Goal: Information Seeking & Learning: Check status

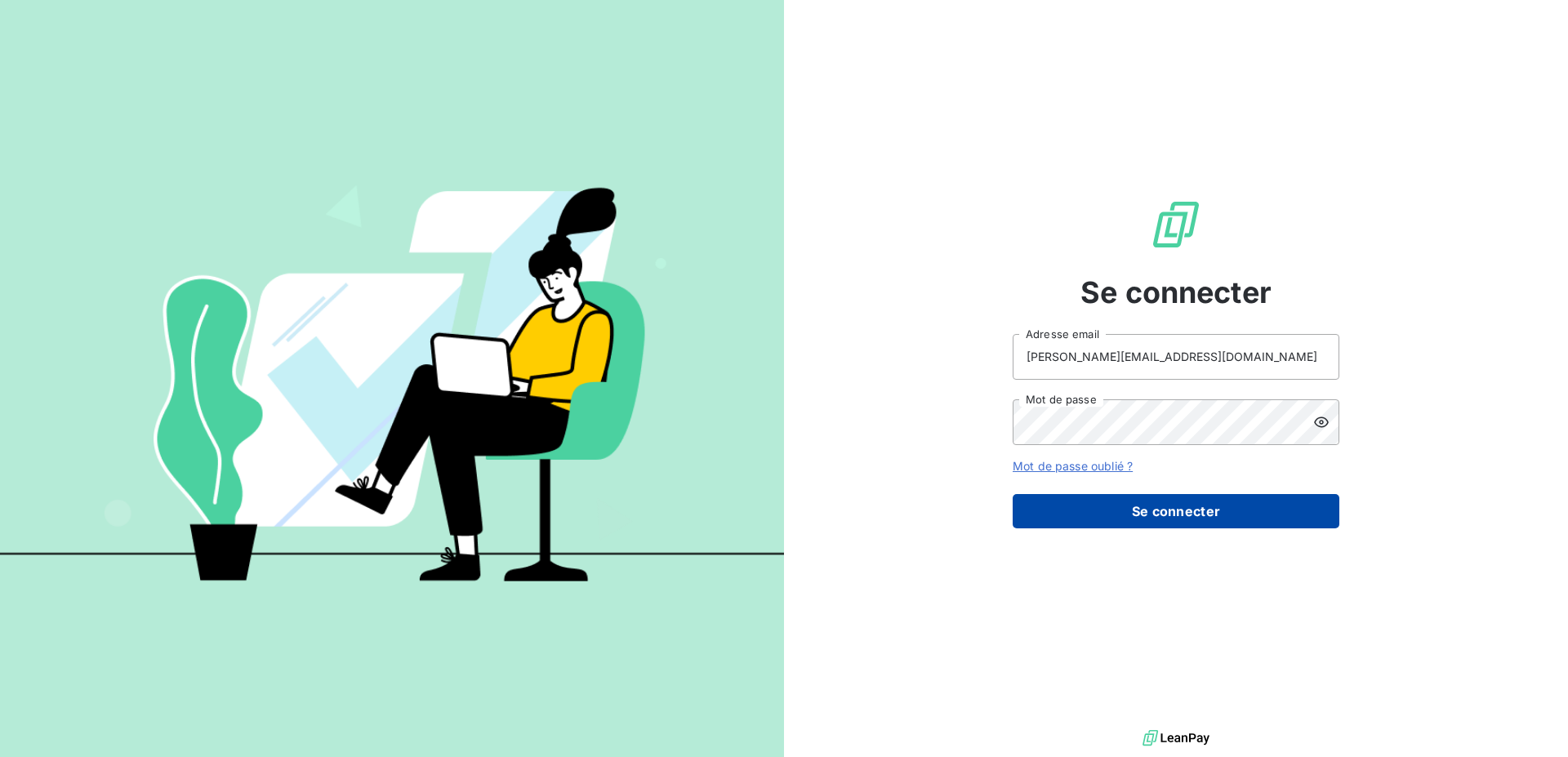
click at [1205, 513] on button "Se connecter" at bounding box center [1175, 511] width 326 height 34
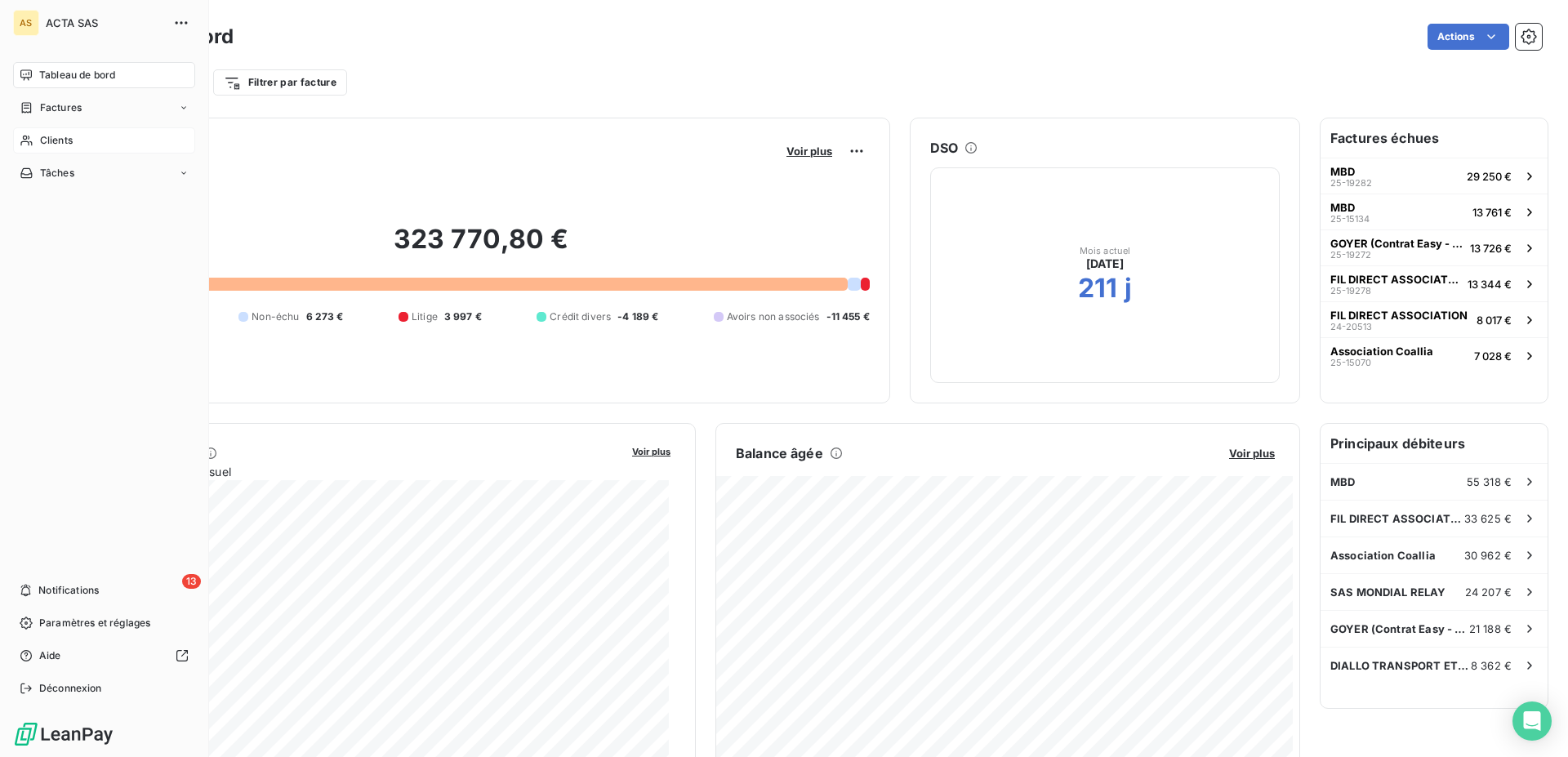
click at [20, 139] on icon at bounding box center [26, 140] width 14 height 13
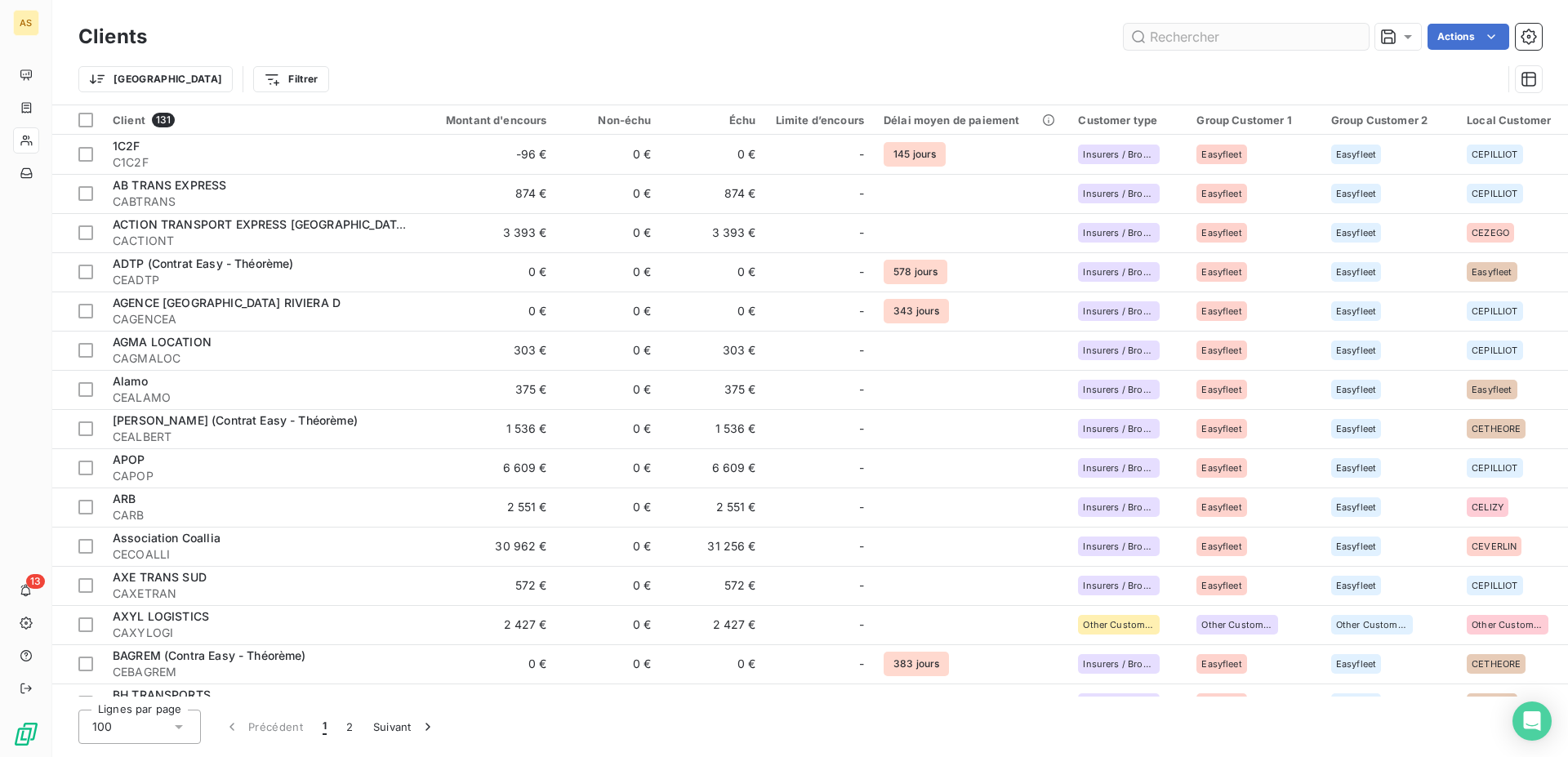
click at [1208, 36] on input "text" at bounding box center [1246, 36] width 245 height 26
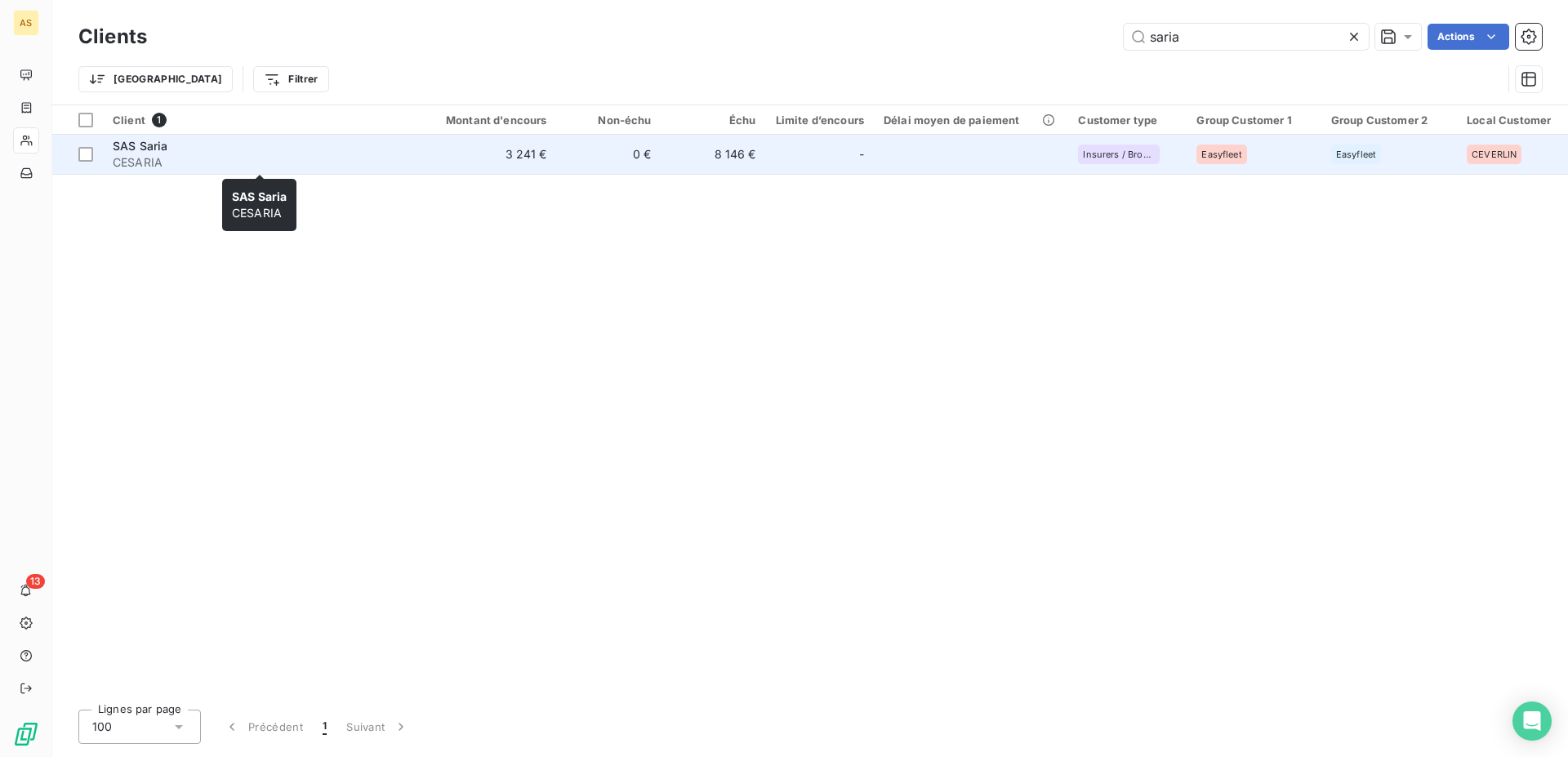
type input "saria"
click at [151, 148] on span "SAS Saria" at bounding box center [140, 146] width 55 height 14
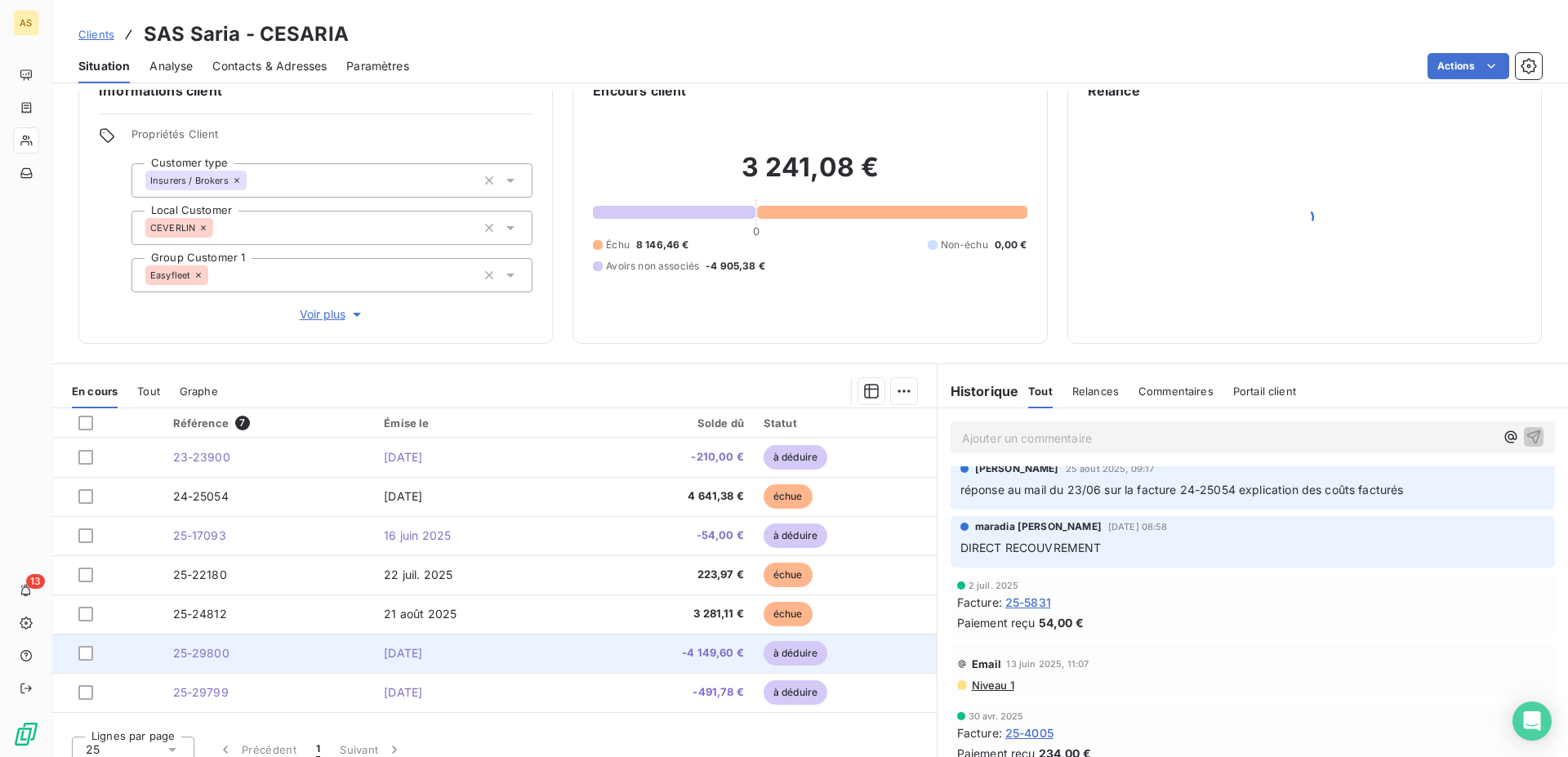
scroll to position [54, 0]
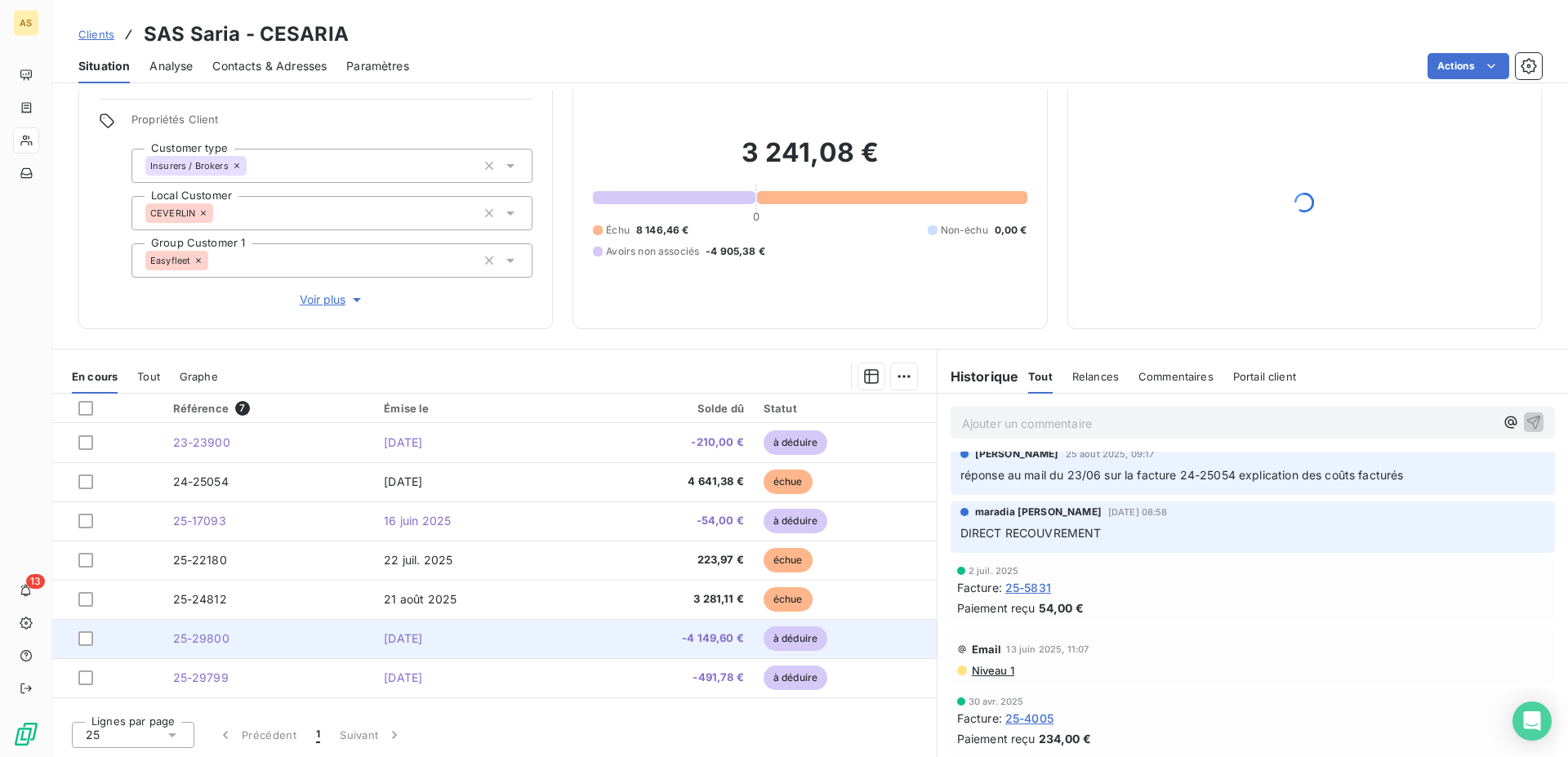
click at [633, 633] on span "-4 149,60 €" at bounding box center [665, 638] width 159 height 16
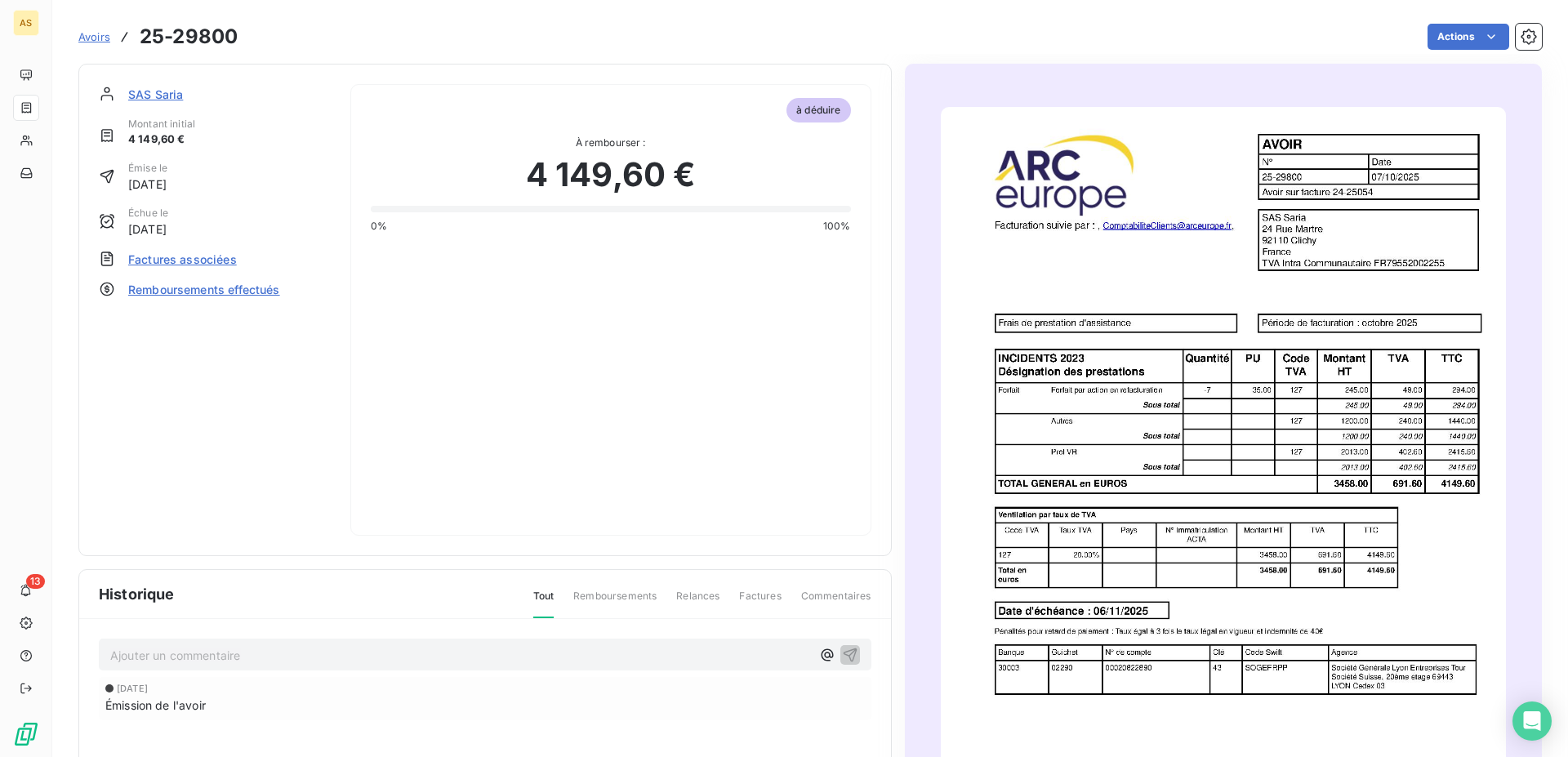
click at [1175, 515] on img "button" at bounding box center [1224, 506] width 566 height 799
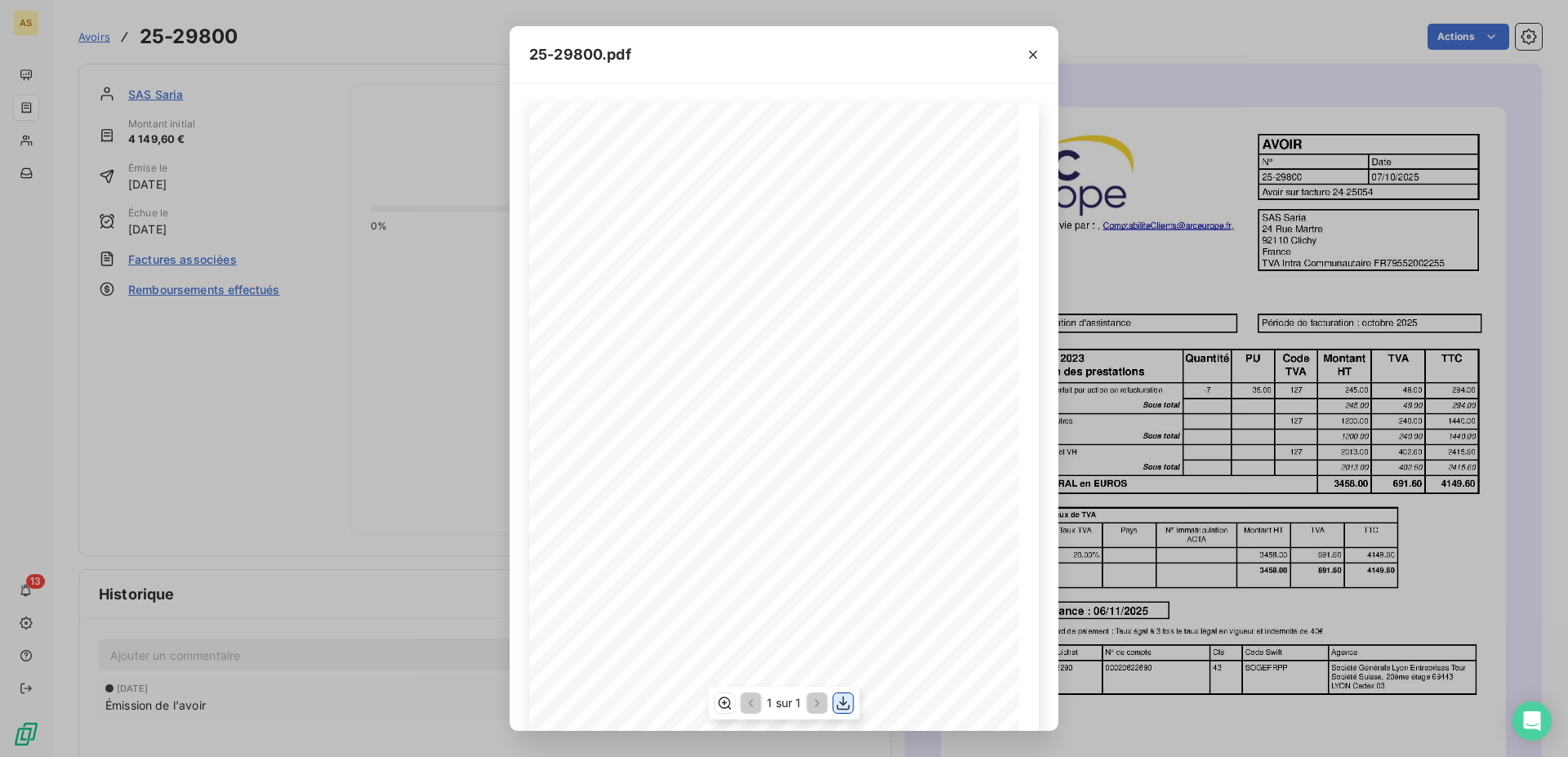
click at [840, 706] on icon "button" at bounding box center [843, 703] width 16 height 16
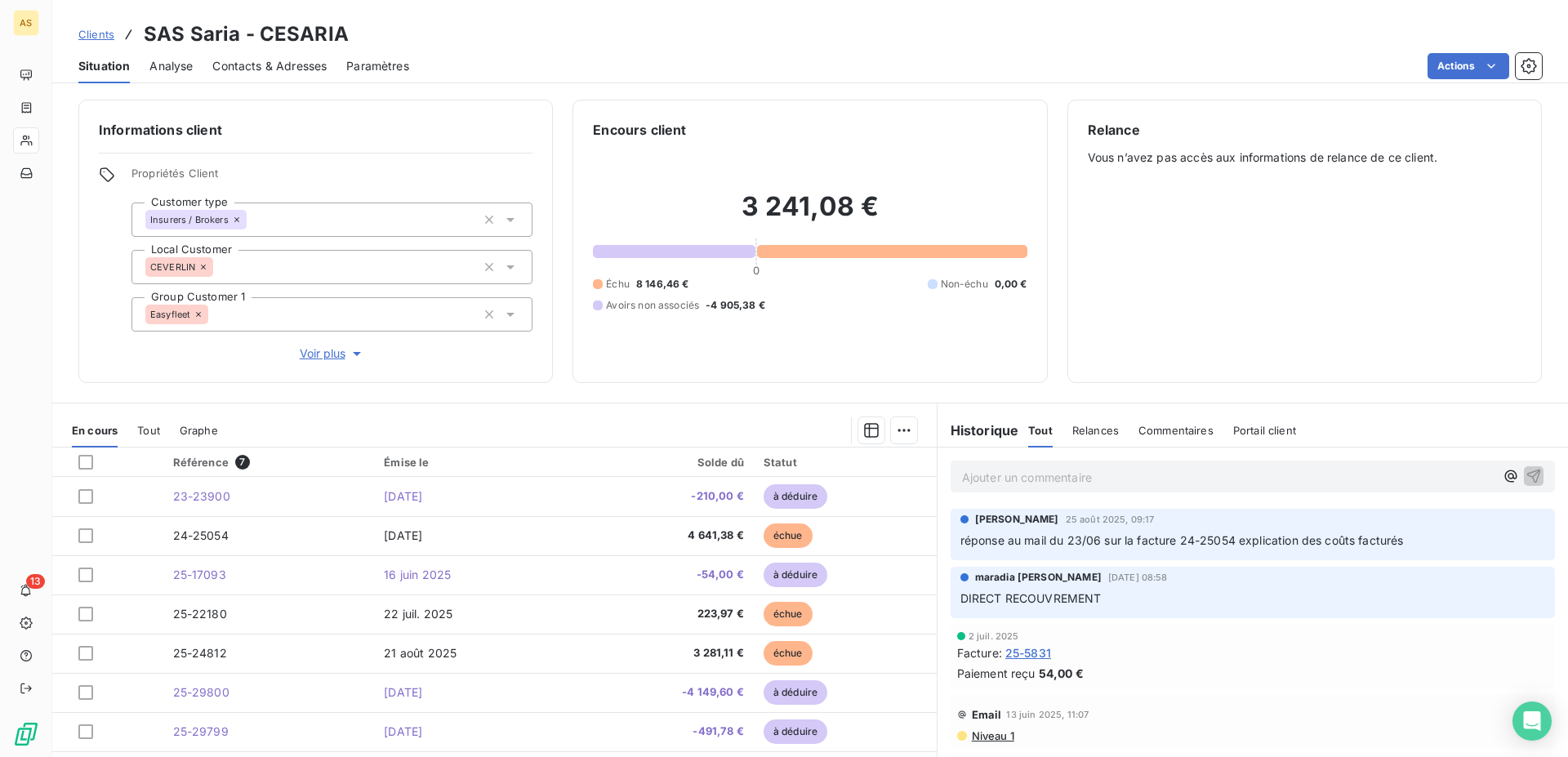
scroll to position [54, 0]
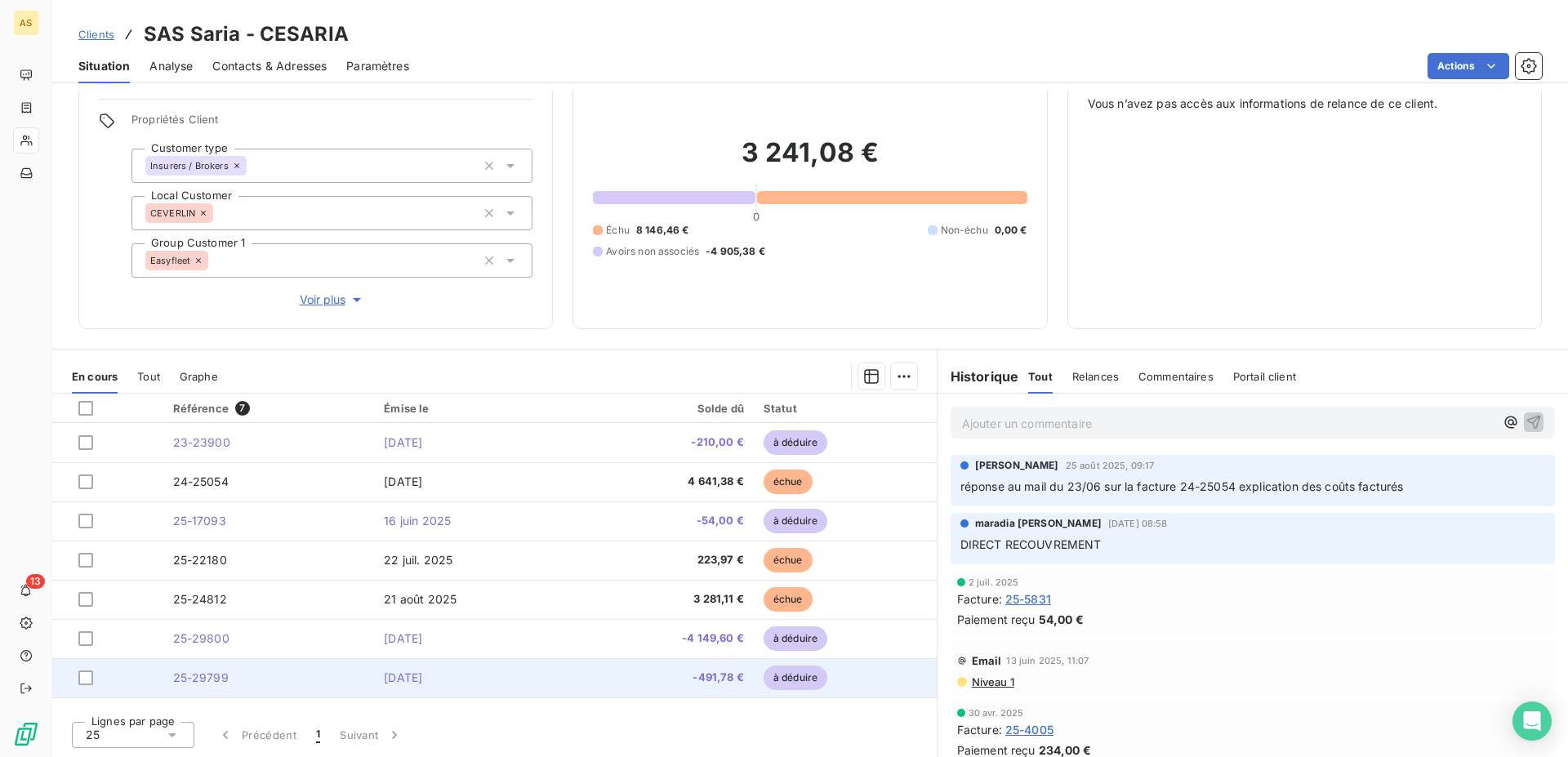
click at [644, 681] on span "-491,78 €" at bounding box center [665, 677] width 159 height 16
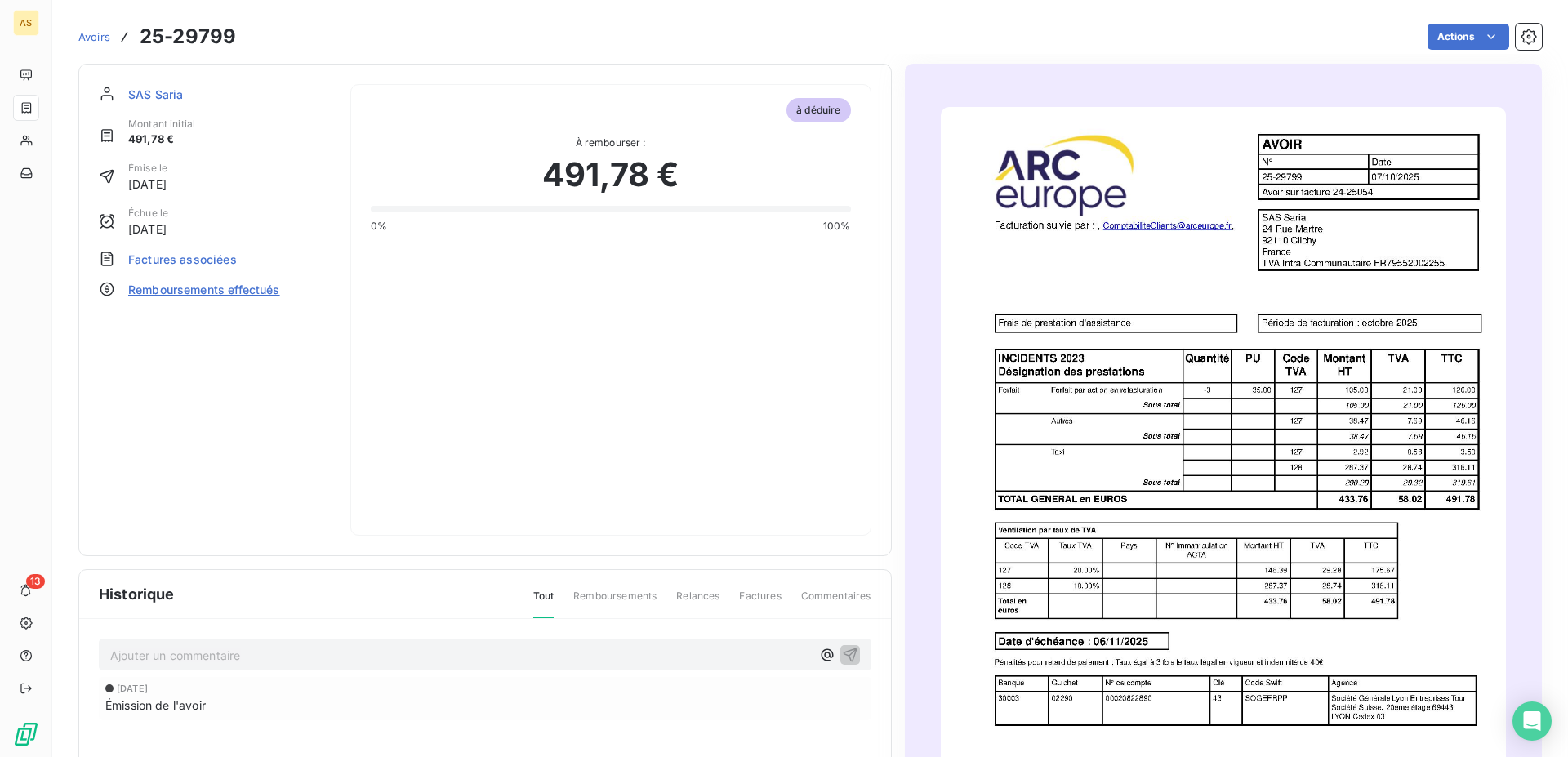
click at [1152, 559] on img "button" at bounding box center [1224, 506] width 566 height 799
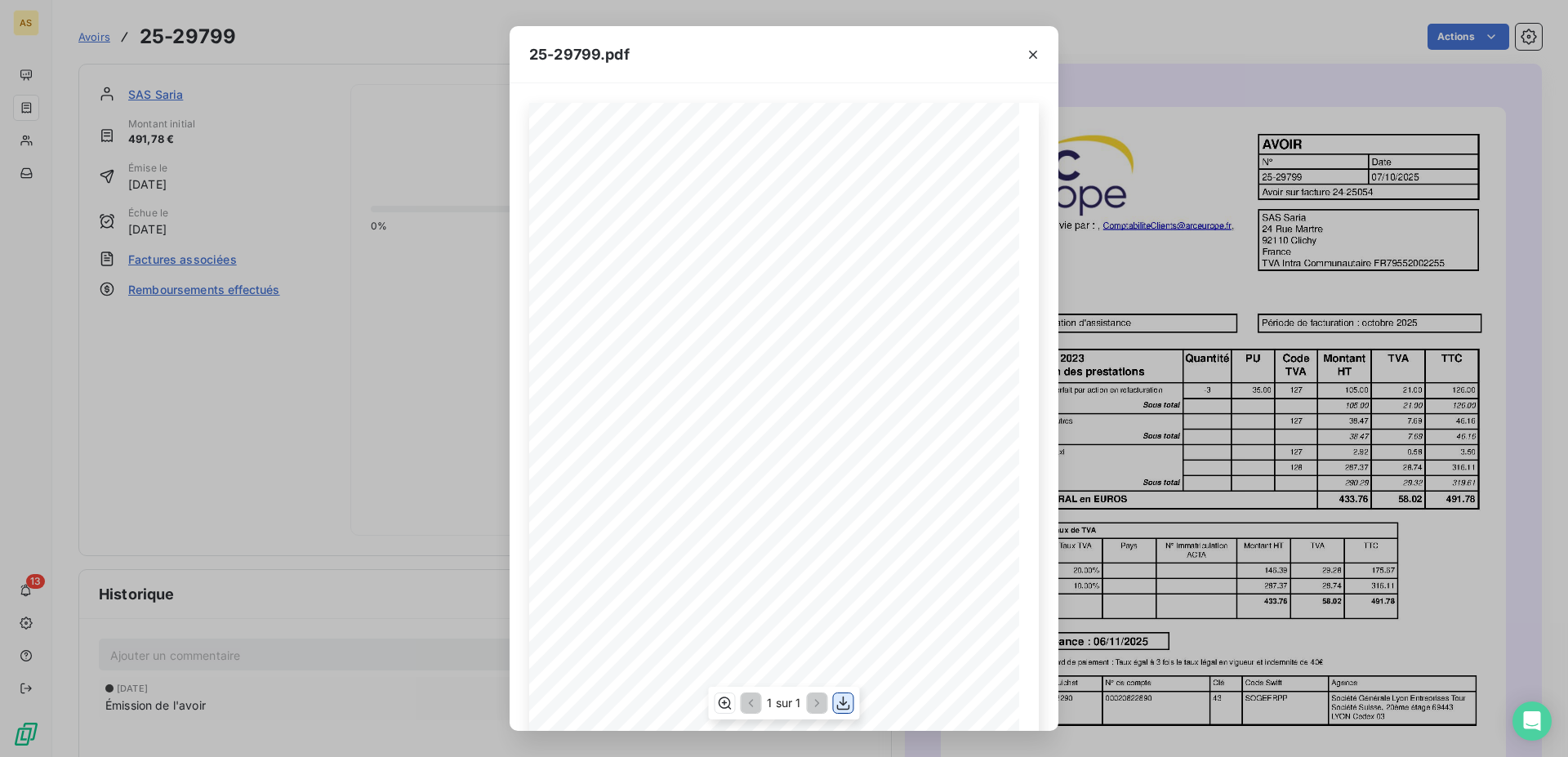
click at [845, 699] on icon "button" at bounding box center [843, 703] width 16 height 16
drag, startPoint x: 1036, startPoint y: 53, endPoint x: 532, endPoint y: 49, distance: 504.0
click at [1036, 53] on icon "button" at bounding box center [1033, 54] width 16 height 16
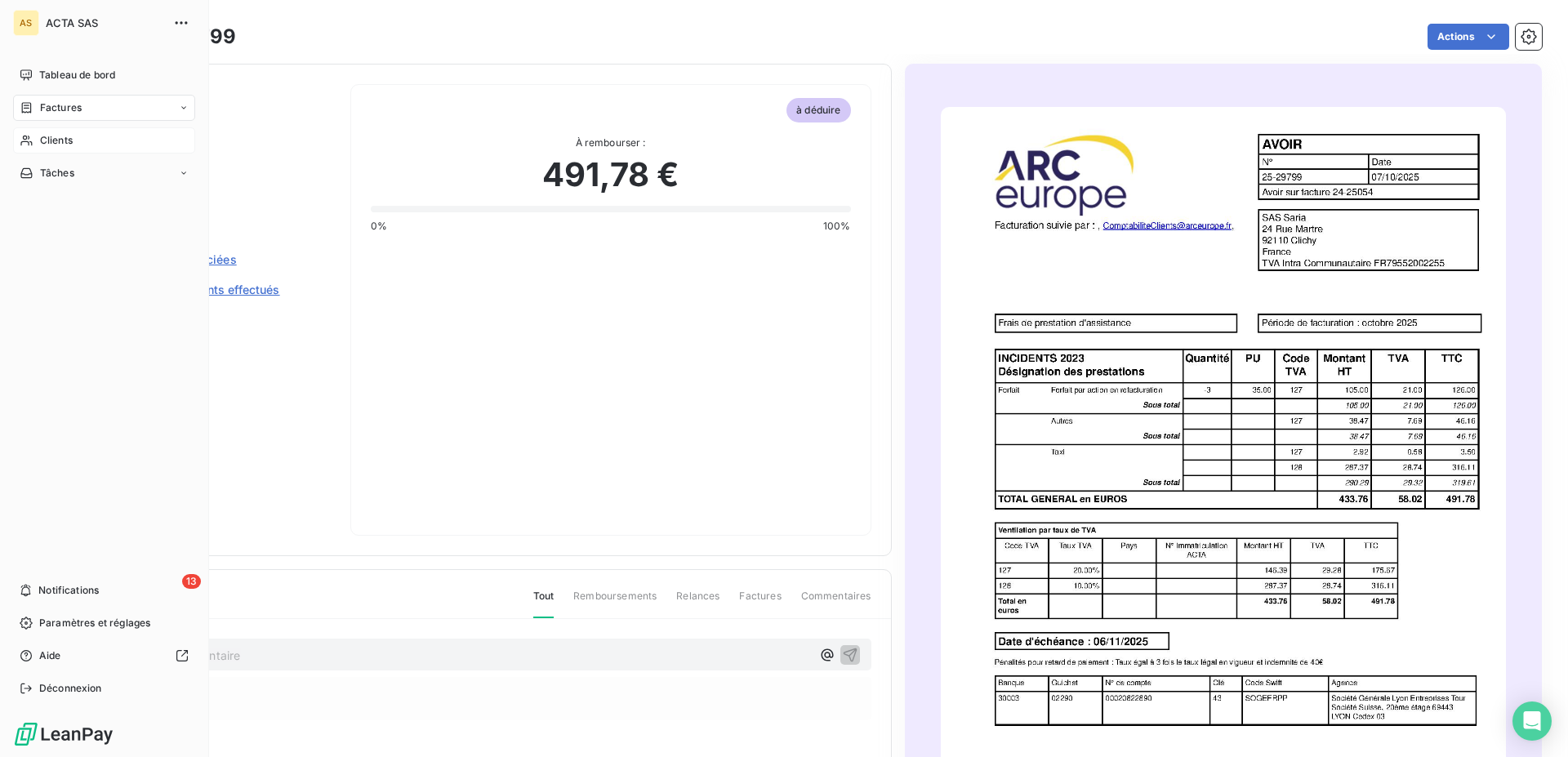
click at [83, 141] on div "Clients" at bounding box center [103, 140] width 182 height 26
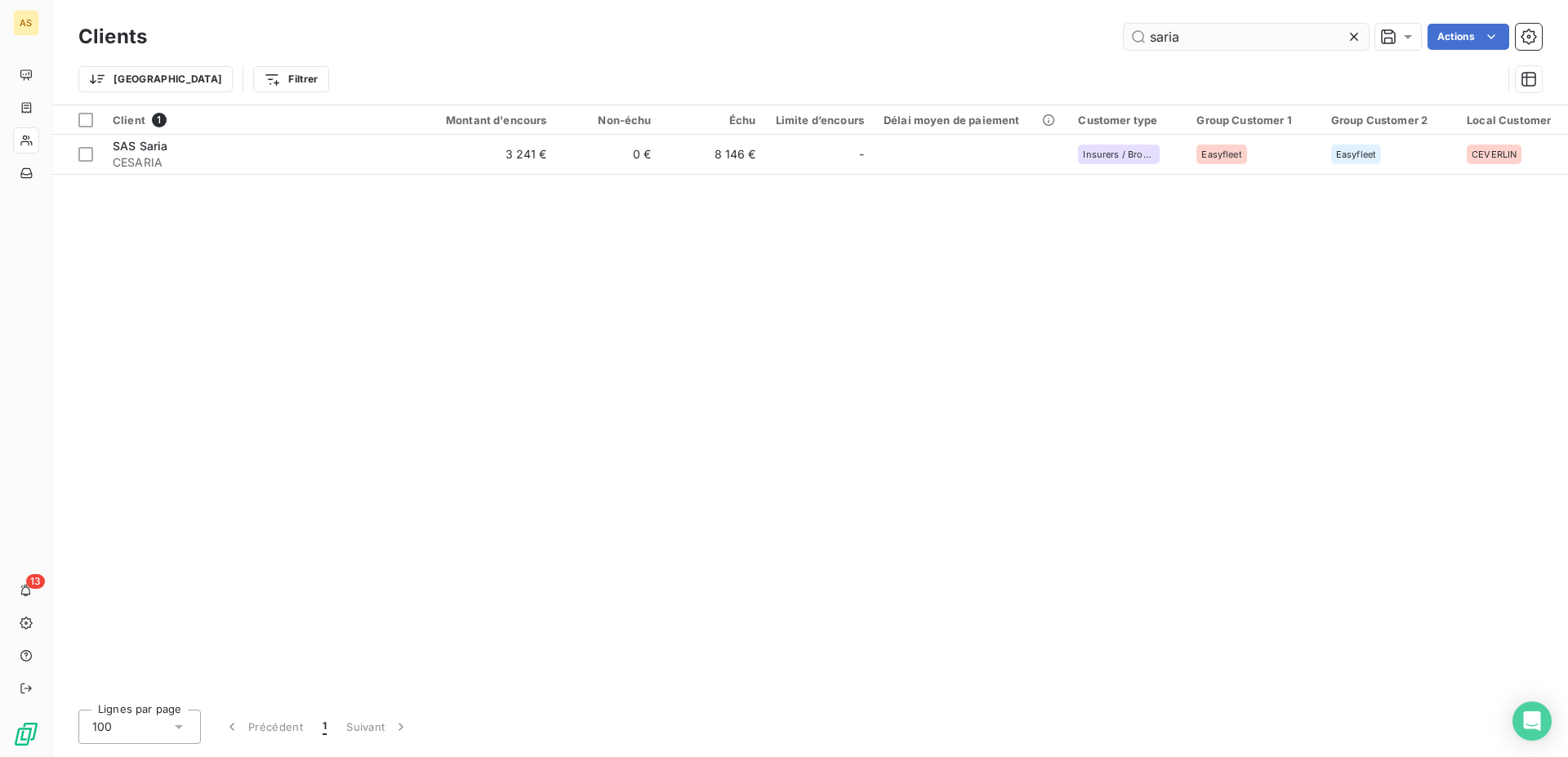
drag, startPoint x: 1181, startPoint y: 42, endPoint x: 1020, endPoint y: 41, distance: 161.0
click at [1124, 41] on input "saria" at bounding box center [1246, 36] width 245 height 26
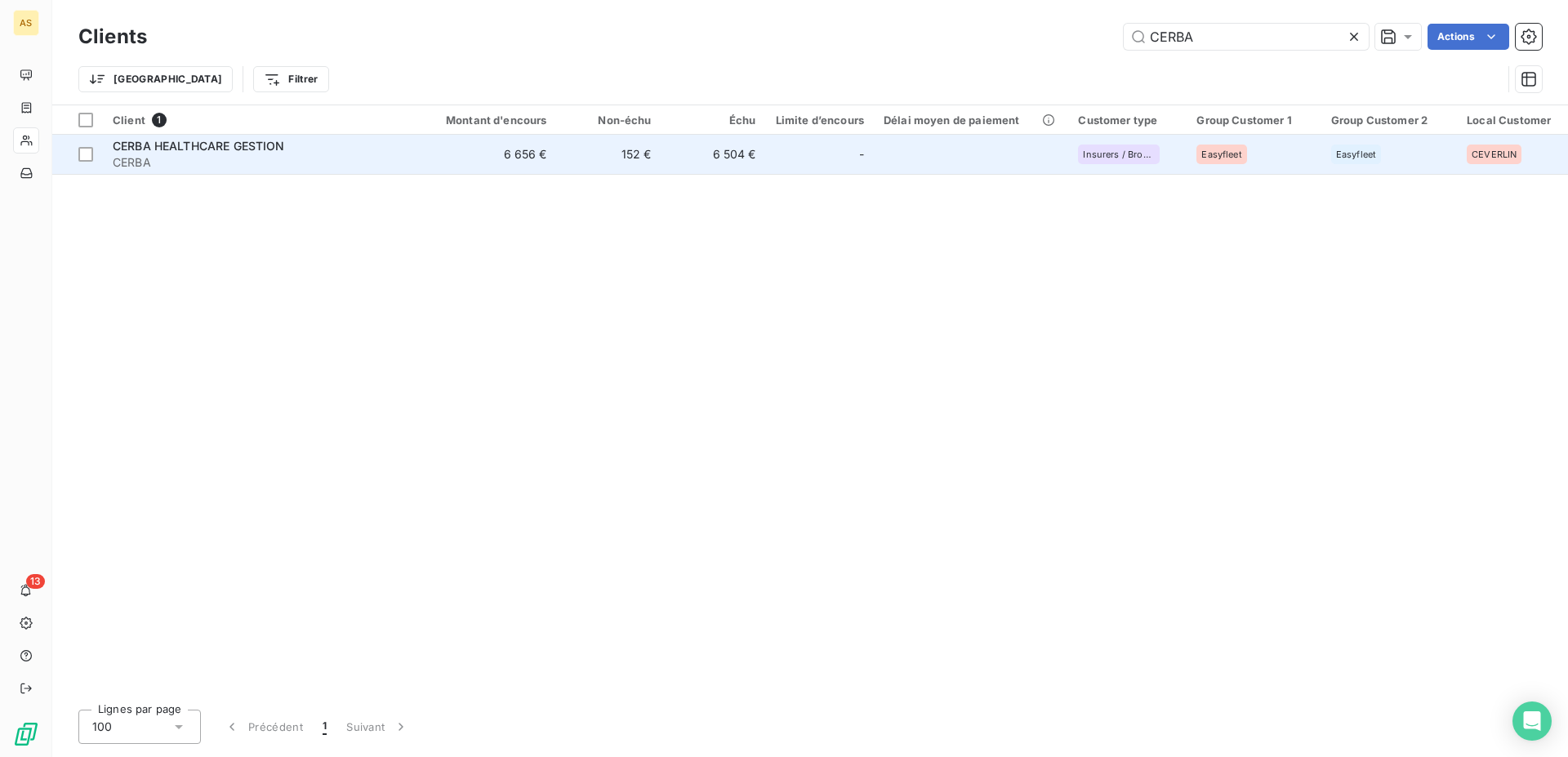
type input "CERBA"
click at [170, 151] on span "CERBA HEALTHCARE GESTION" at bounding box center [198, 146] width 172 height 14
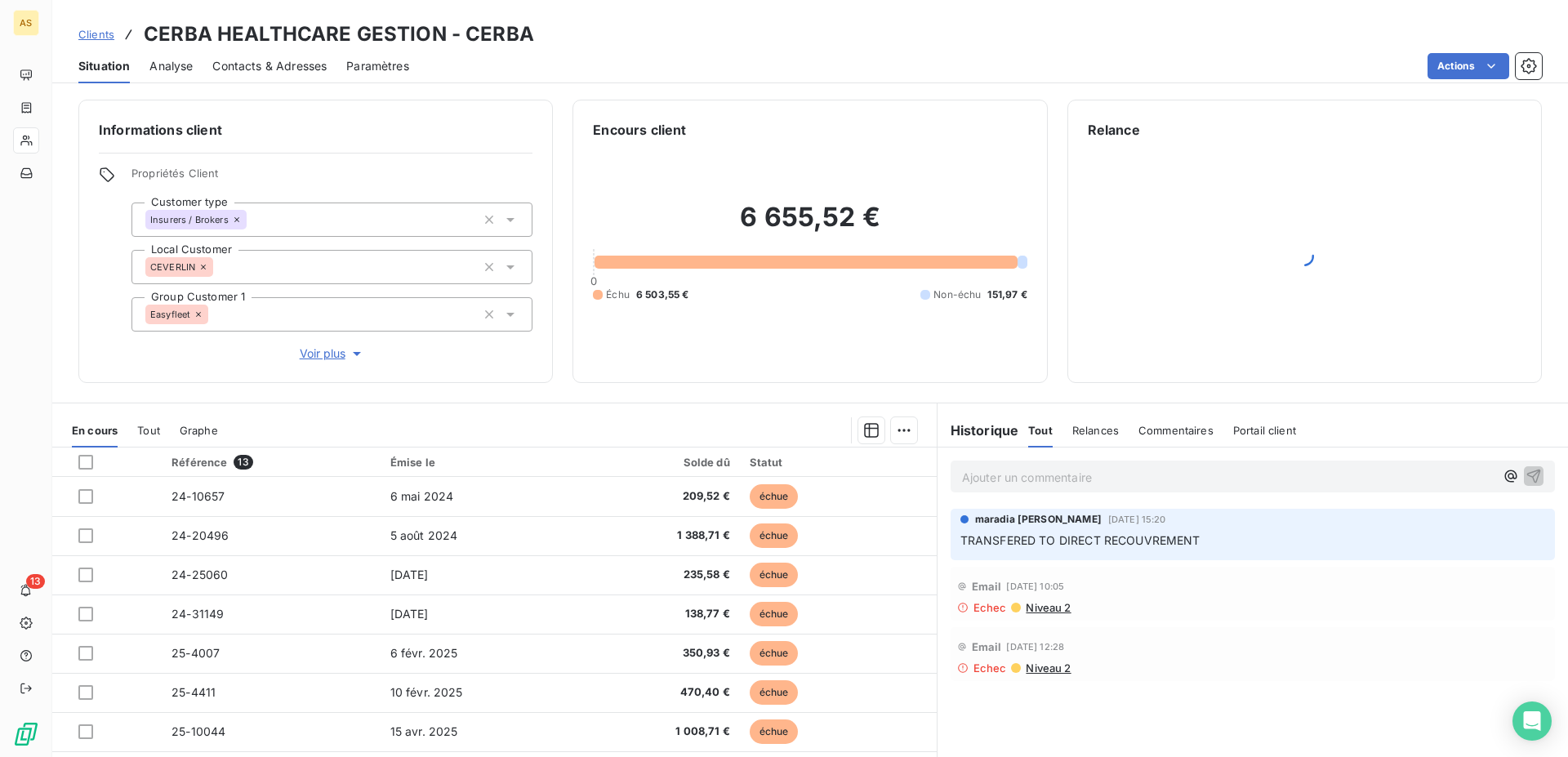
click at [268, 61] on span "Contacts & Adresses" at bounding box center [269, 65] width 114 height 16
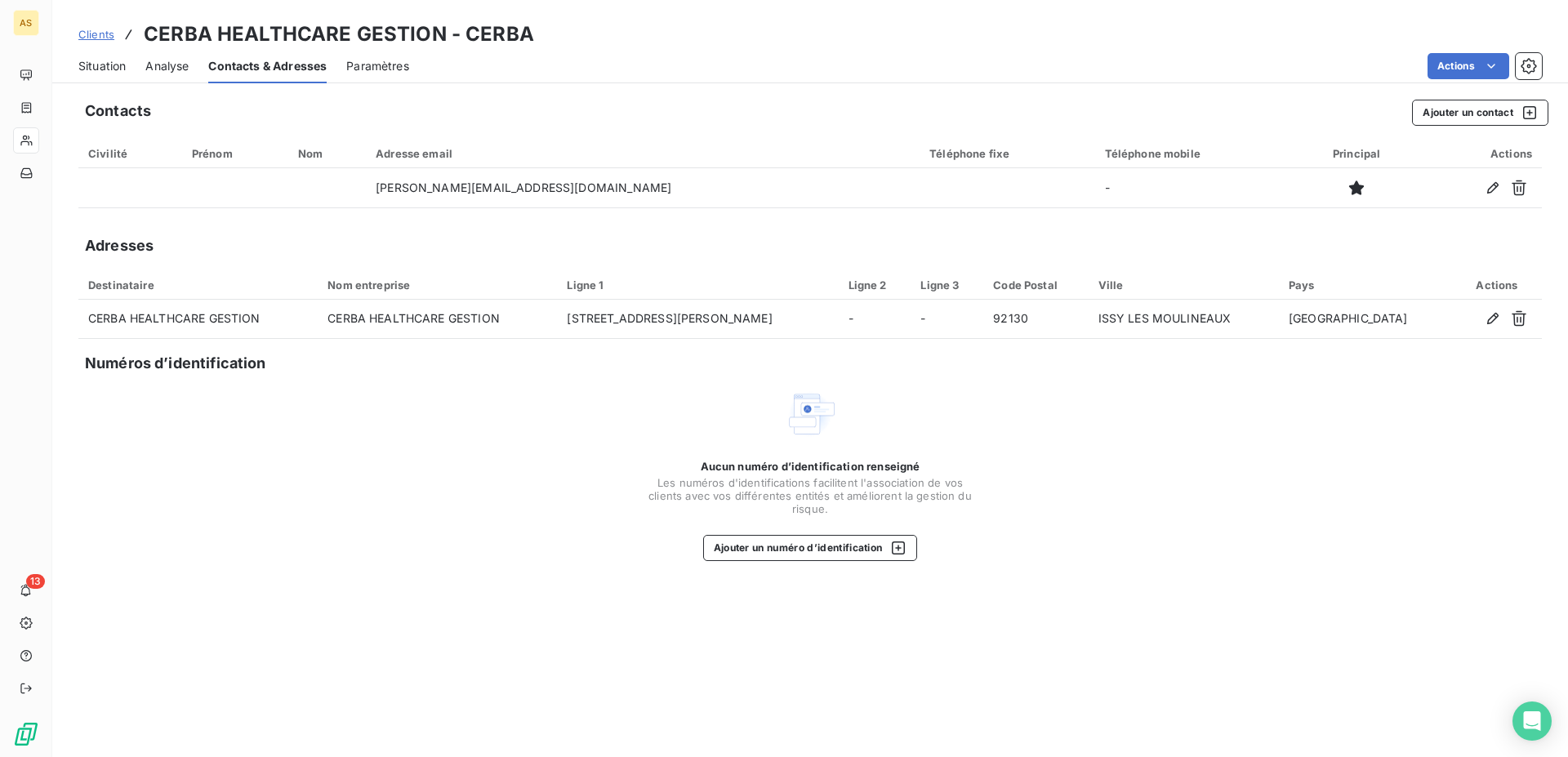
click at [97, 38] on span "Clients" at bounding box center [96, 34] width 36 height 13
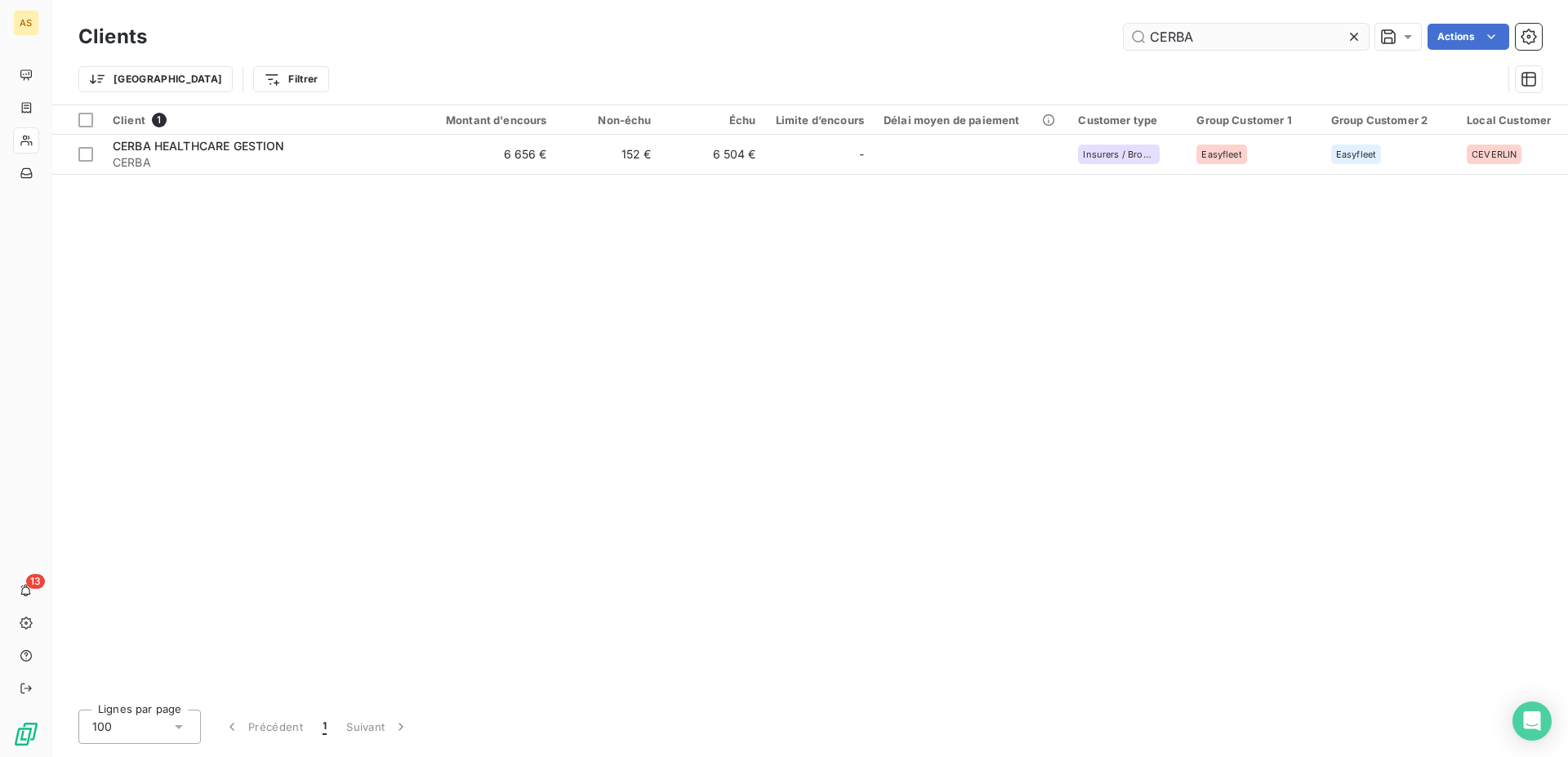
drag, startPoint x: 1208, startPoint y: 30, endPoint x: 950, endPoint y: 30, distance: 258.0
click at [1124, 30] on input "CERBA" at bounding box center [1246, 36] width 245 height 26
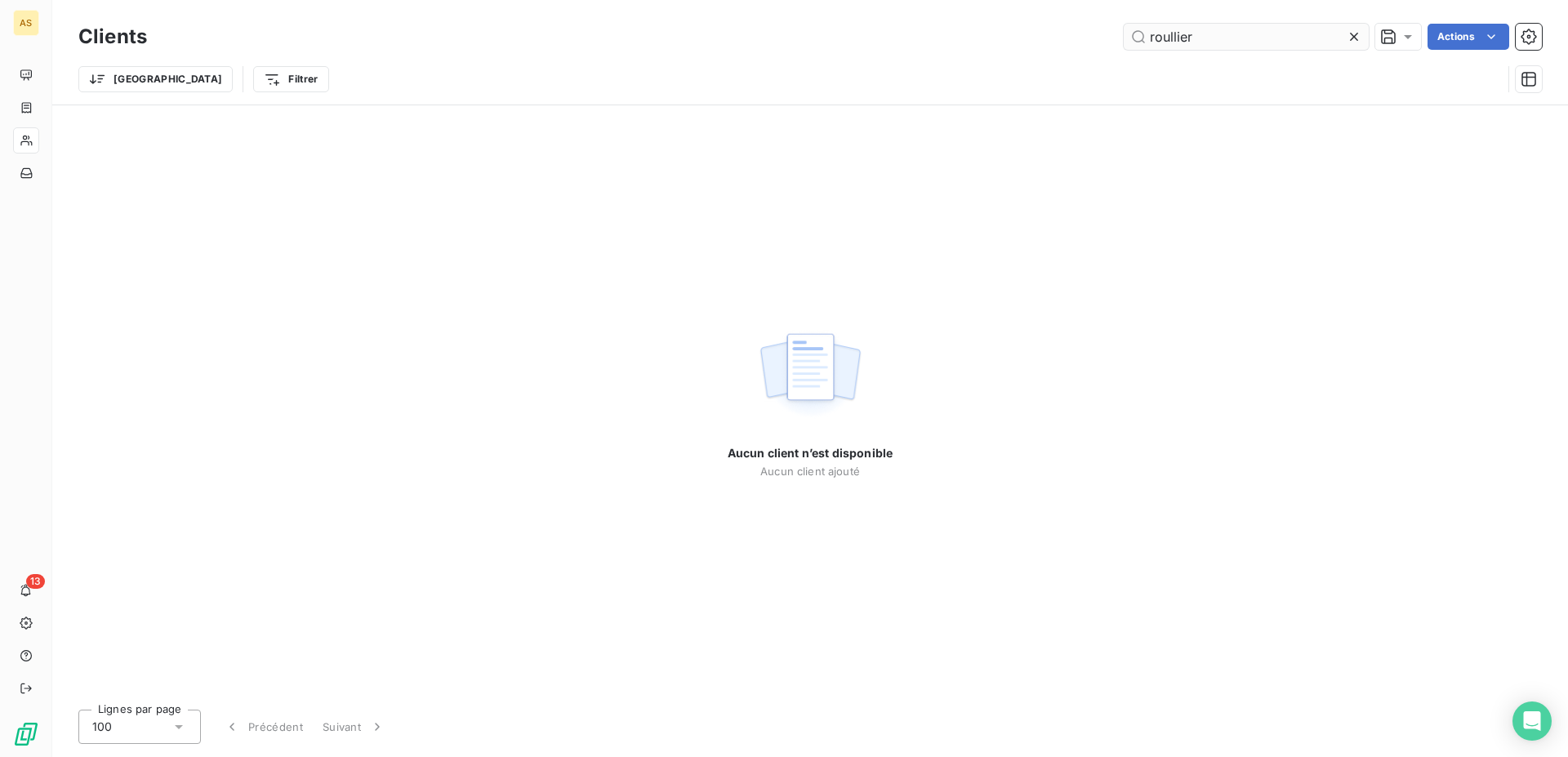
drag, startPoint x: 1231, startPoint y: 42, endPoint x: 1019, endPoint y: 49, distance: 212.1
click at [1124, 49] on input "roullier" at bounding box center [1246, 36] width 245 height 26
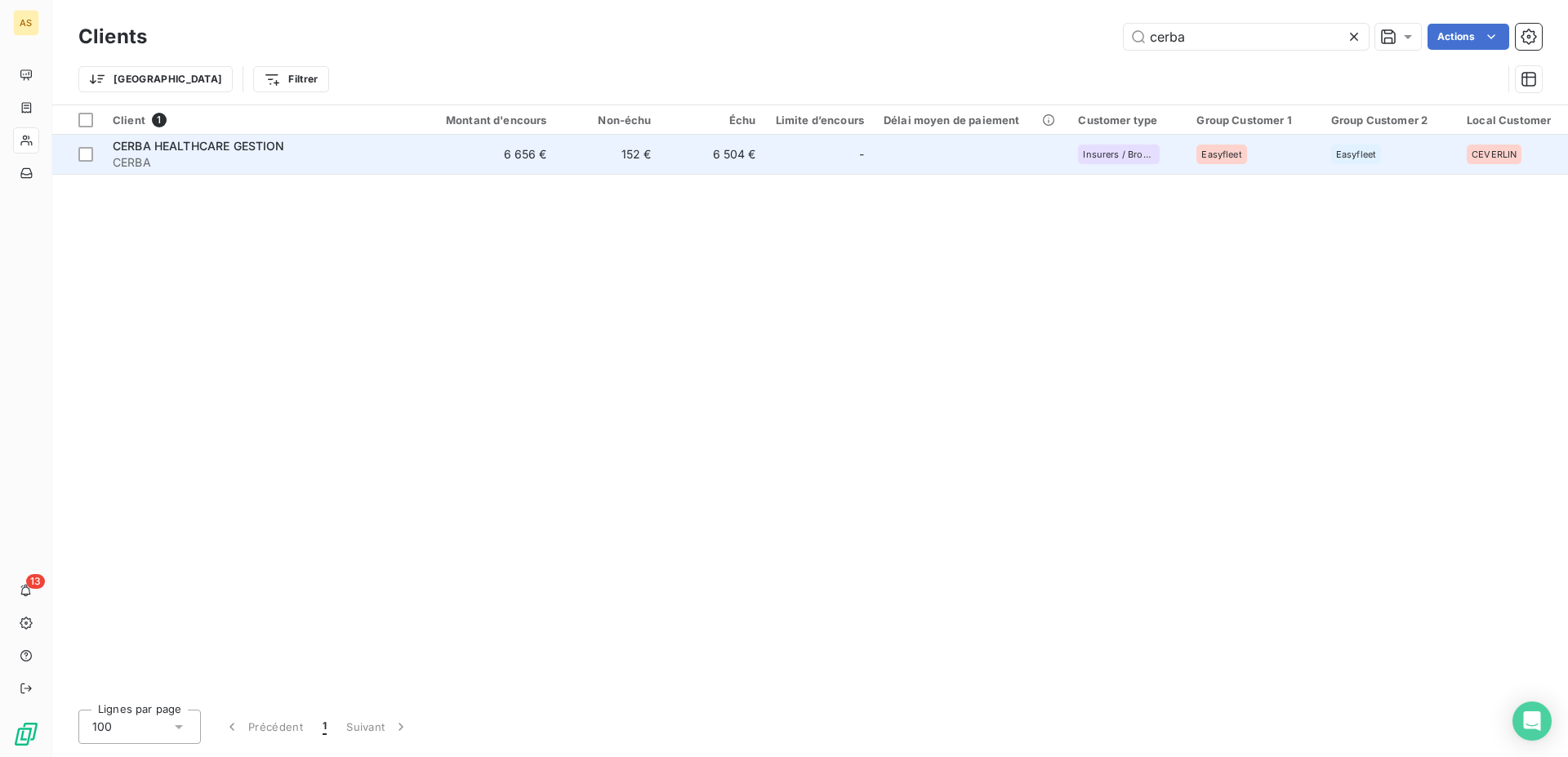
type input "cerba"
click at [179, 155] on span "CERBA" at bounding box center [259, 162] width 294 height 16
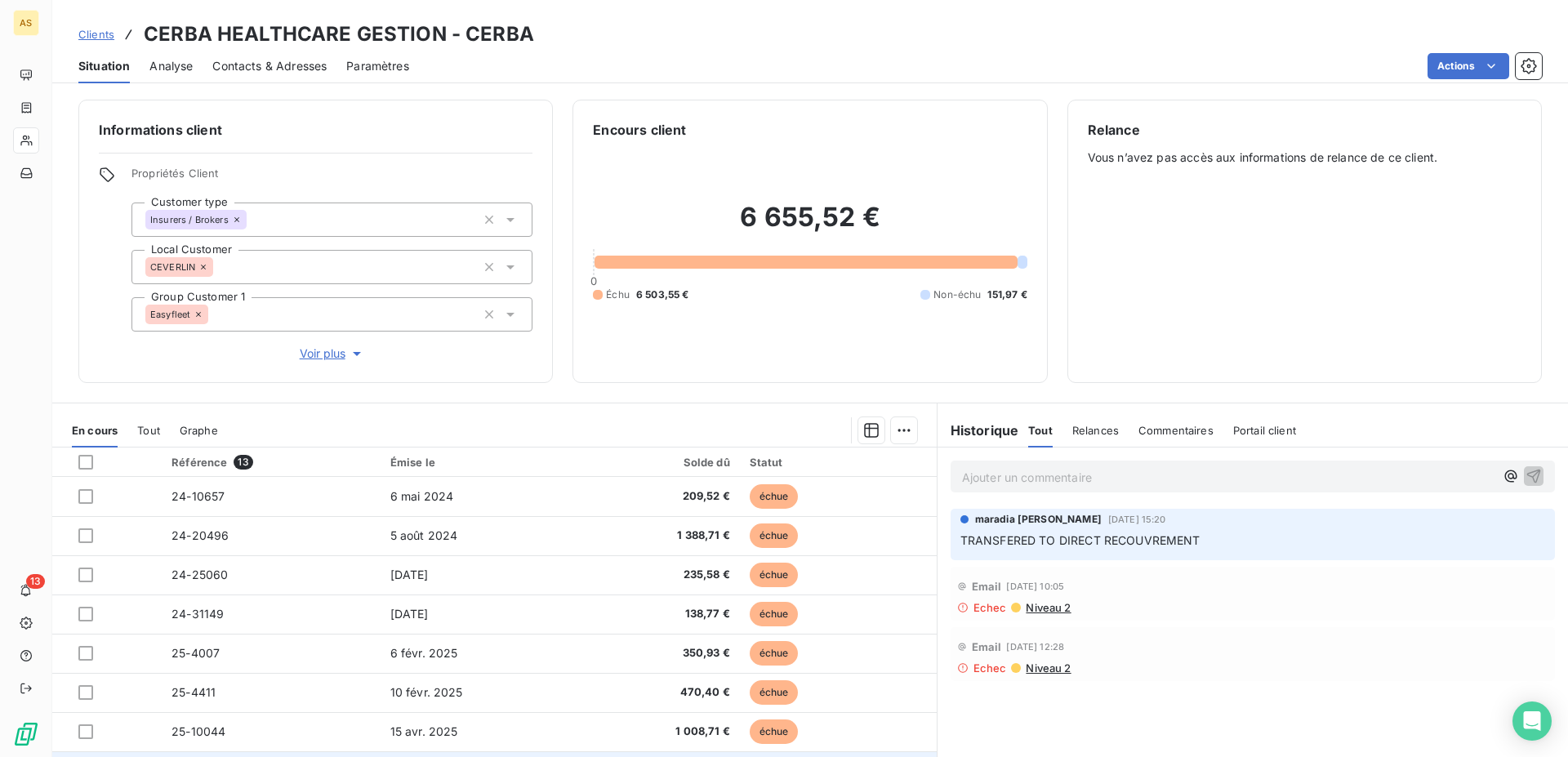
click at [625, 754] on td "909,46 €" at bounding box center [660, 771] width 160 height 39
click at [628, 756] on td "909,46 €" at bounding box center [660, 771] width 160 height 39
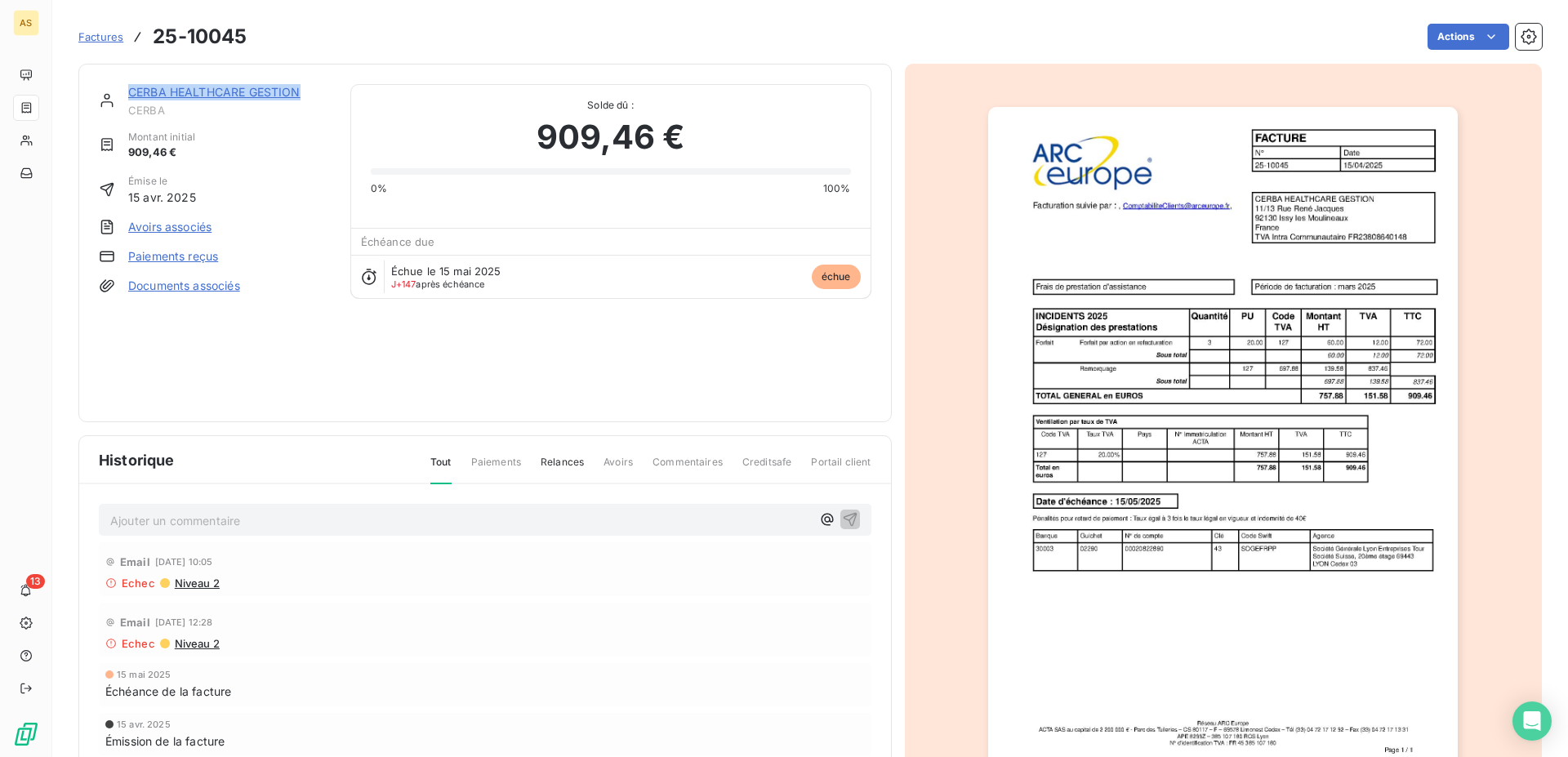
drag, startPoint x: 310, startPoint y: 92, endPoint x: 126, endPoint y: 93, distance: 184.0
click at [128, 93] on div "CERBA HEALTHCARE GESTION" at bounding box center [229, 92] width 203 height 16
copy link "CERBA HEALTHCARE GESTION"
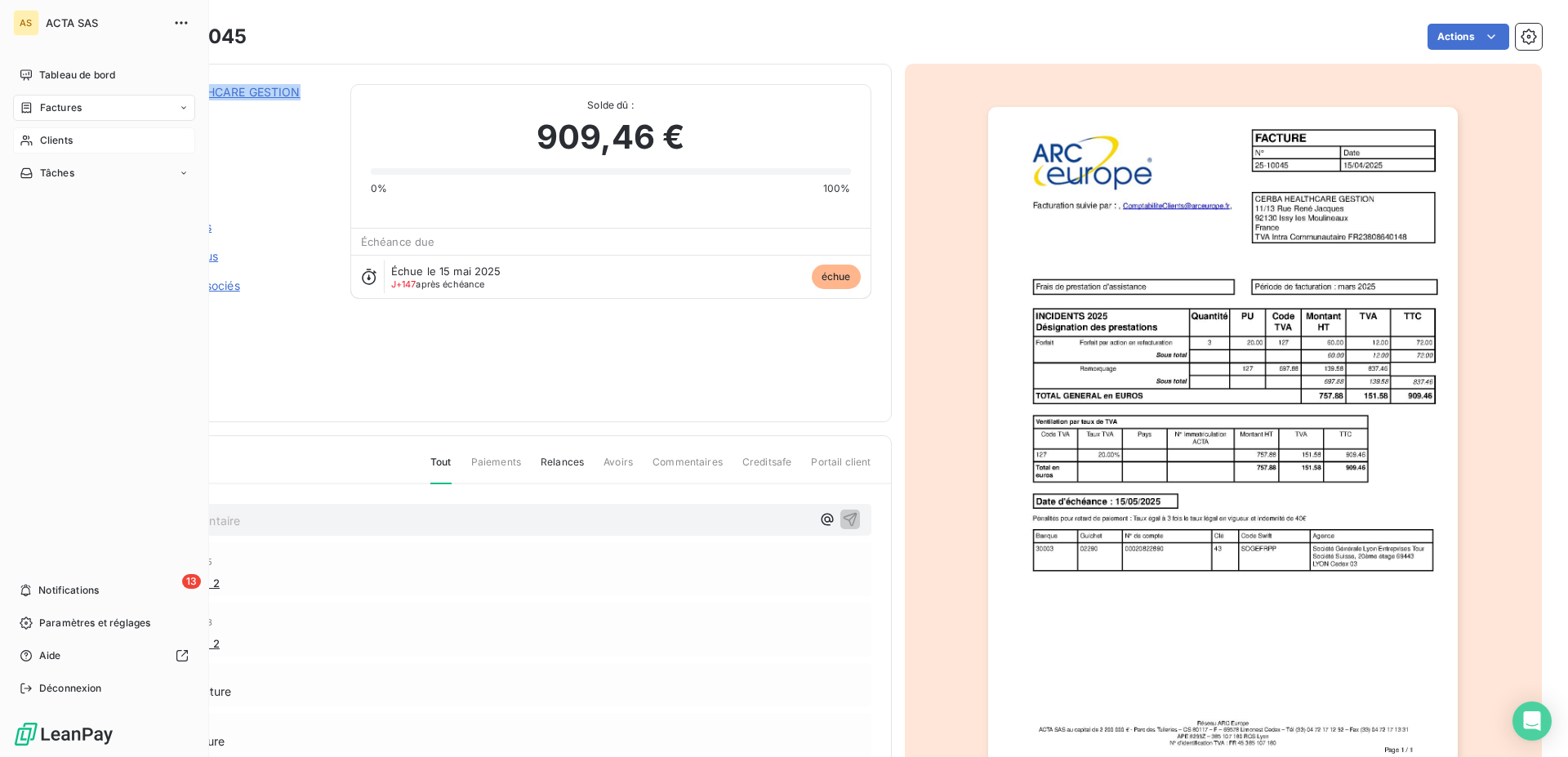
click at [41, 133] on span "Clients" at bounding box center [56, 140] width 33 height 14
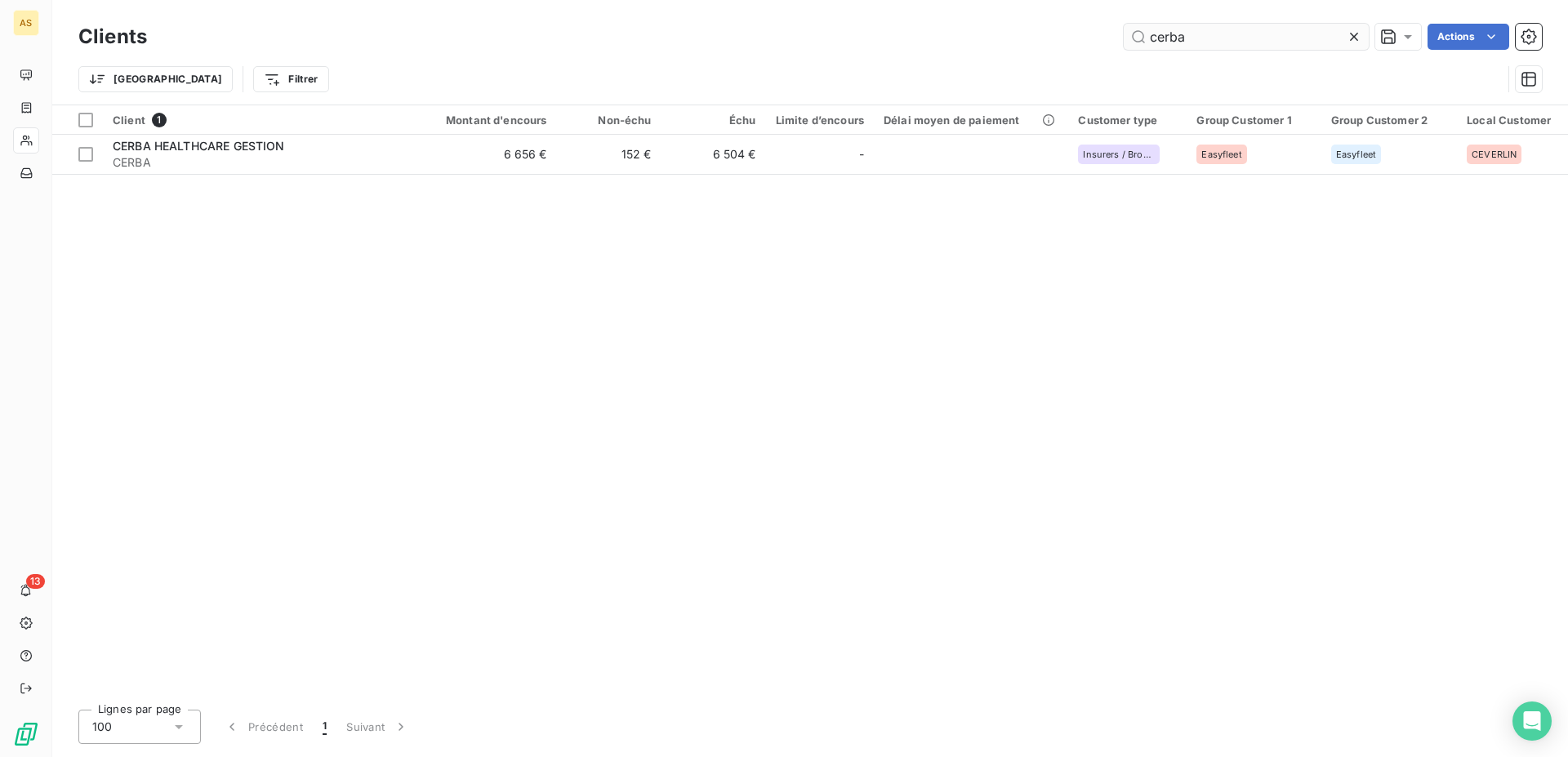
drag, startPoint x: 1248, startPoint y: 41, endPoint x: 926, endPoint y: 31, distance: 322.2
click at [1124, 31] on input "cerba" at bounding box center [1246, 36] width 245 height 26
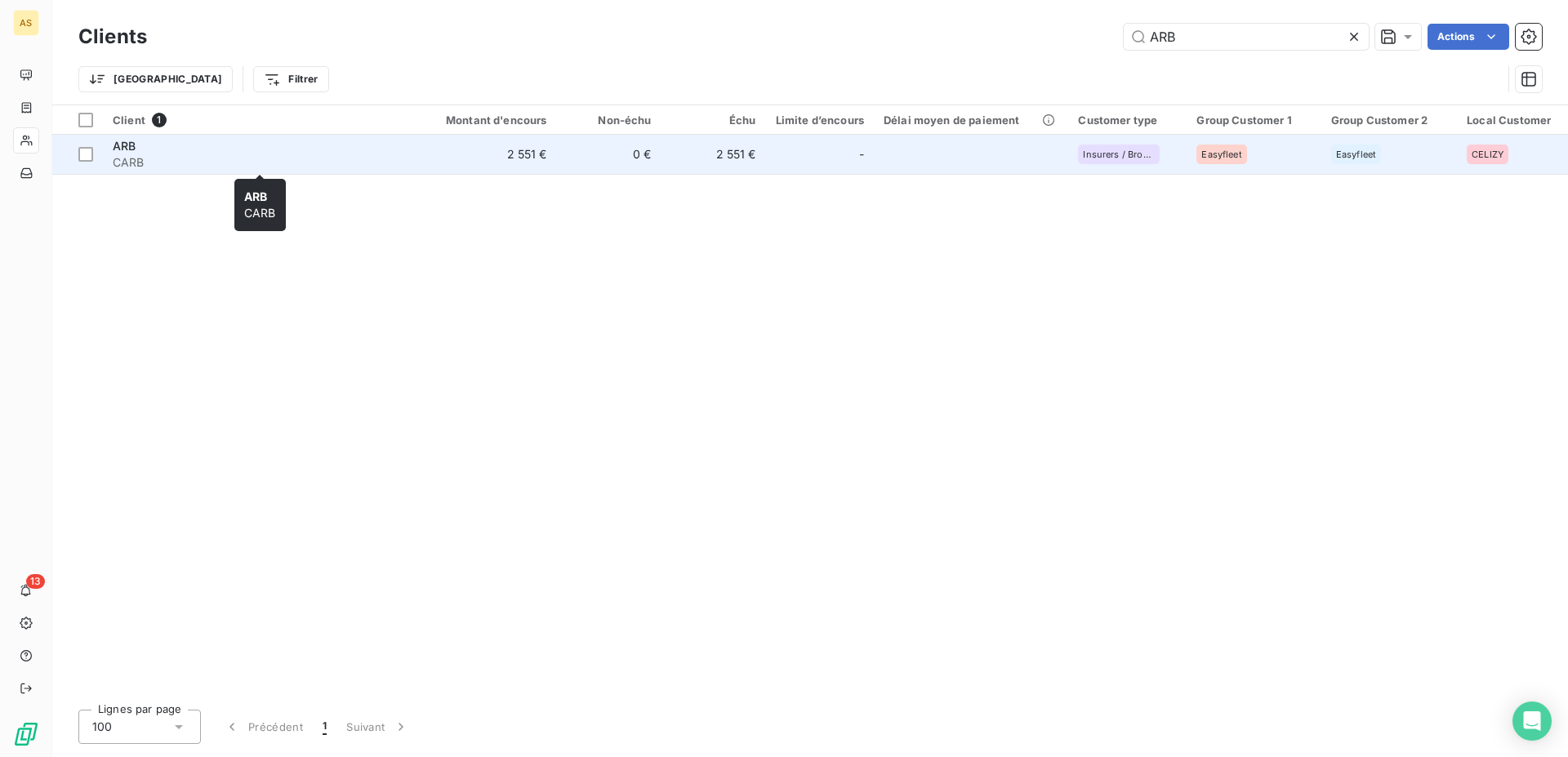
type input "ARB"
click at [118, 147] on span "ARB" at bounding box center [124, 146] width 23 height 14
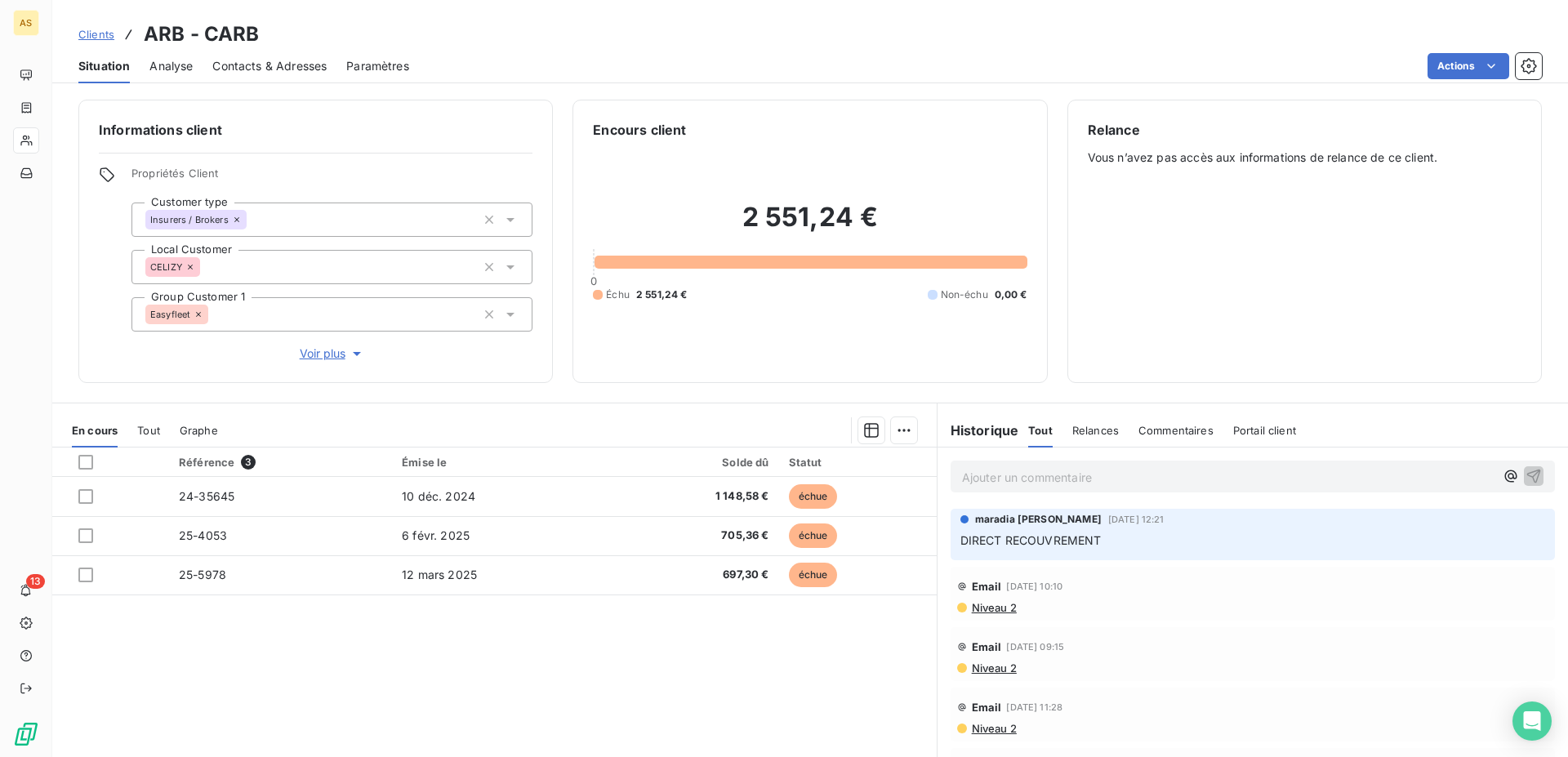
click at [243, 68] on span "Contacts & Adresses" at bounding box center [269, 65] width 114 height 16
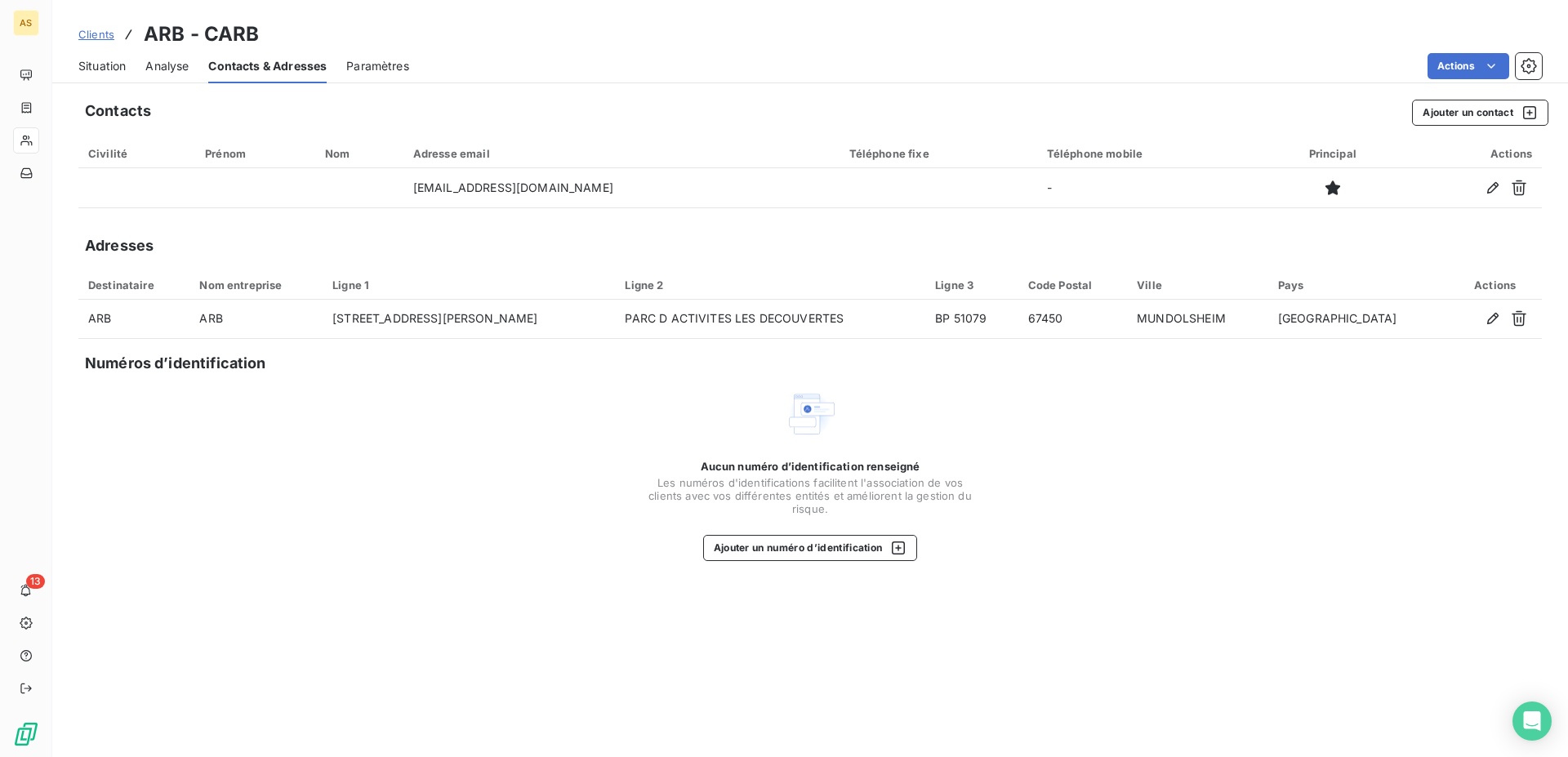
click at [119, 68] on span "Situation" at bounding box center [102, 65] width 47 height 16
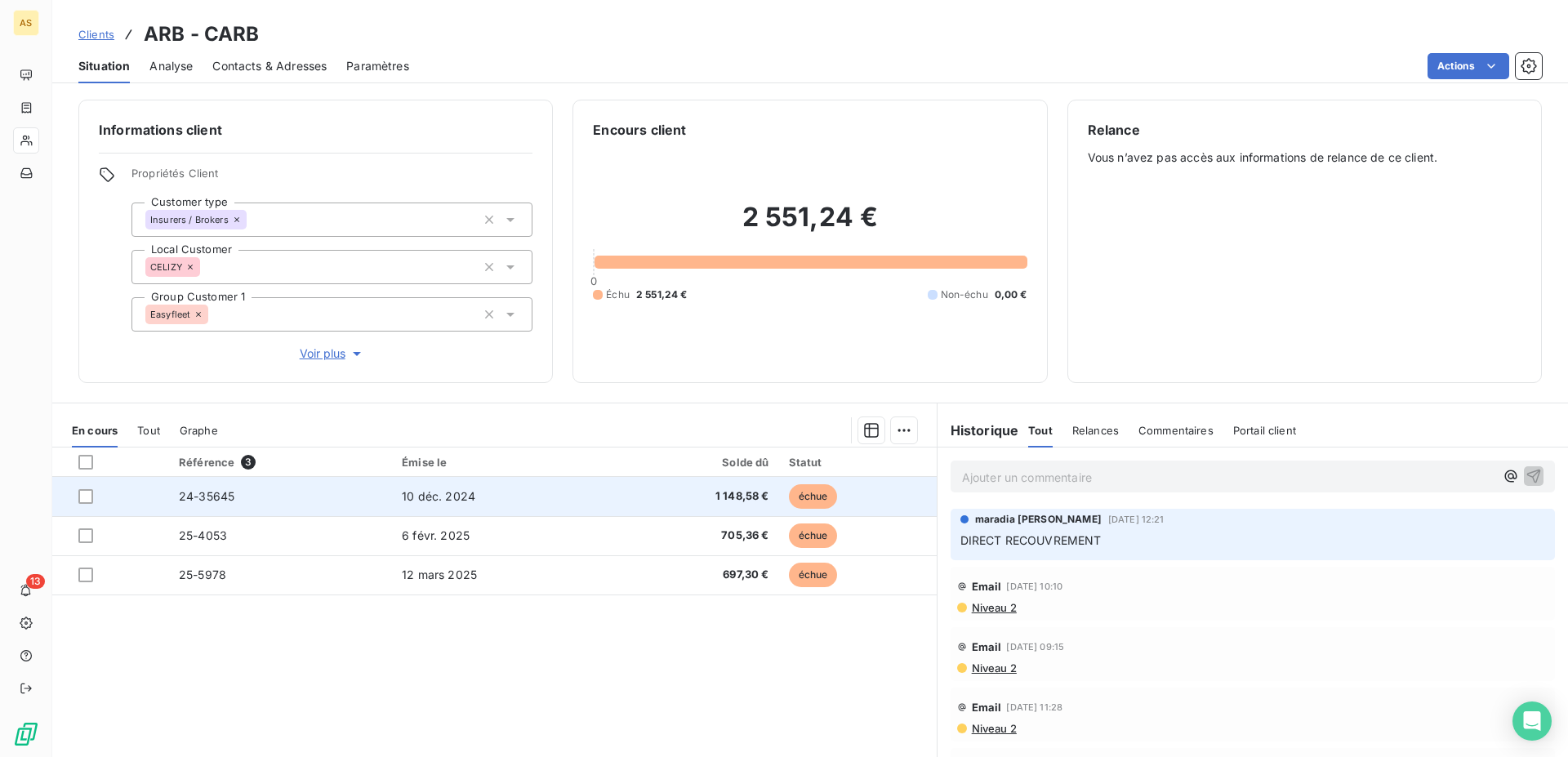
click at [560, 506] on td "10 déc. 2024" at bounding box center [500, 497] width 218 height 39
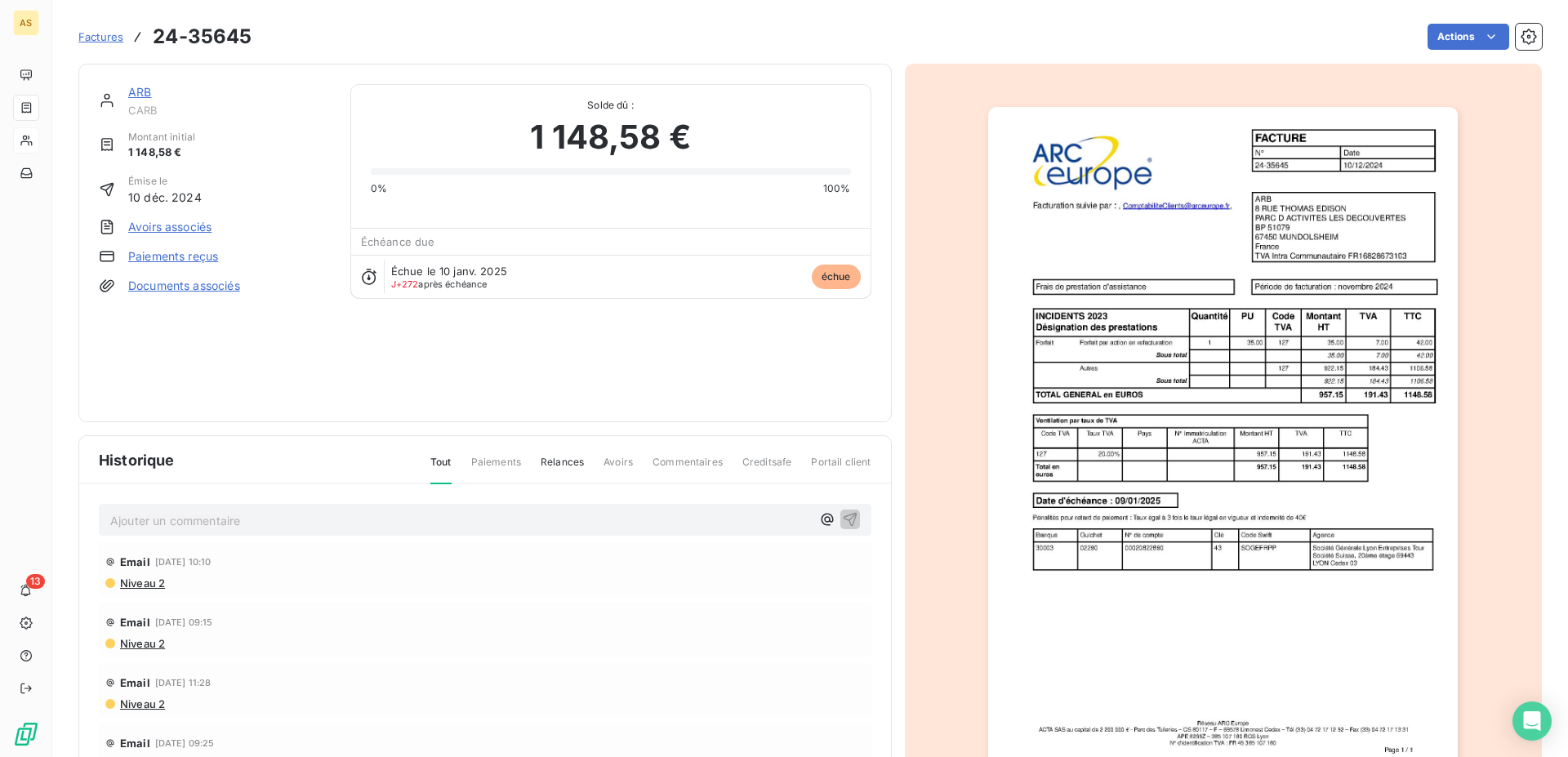
click at [1195, 529] on img "button" at bounding box center [1223, 439] width 470 height 665
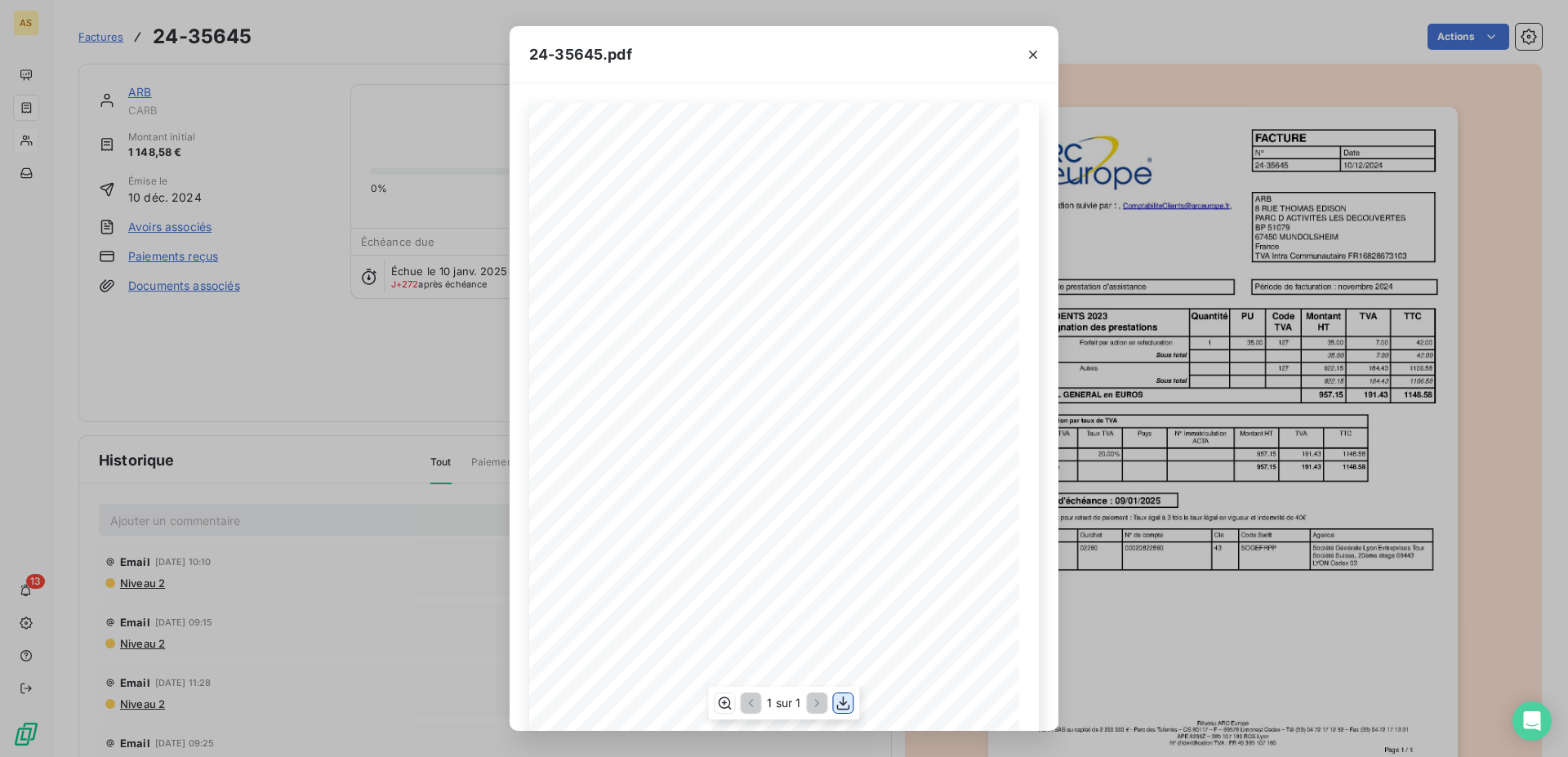
click at [842, 701] on icon "button" at bounding box center [843, 703] width 16 height 16
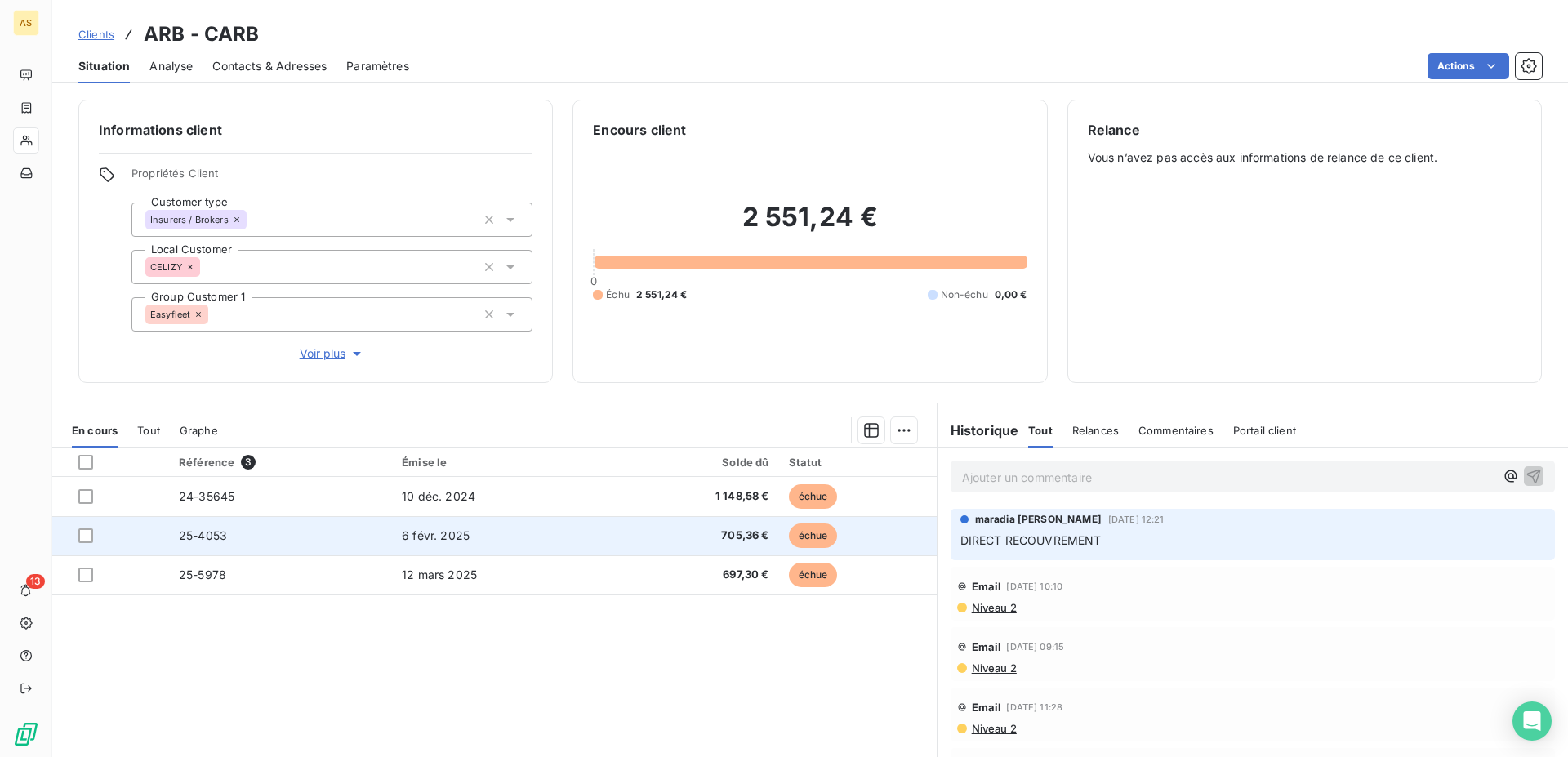
click at [654, 526] on td "705,36 €" at bounding box center [695, 536] width 168 height 39
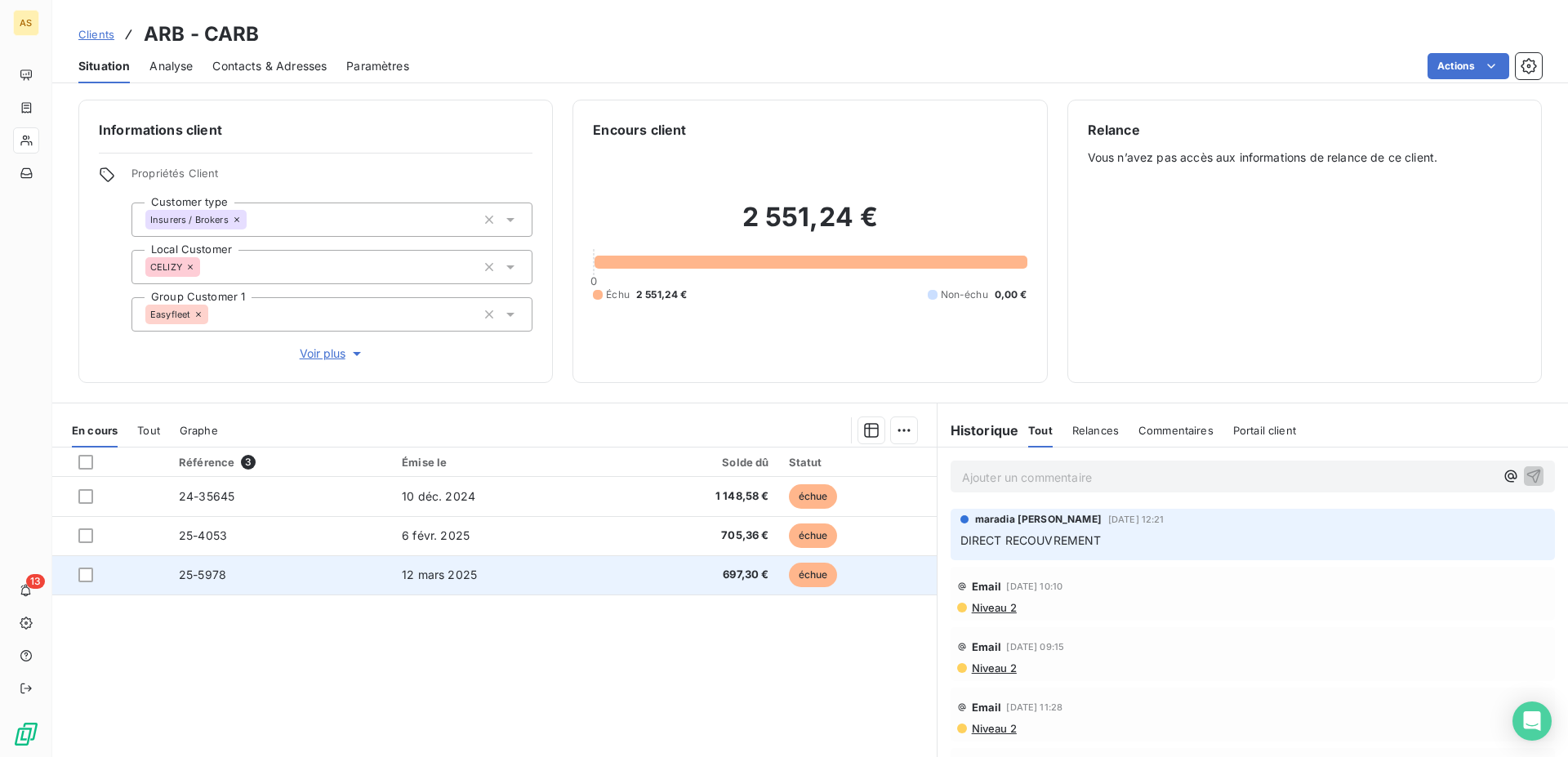
click at [536, 570] on td "12 mars 2025" at bounding box center [500, 575] width 218 height 39
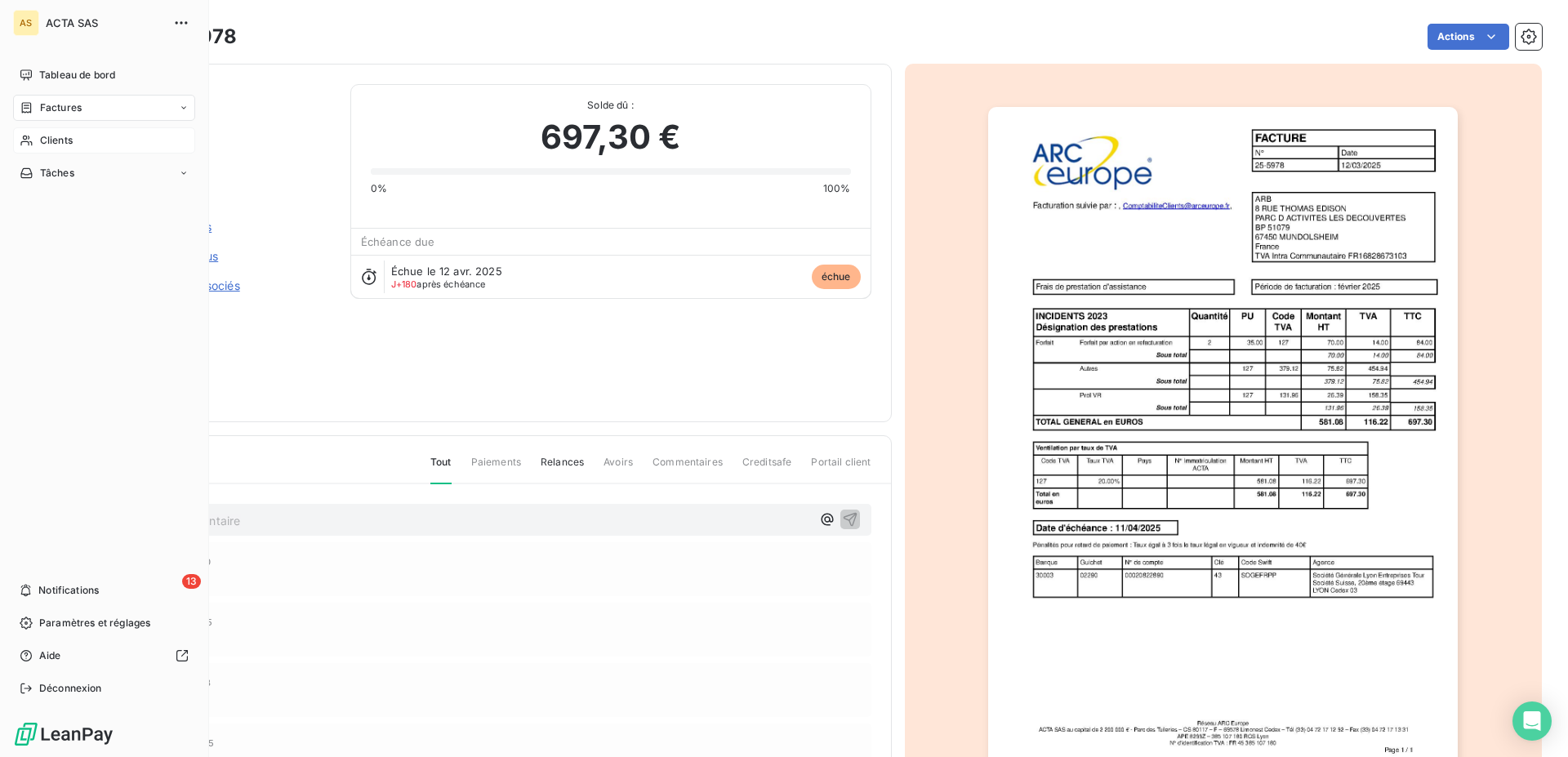
click at [34, 146] on div "Clients" at bounding box center [103, 140] width 182 height 26
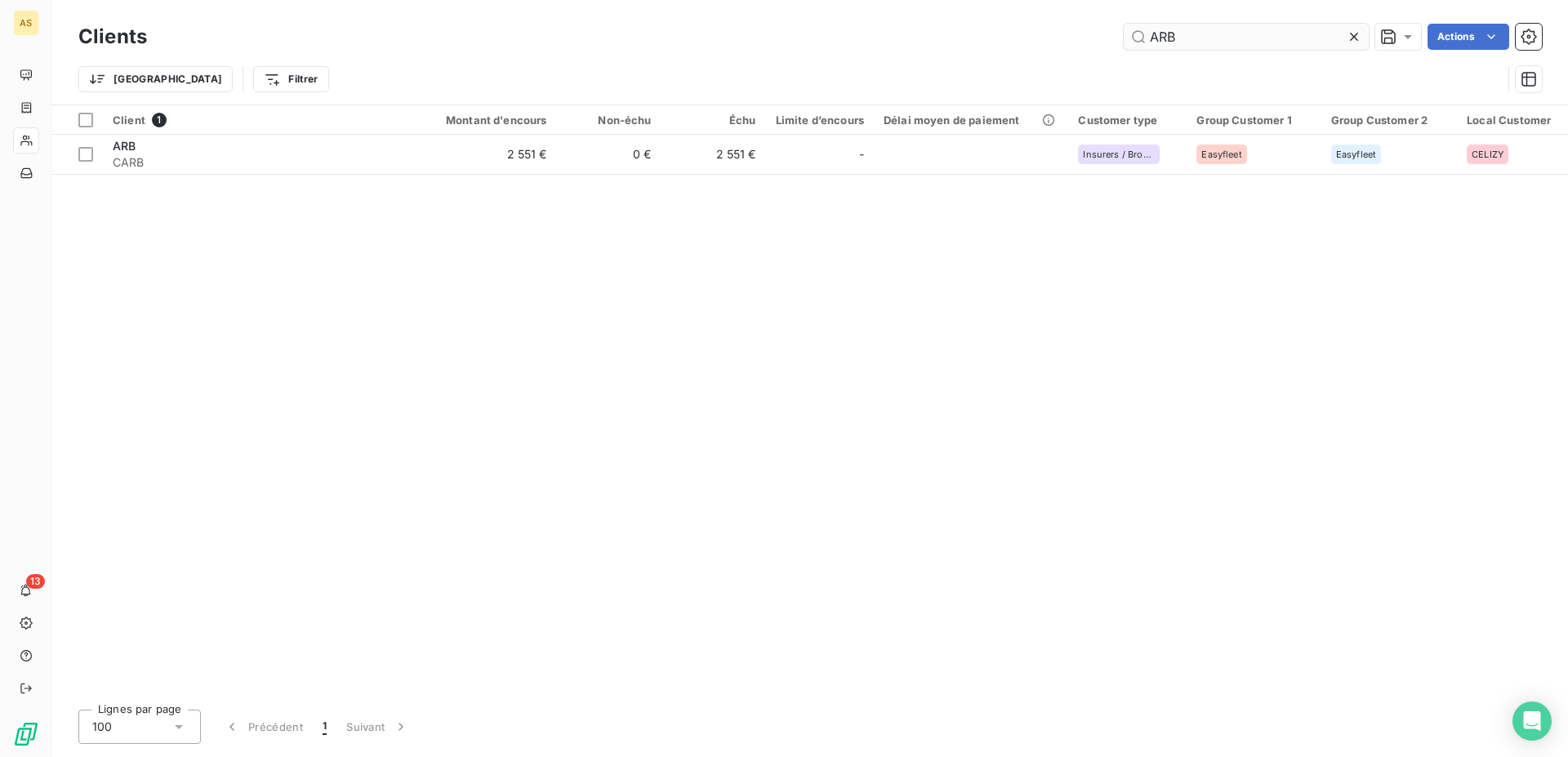
drag, startPoint x: 1231, startPoint y: 41, endPoint x: 906, endPoint y: 33, distance: 325.1
click at [1124, 33] on input "ARB" at bounding box center [1246, 36] width 245 height 26
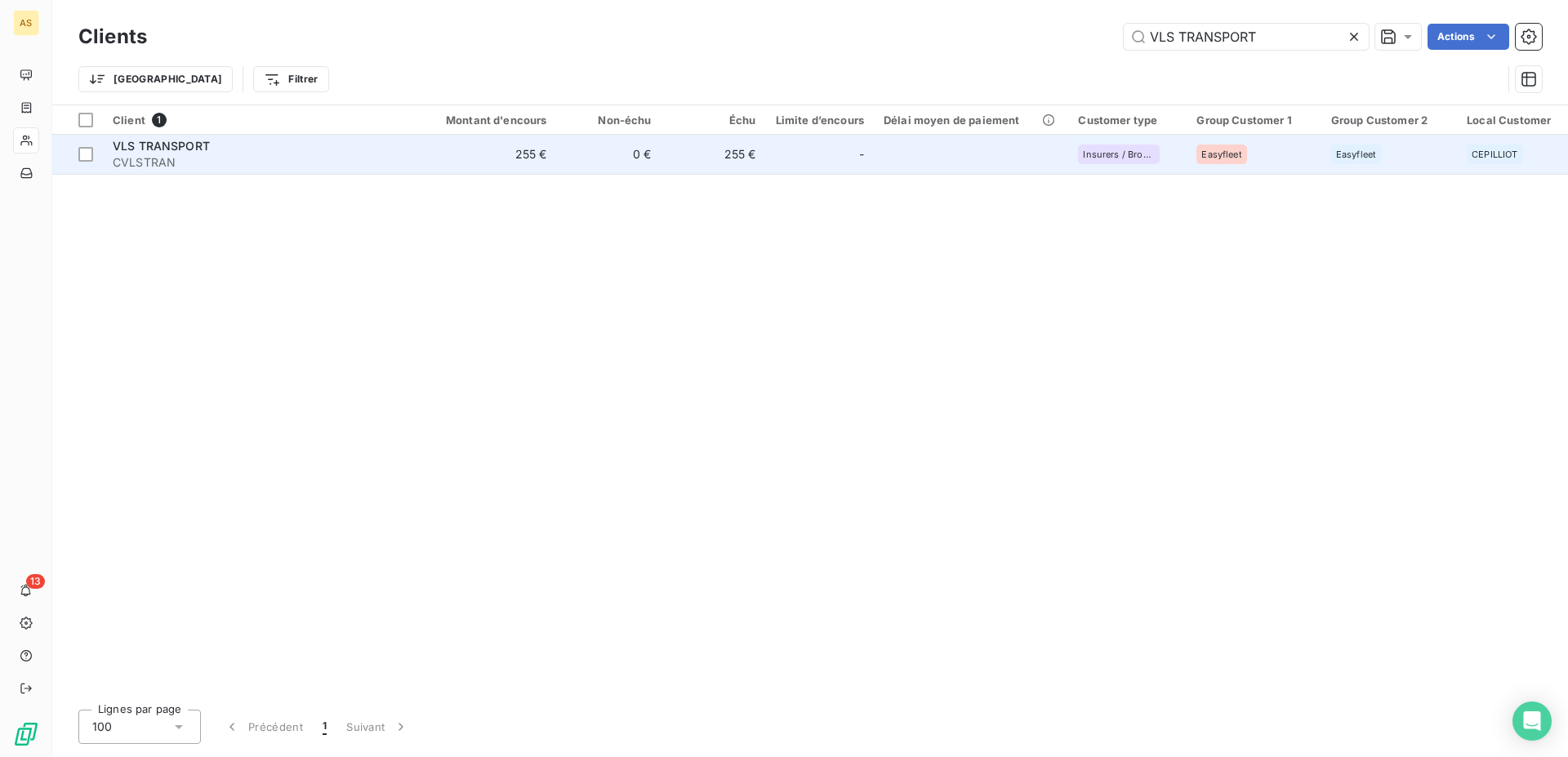
type input "VLS TRANSPORT"
click at [182, 160] on span "CVLSTRAN" at bounding box center [259, 162] width 294 height 16
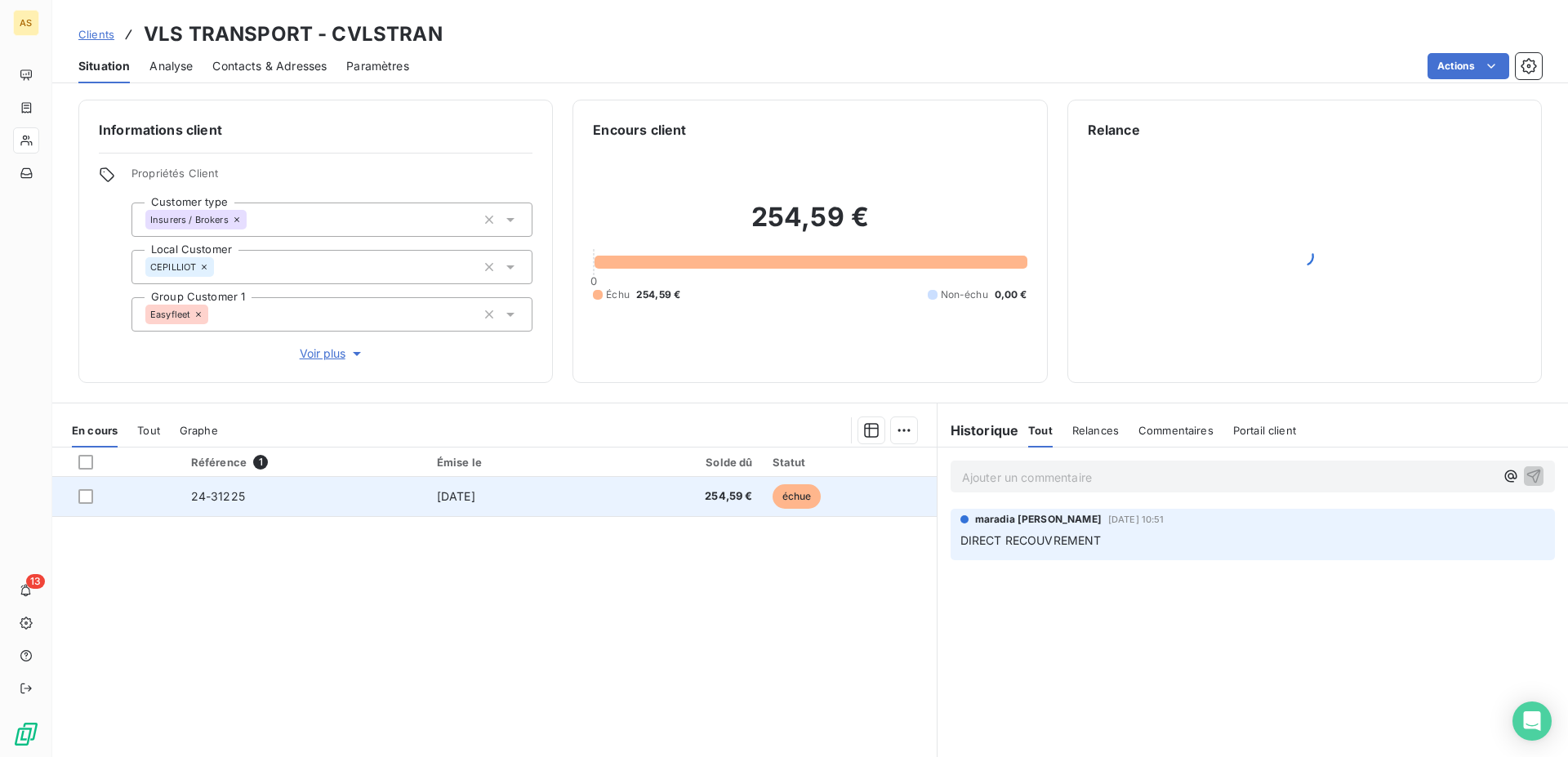
click at [742, 515] on td "254,59 €" at bounding box center [676, 497] width 170 height 39
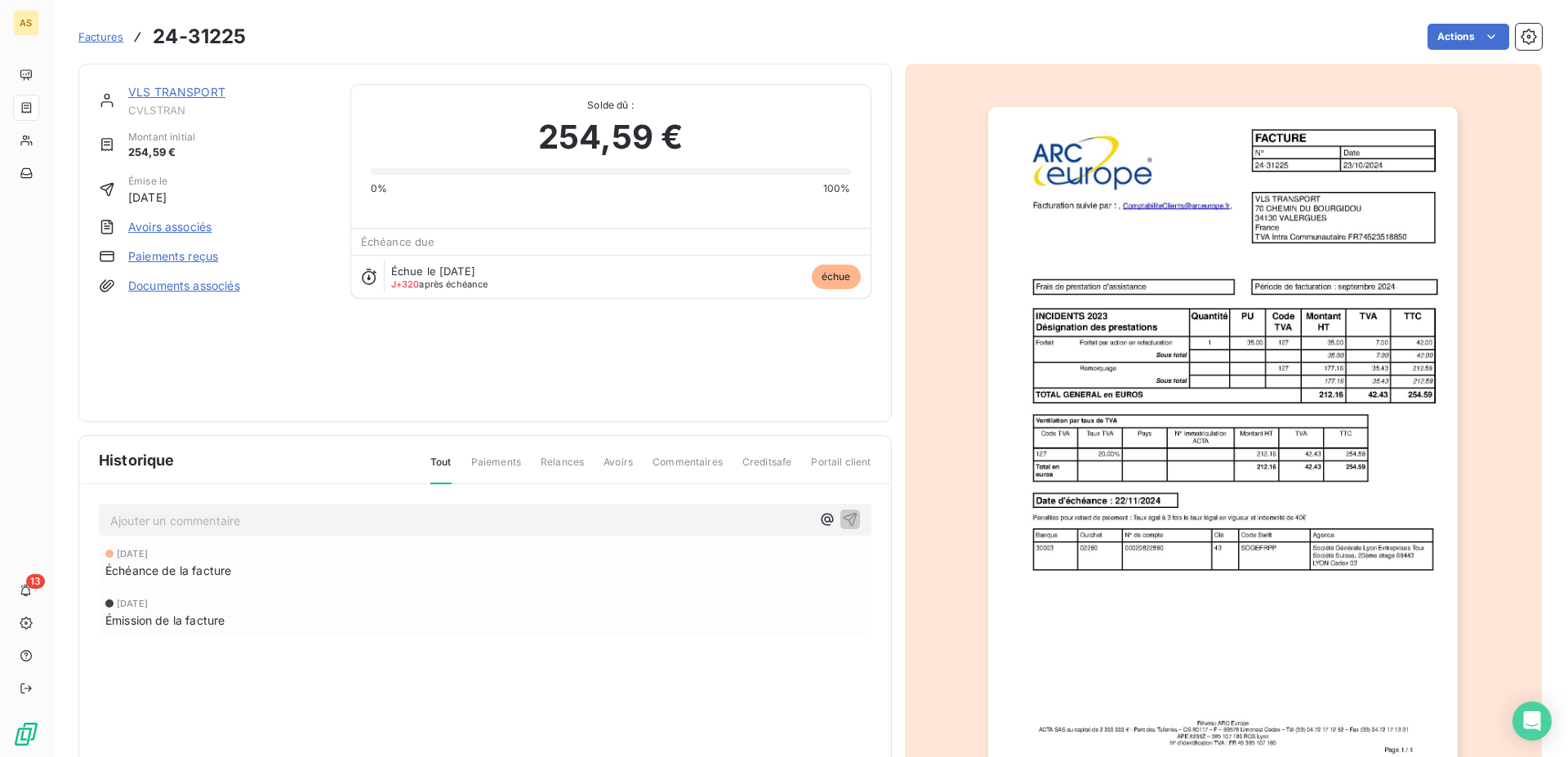
click at [1139, 530] on img "button" at bounding box center [1223, 439] width 470 height 665
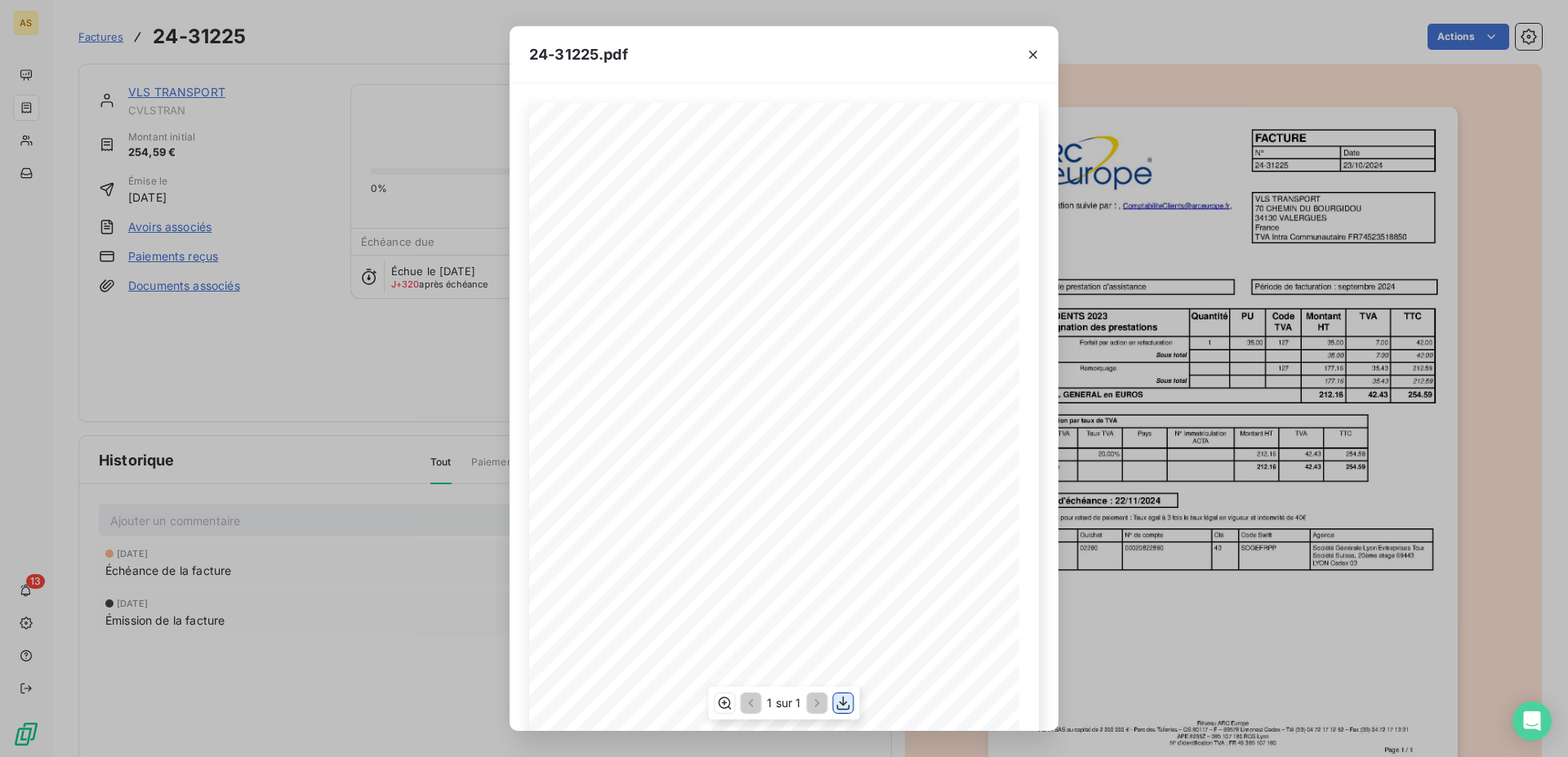
click at [843, 702] on icon "button" at bounding box center [843, 703] width 13 height 14
click at [1028, 52] on icon "button" at bounding box center [1033, 54] width 16 height 16
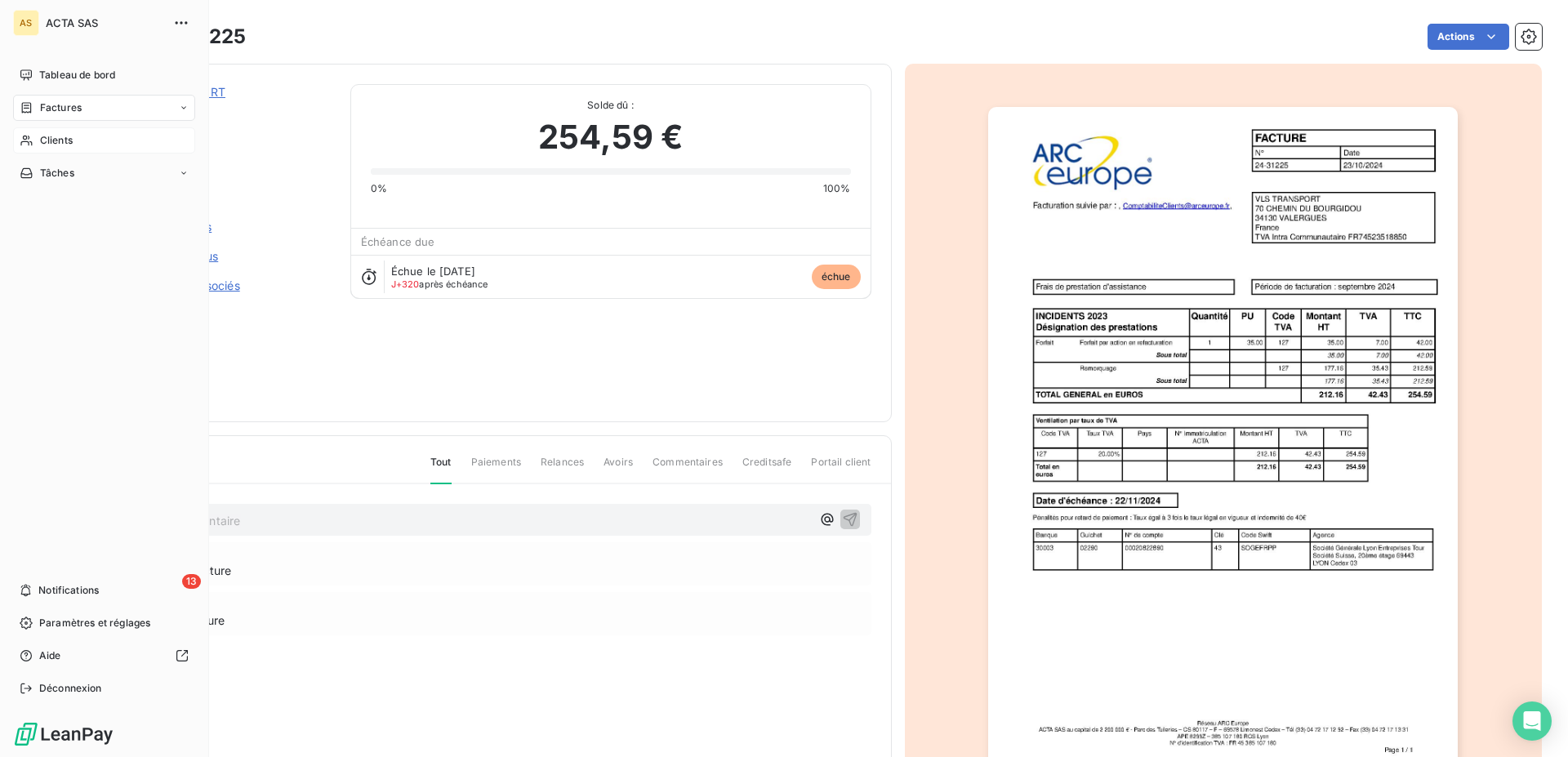
click at [33, 131] on div "Clients" at bounding box center [103, 140] width 182 height 26
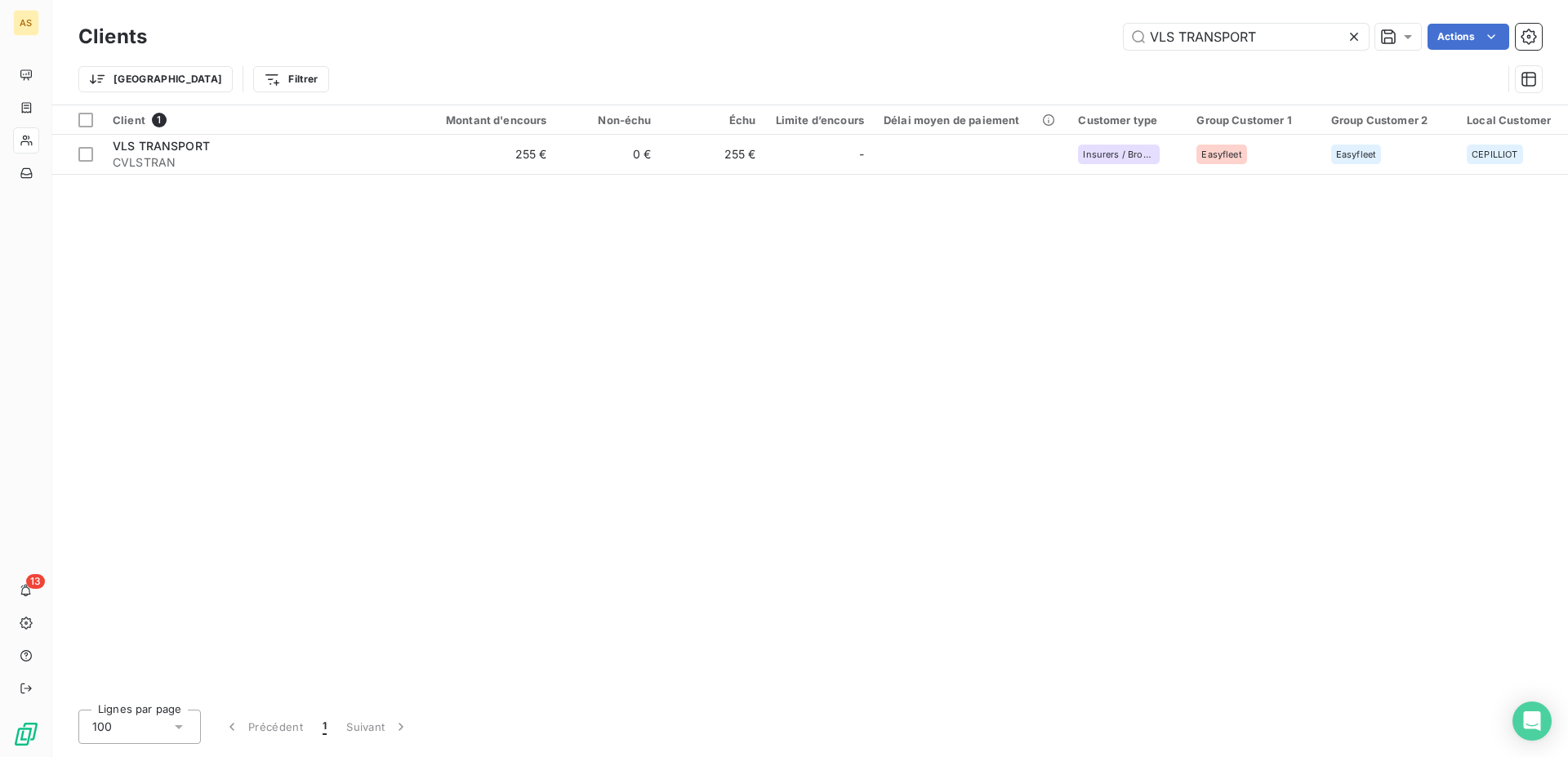
drag, startPoint x: 1261, startPoint y: 37, endPoint x: 1113, endPoint y: 41, distance: 148.1
click at [1124, 40] on input "VLS TRANSPORT" at bounding box center [1246, 36] width 245 height 26
drag, startPoint x: 1268, startPoint y: 40, endPoint x: 1083, endPoint y: 35, distance: 185.1
click at [1124, 35] on input "RUSH LOGISTIC" at bounding box center [1246, 36] width 245 height 26
paste input "PYROGUARD"
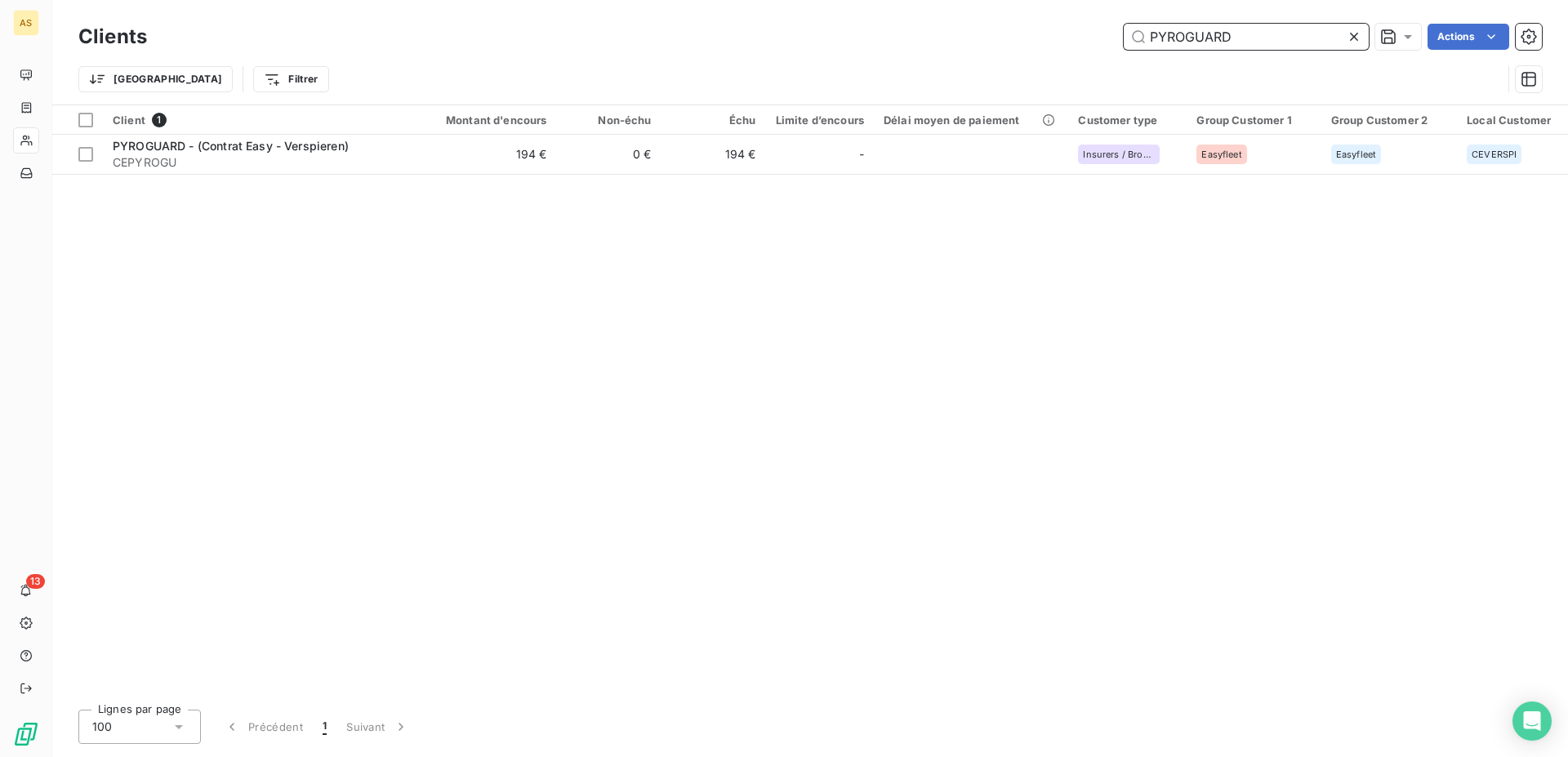
drag, startPoint x: 1255, startPoint y: 38, endPoint x: 1098, endPoint y: 37, distance: 157.0
click at [1124, 37] on input "PYROGUARD" at bounding box center [1246, 36] width 245 height 26
paste input "OUI TRANSPORT"
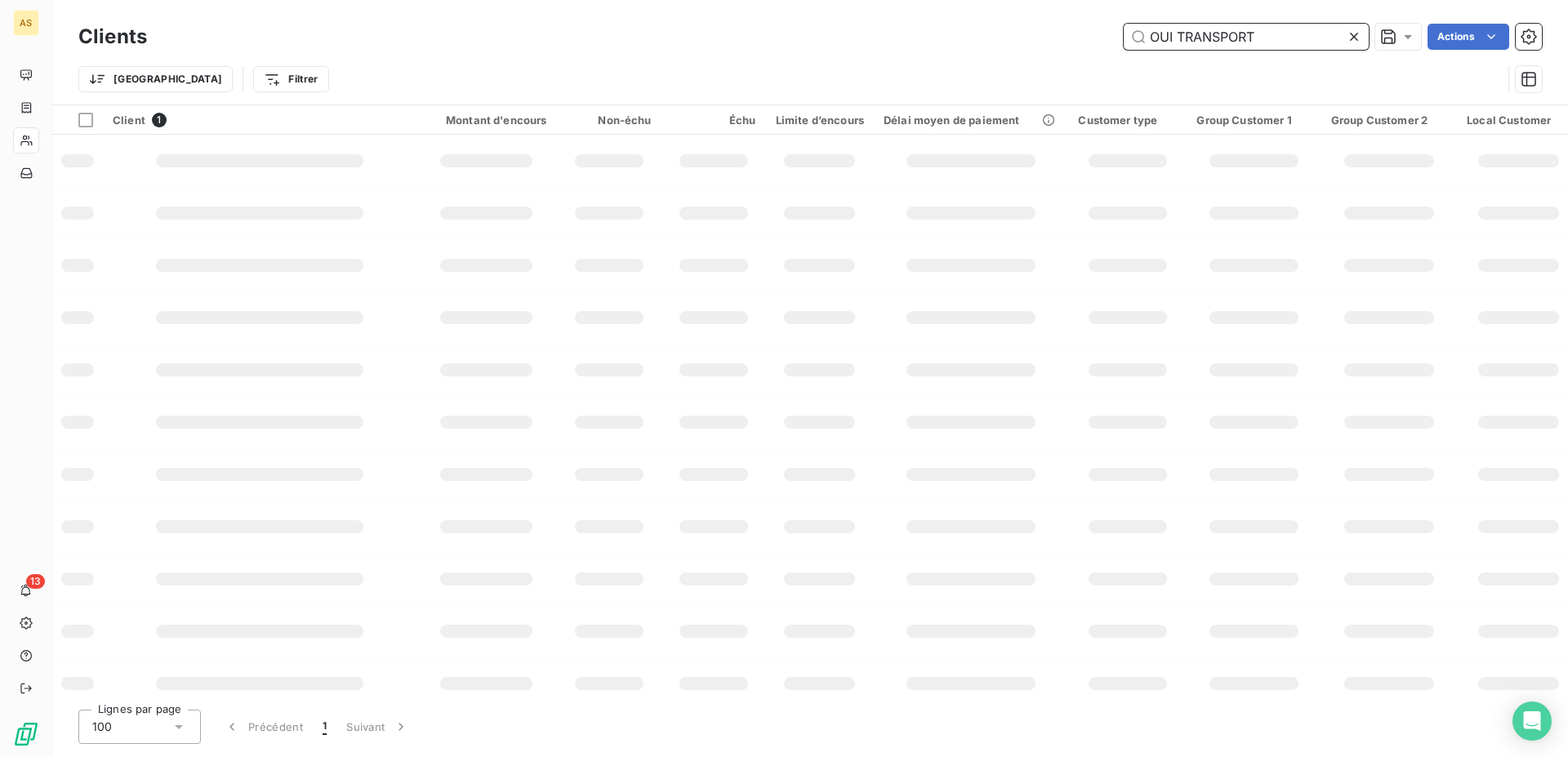
type input "OUI TRANSPORT"
click at [1272, 37] on input "OUI TRANSPORT" at bounding box center [1246, 36] width 245 height 26
click at [559, 70] on div "Trier Filtrer" at bounding box center [790, 79] width 1424 height 31
click at [1266, 32] on input "OUI TRANSPORT" at bounding box center [1246, 36] width 245 height 26
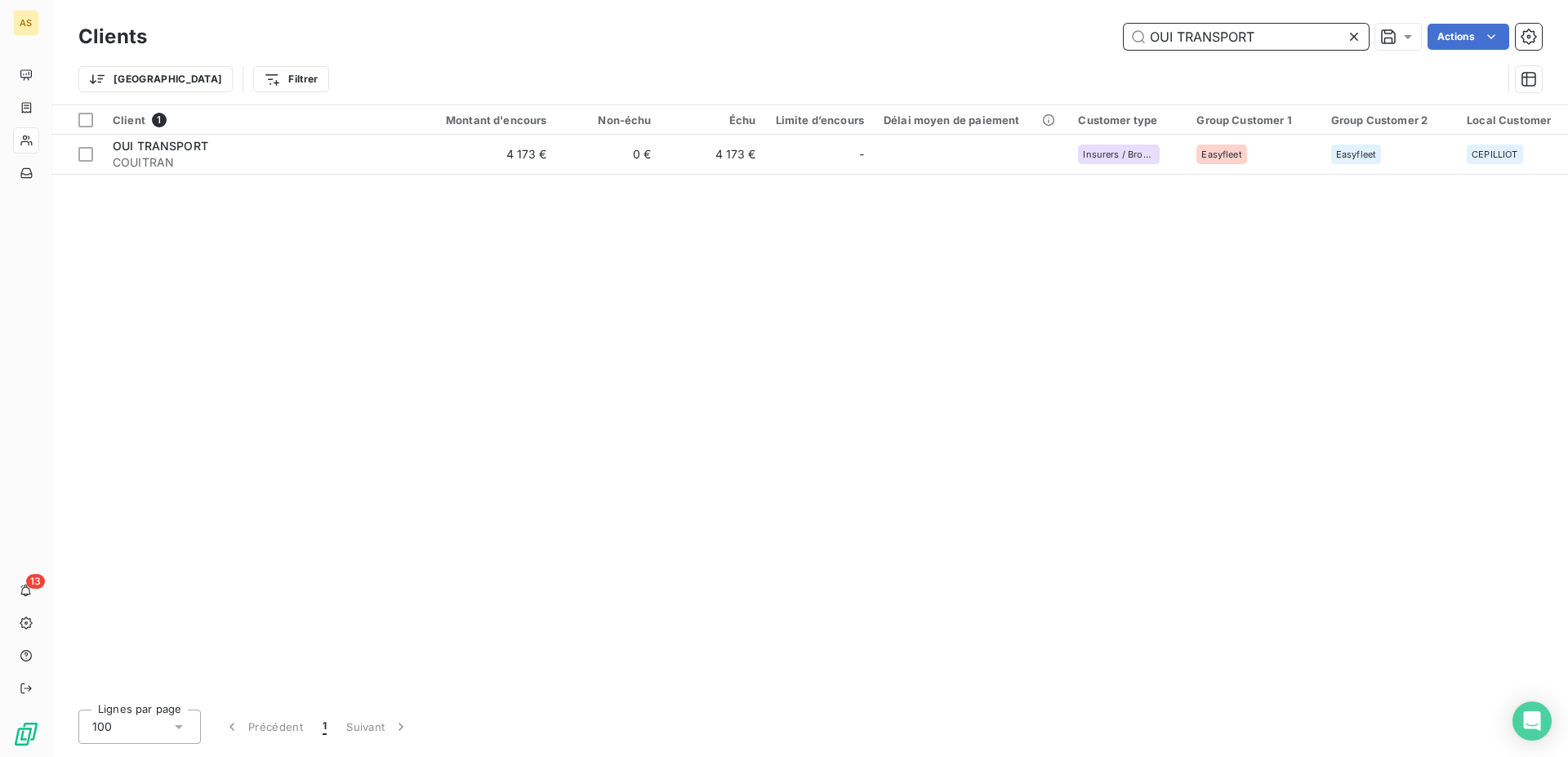
drag, startPoint x: 1269, startPoint y: 33, endPoint x: 1038, endPoint y: 33, distance: 231.0
click at [1124, 33] on input "OUI TRANSPORT" at bounding box center [1246, 36] width 245 height 26
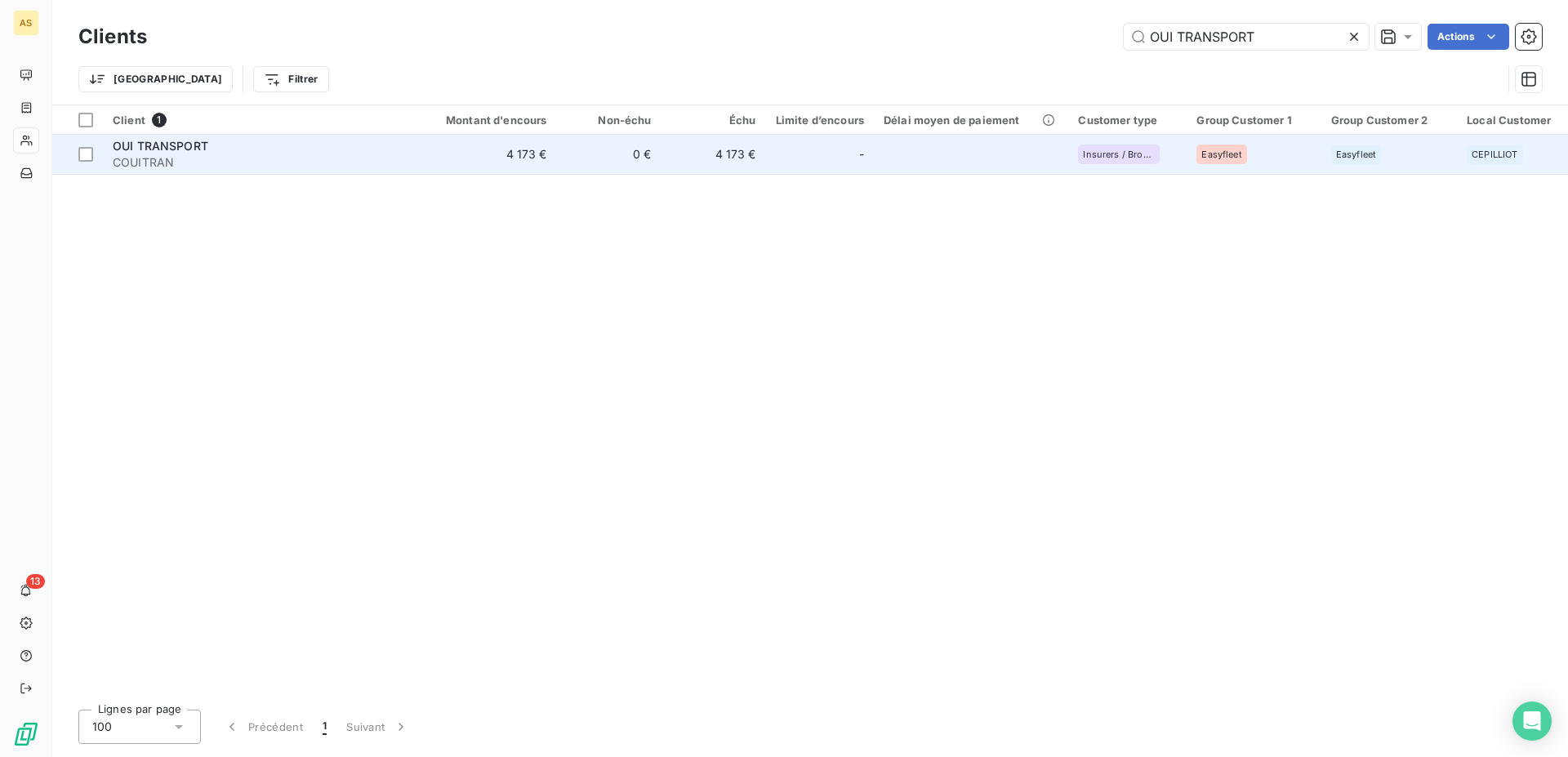
click at [150, 140] on span "OUI TRANSPORT" at bounding box center [160, 146] width 96 height 14
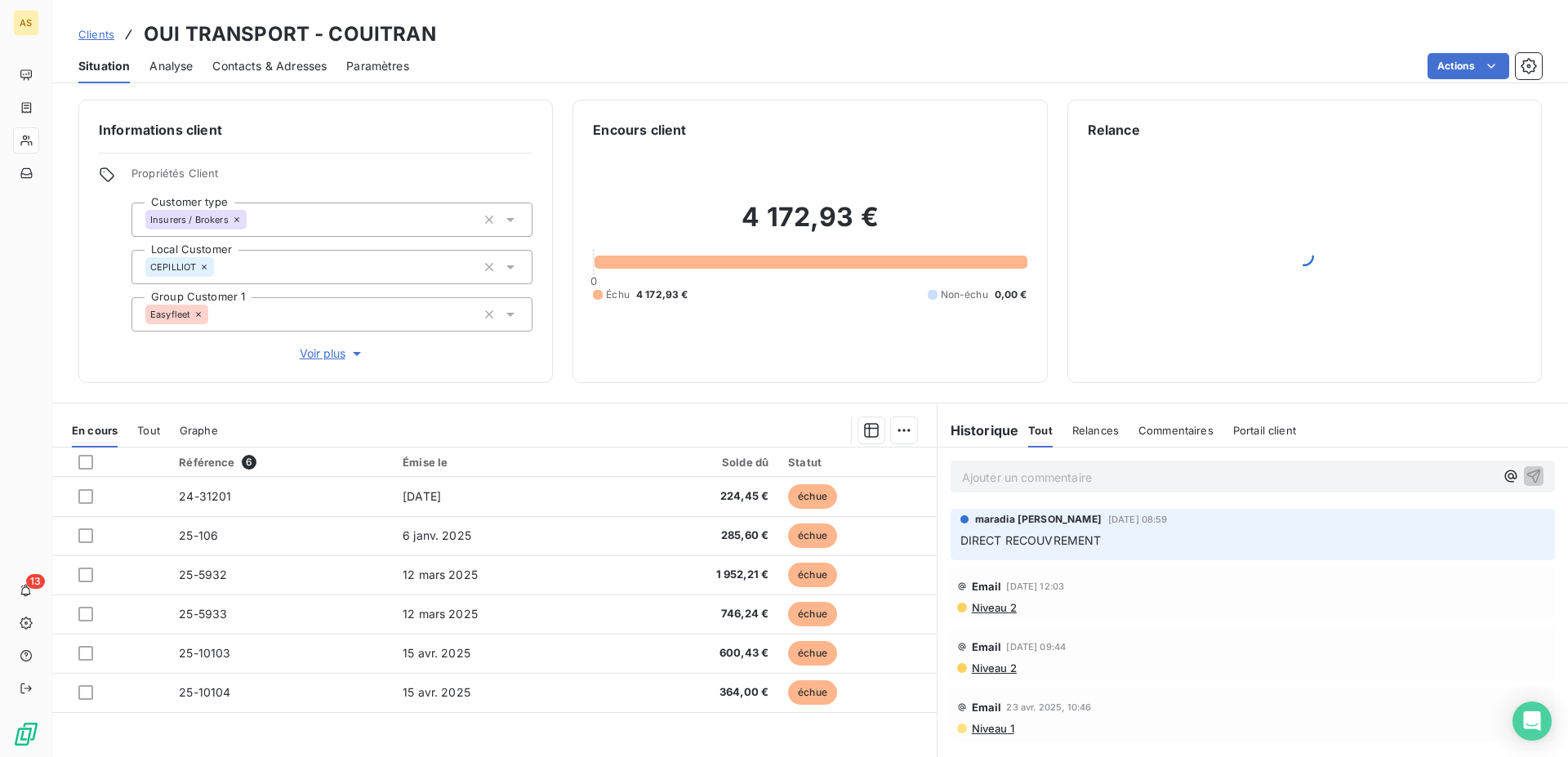
click at [105, 36] on span "Clients" at bounding box center [96, 34] width 36 height 13
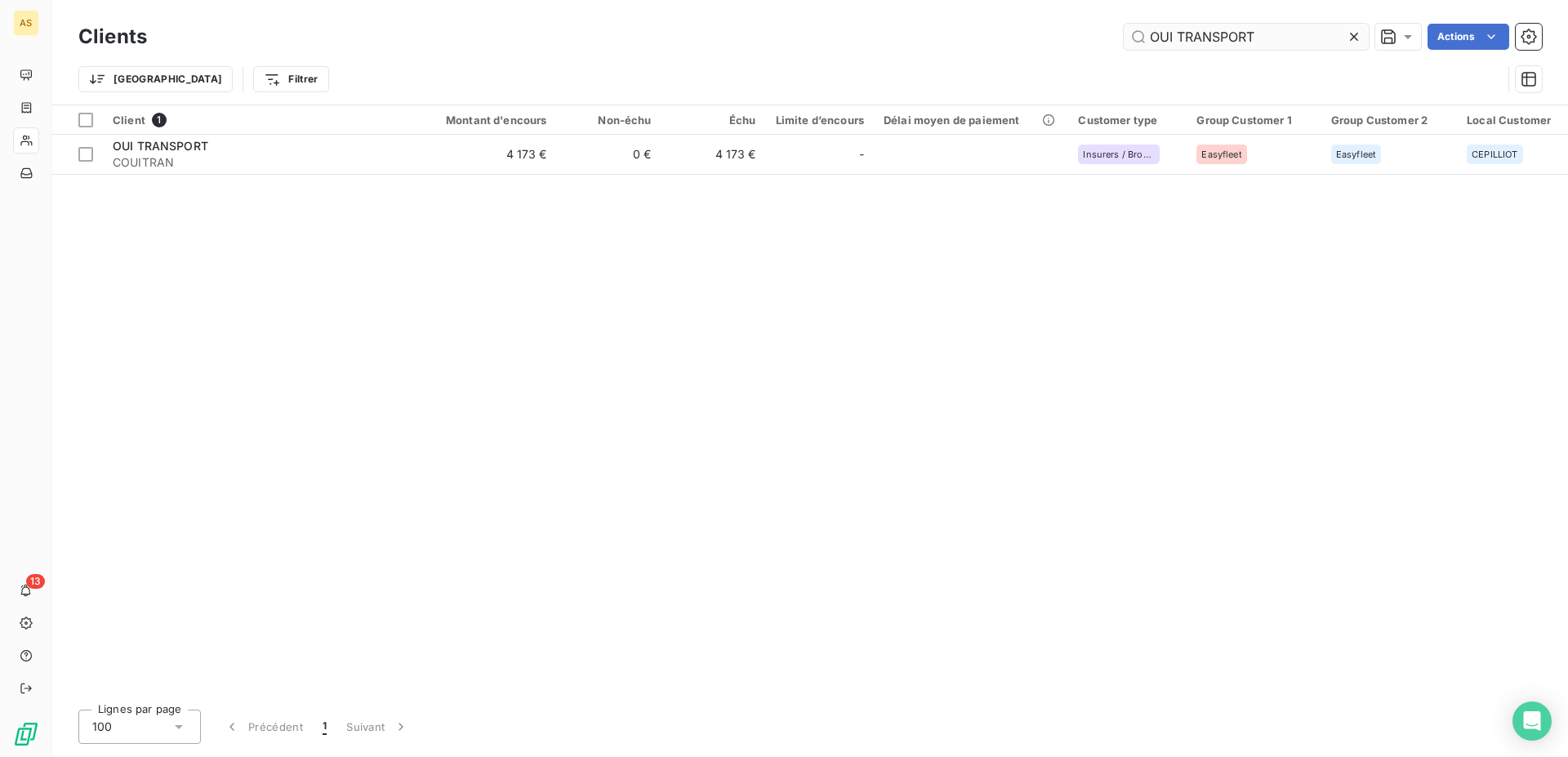
drag, startPoint x: 1278, startPoint y: 44, endPoint x: 940, endPoint y: 33, distance: 338.2
click at [1124, 33] on input "OUI TRANSPORT" at bounding box center [1246, 36] width 245 height 26
drag, startPoint x: 1203, startPoint y: 38, endPoint x: 998, endPoint y: 27, distance: 205.3
click at [1124, 27] on input "fil d" at bounding box center [1246, 36] width 245 height 26
paste input "CITE DU DESIGN"
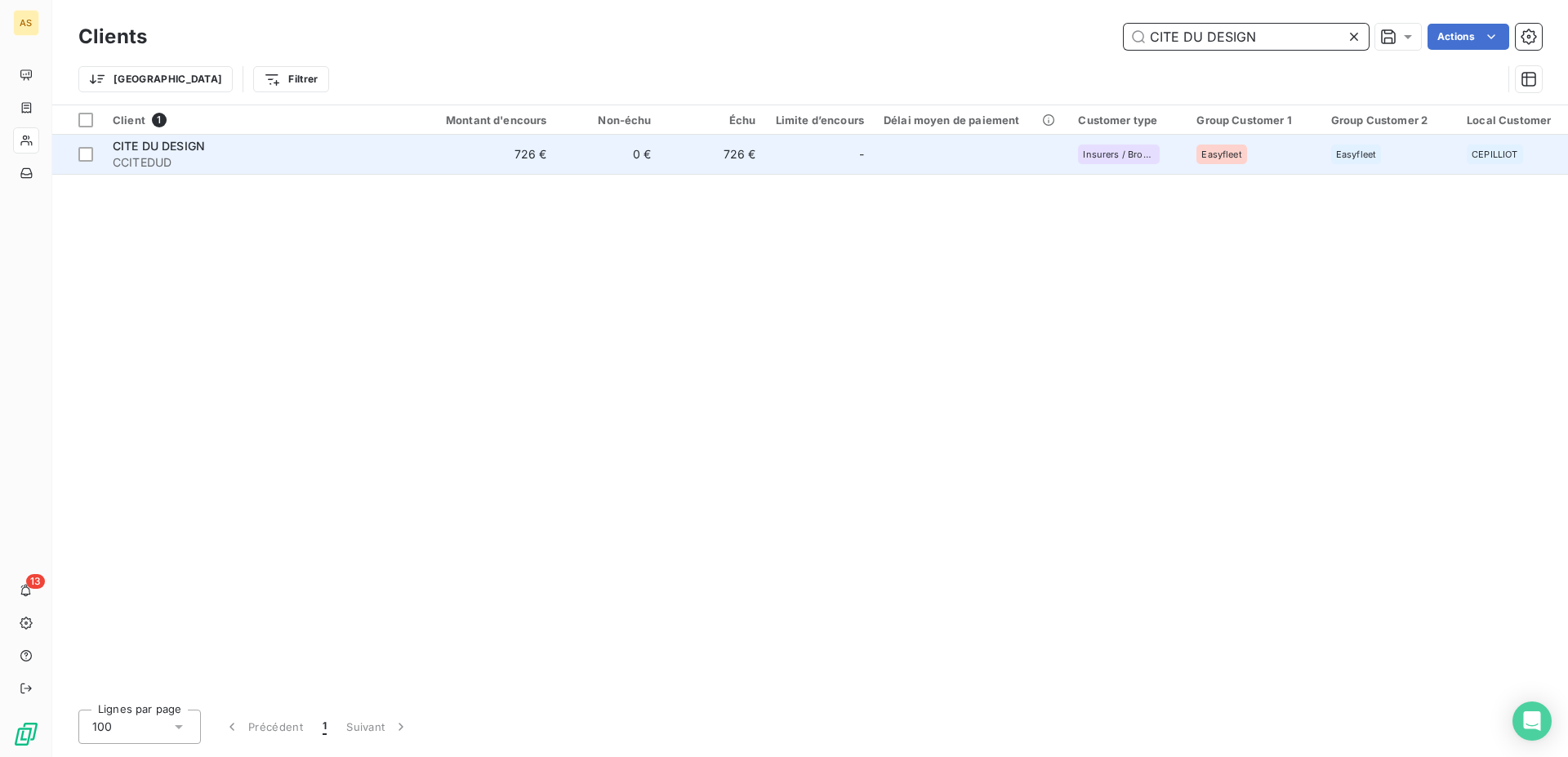
type input "CITE DU DESIGN"
click at [131, 135] on td "CITE DU DESIGN CCITEDUD" at bounding box center [259, 154] width 314 height 39
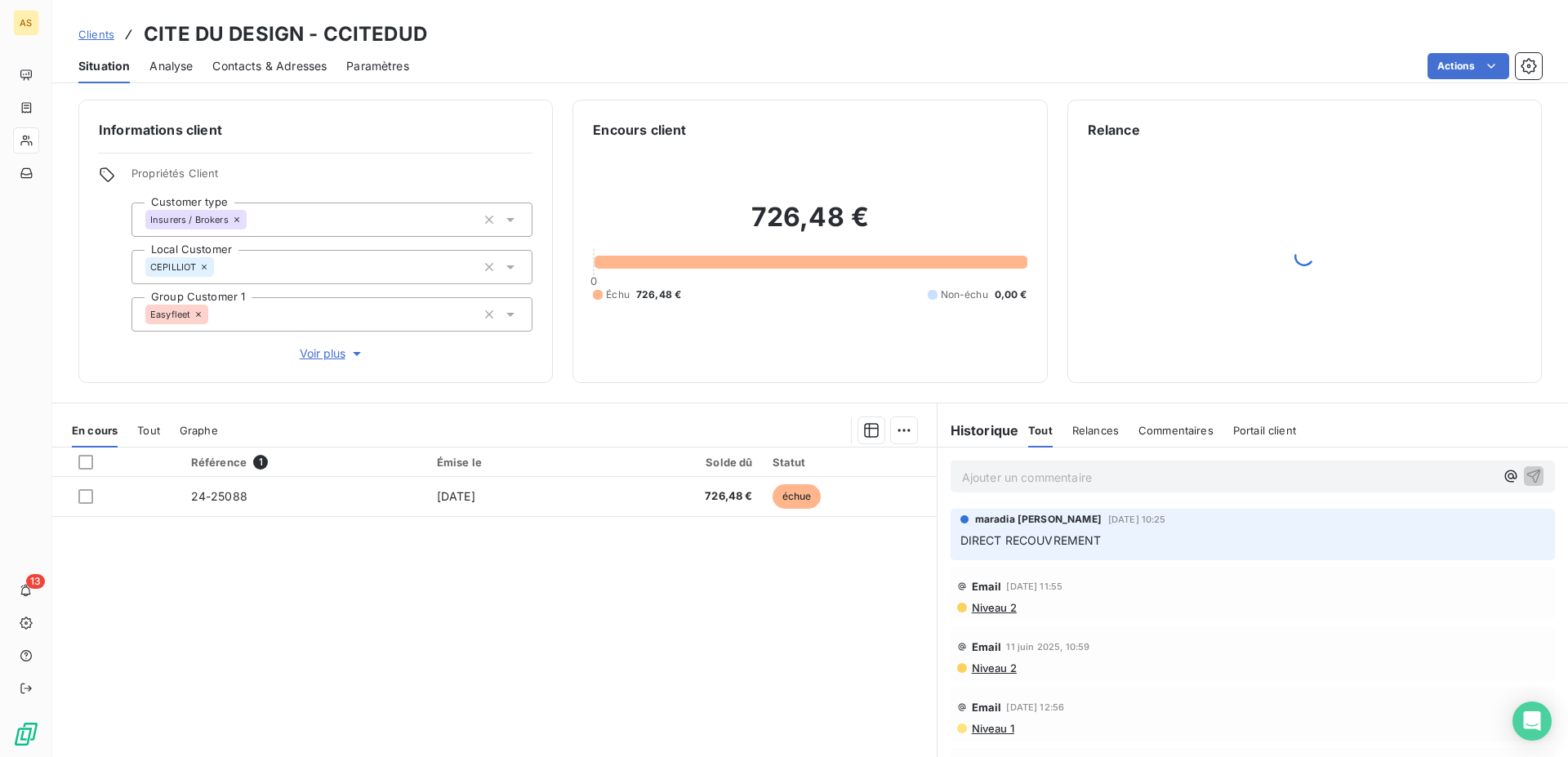
click at [274, 64] on span "Contacts & Adresses" at bounding box center [269, 65] width 114 height 16
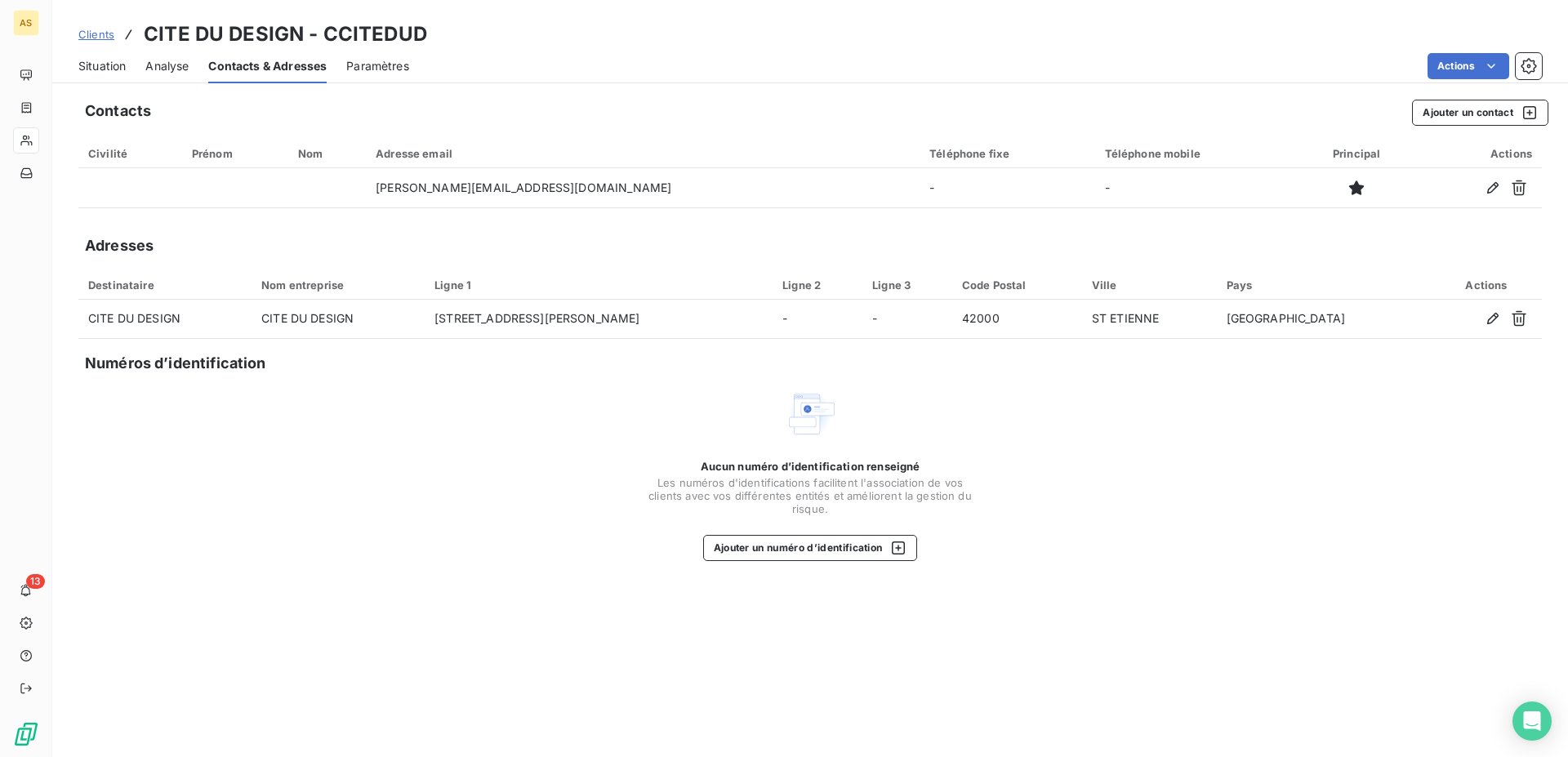
click at [100, 60] on span "Situation" at bounding box center [102, 65] width 47 height 16
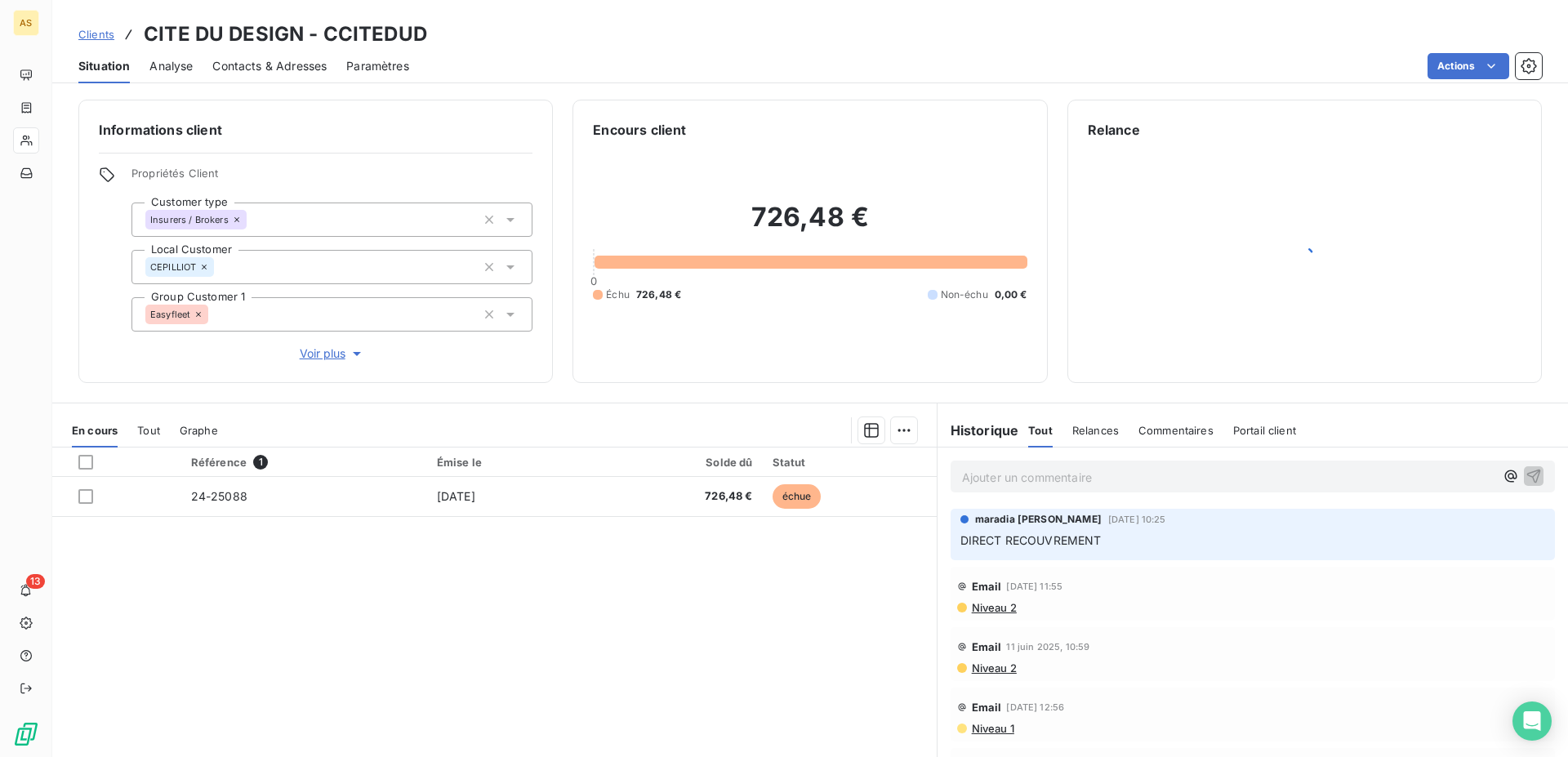
click at [244, 69] on span "Contacts & Adresses" at bounding box center [269, 65] width 114 height 16
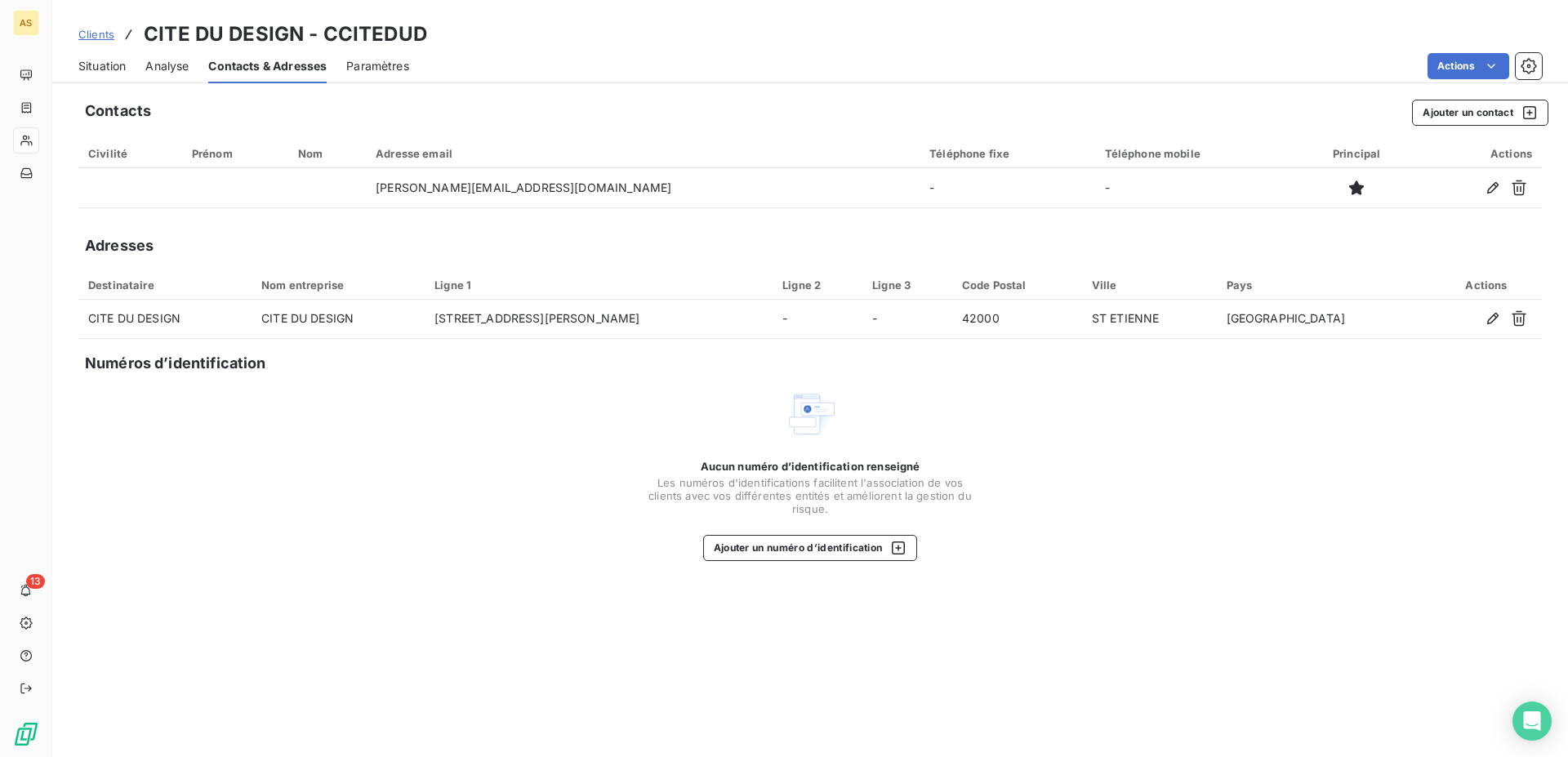
click at [107, 64] on span "Situation" at bounding box center [102, 65] width 47 height 16
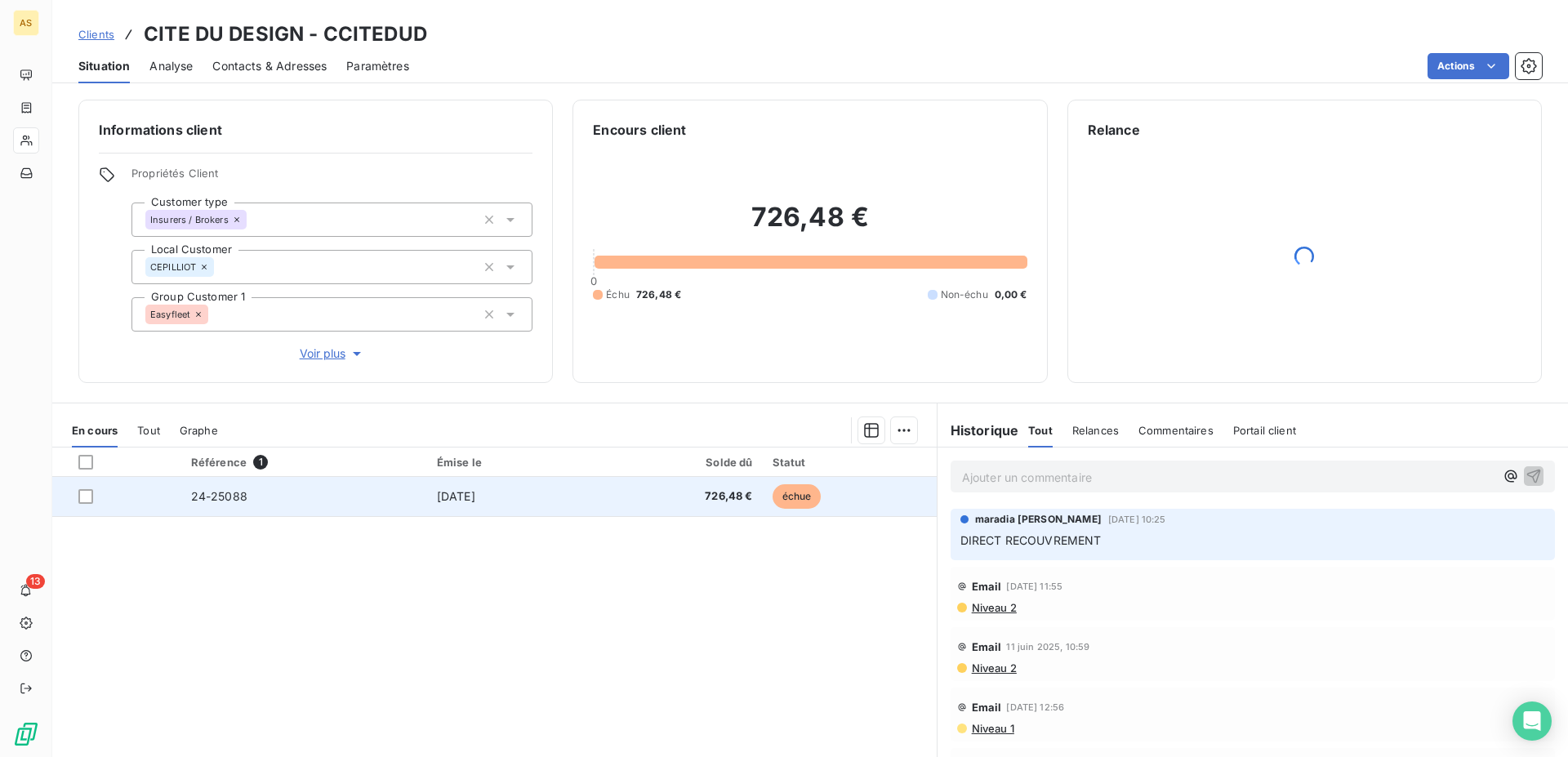
click at [427, 506] on td "[DATE]" at bounding box center [510, 497] width 165 height 39
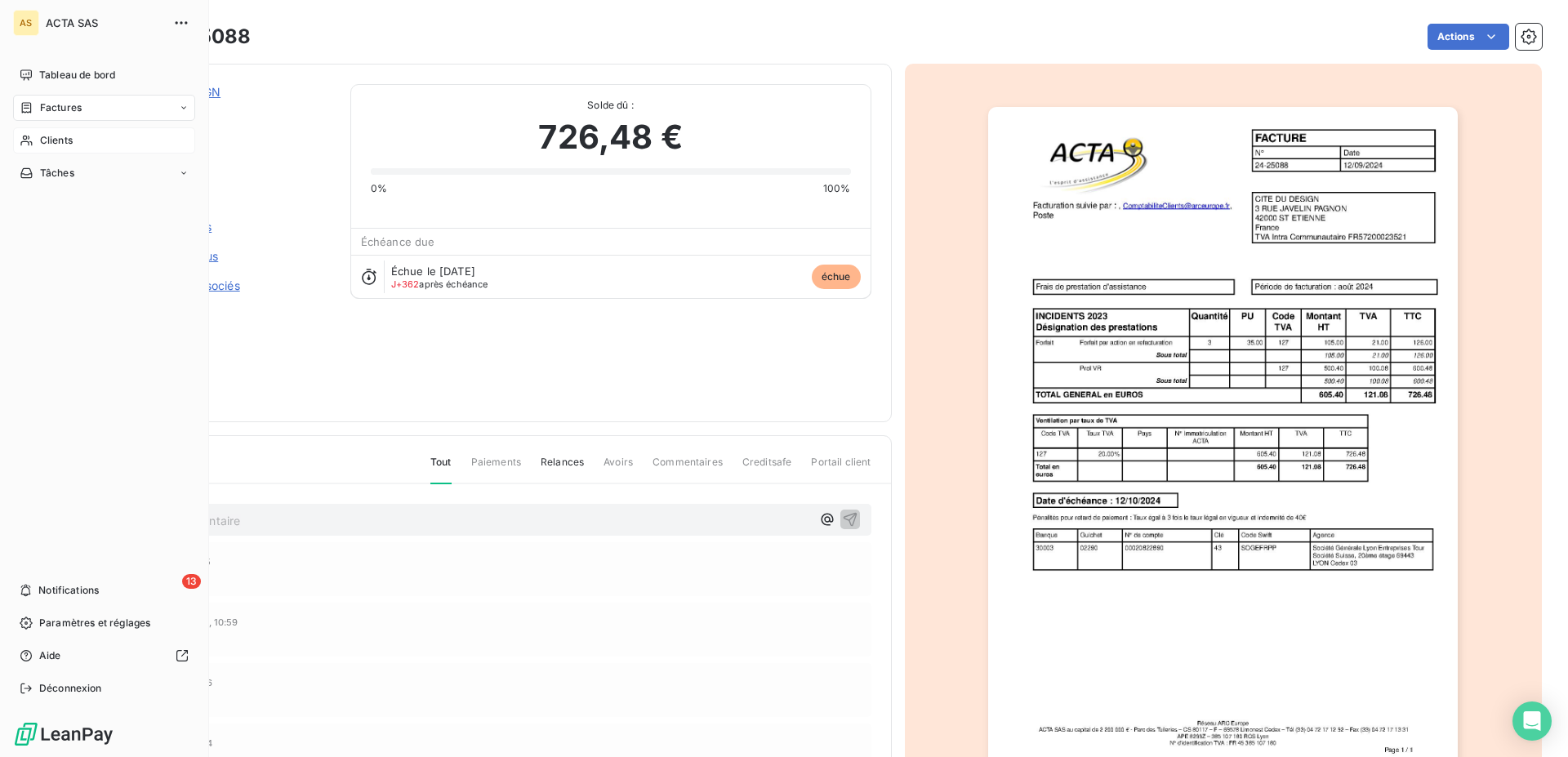
click at [42, 133] on span "Clients" at bounding box center [56, 140] width 33 height 14
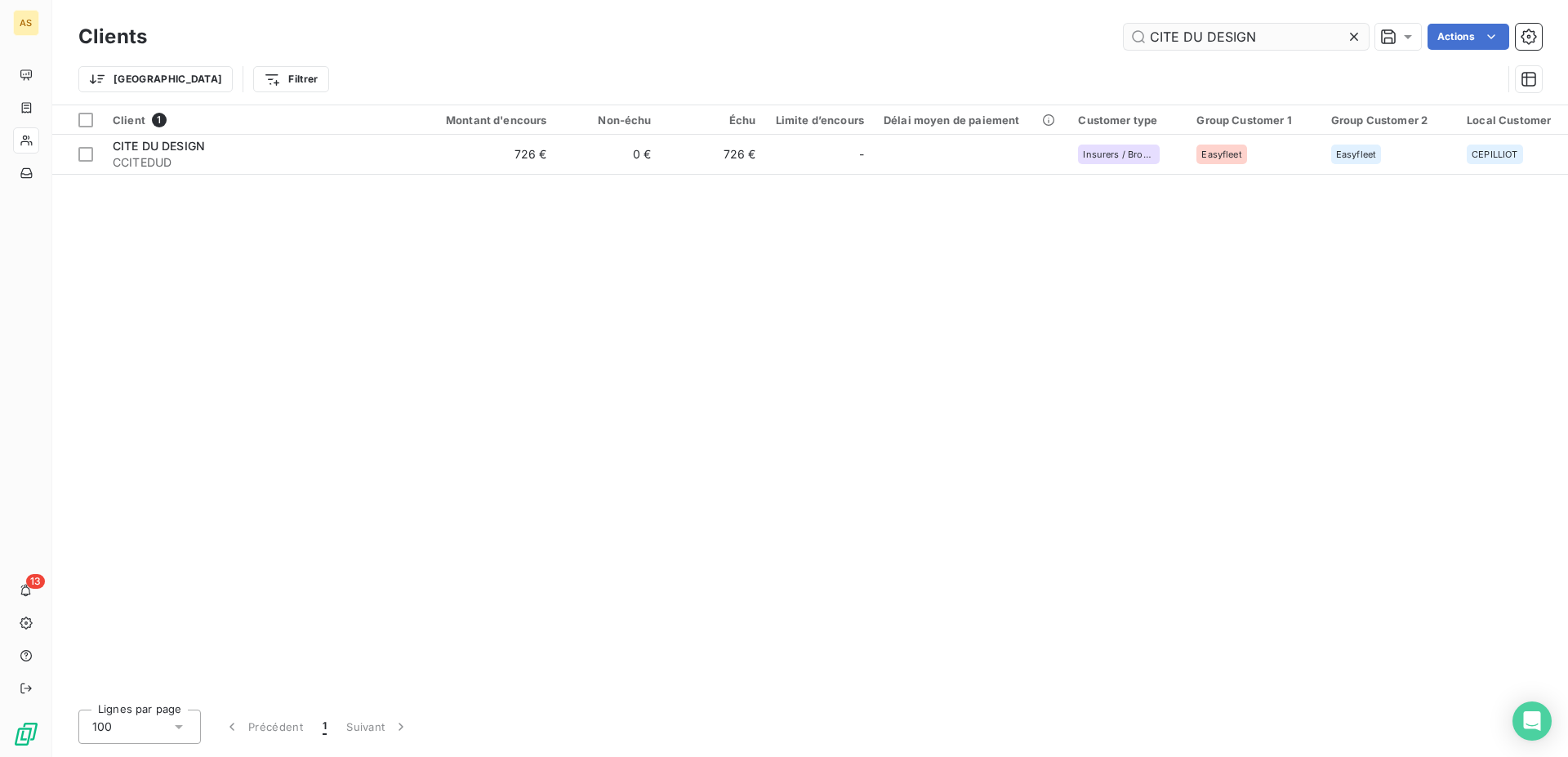
drag, startPoint x: 1303, startPoint y: 39, endPoint x: 922, endPoint y: 11, distance: 382.0
click at [1124, 24] on input "CITE DU DESIGN" at bounding box center [1246, 36] width 245 height 26
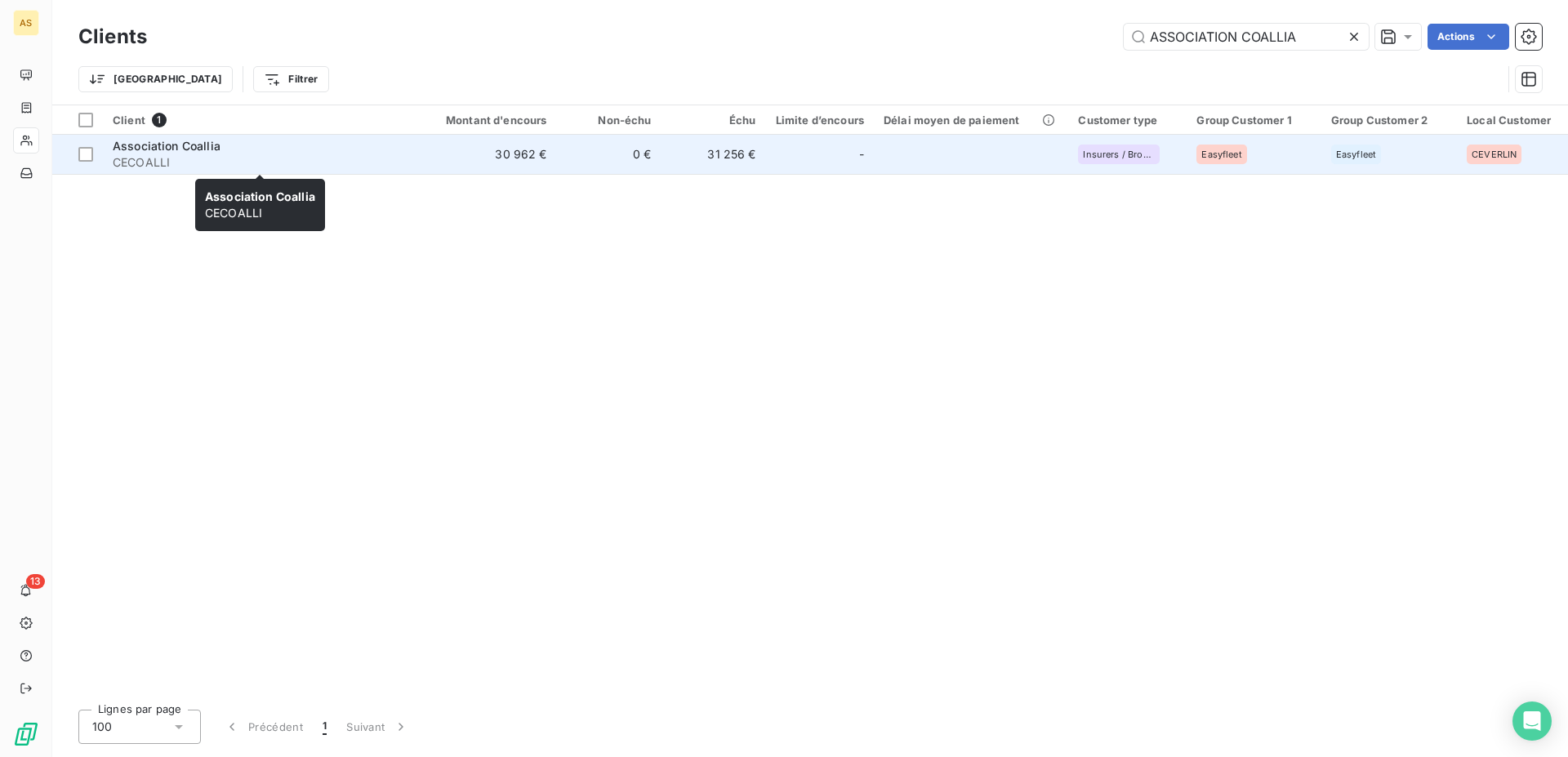
type input "ASSOCIATION COALLIA"
click at [232, 145] on div "Association Coallia" at bounding box center [259, 146] width 294 height 16
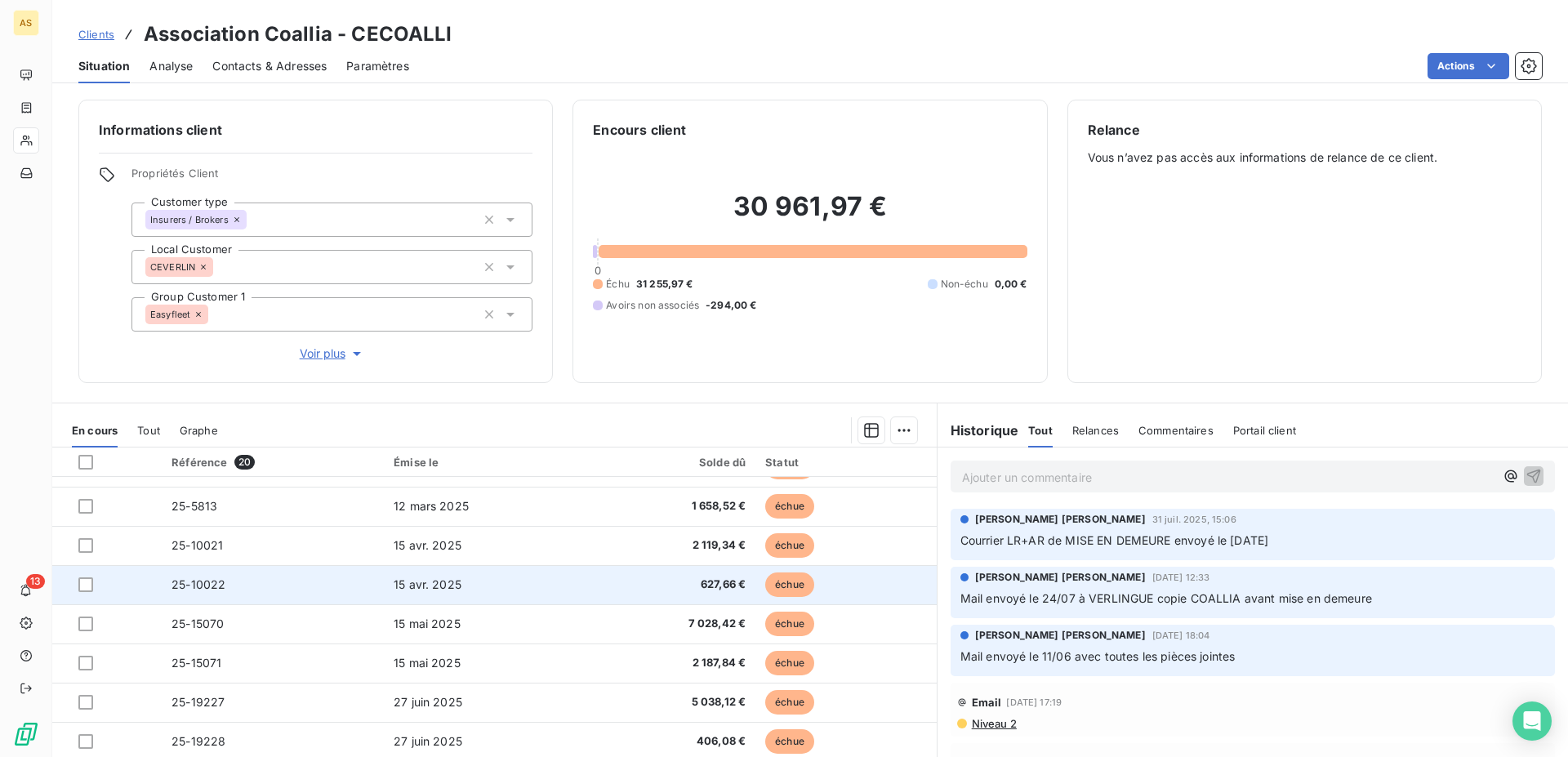
scroll to position [54, 0]
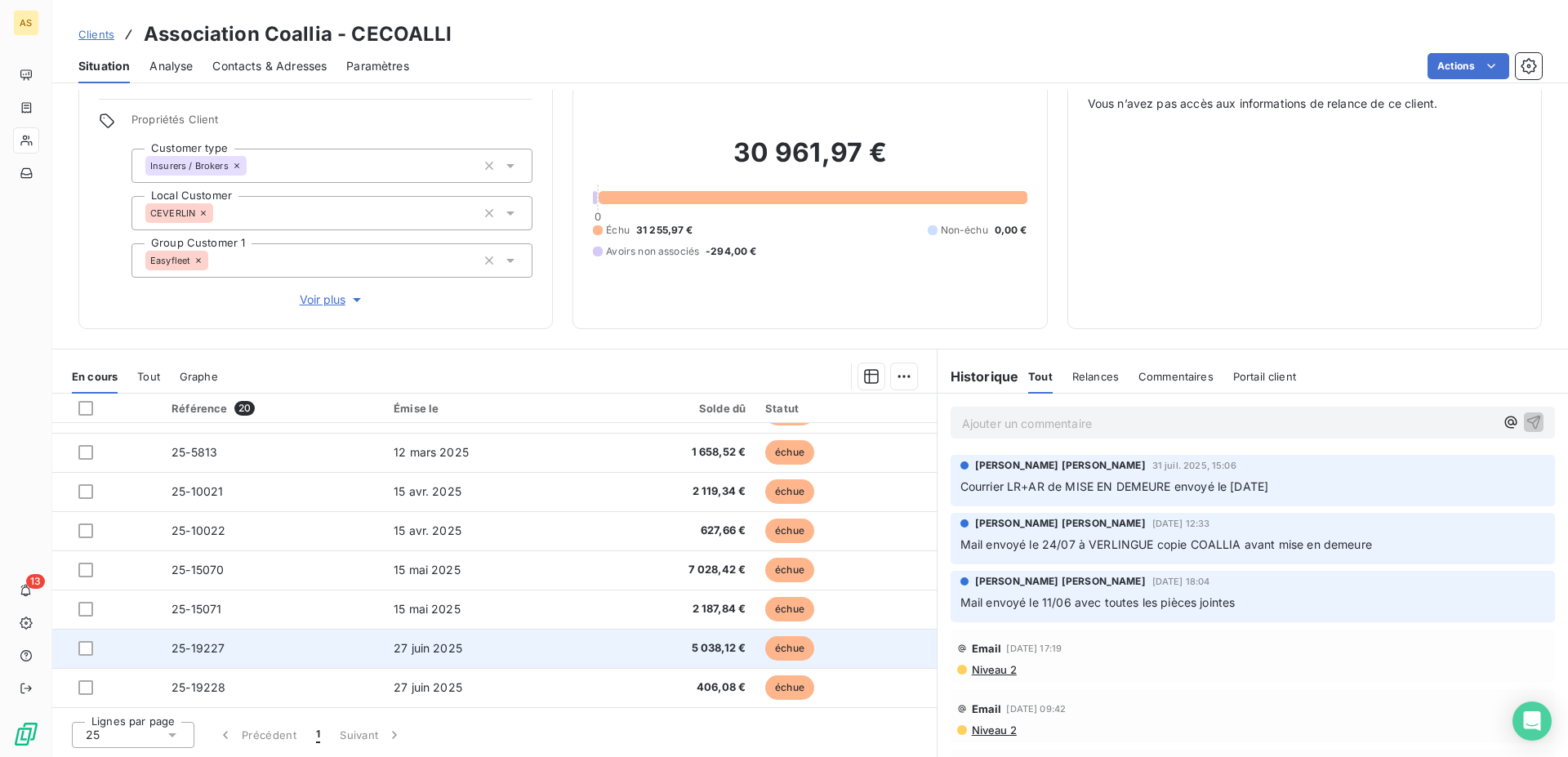
click at [472, 646] on td "27 juin 2025" at bounding box center [487, 648] width 205 height 39
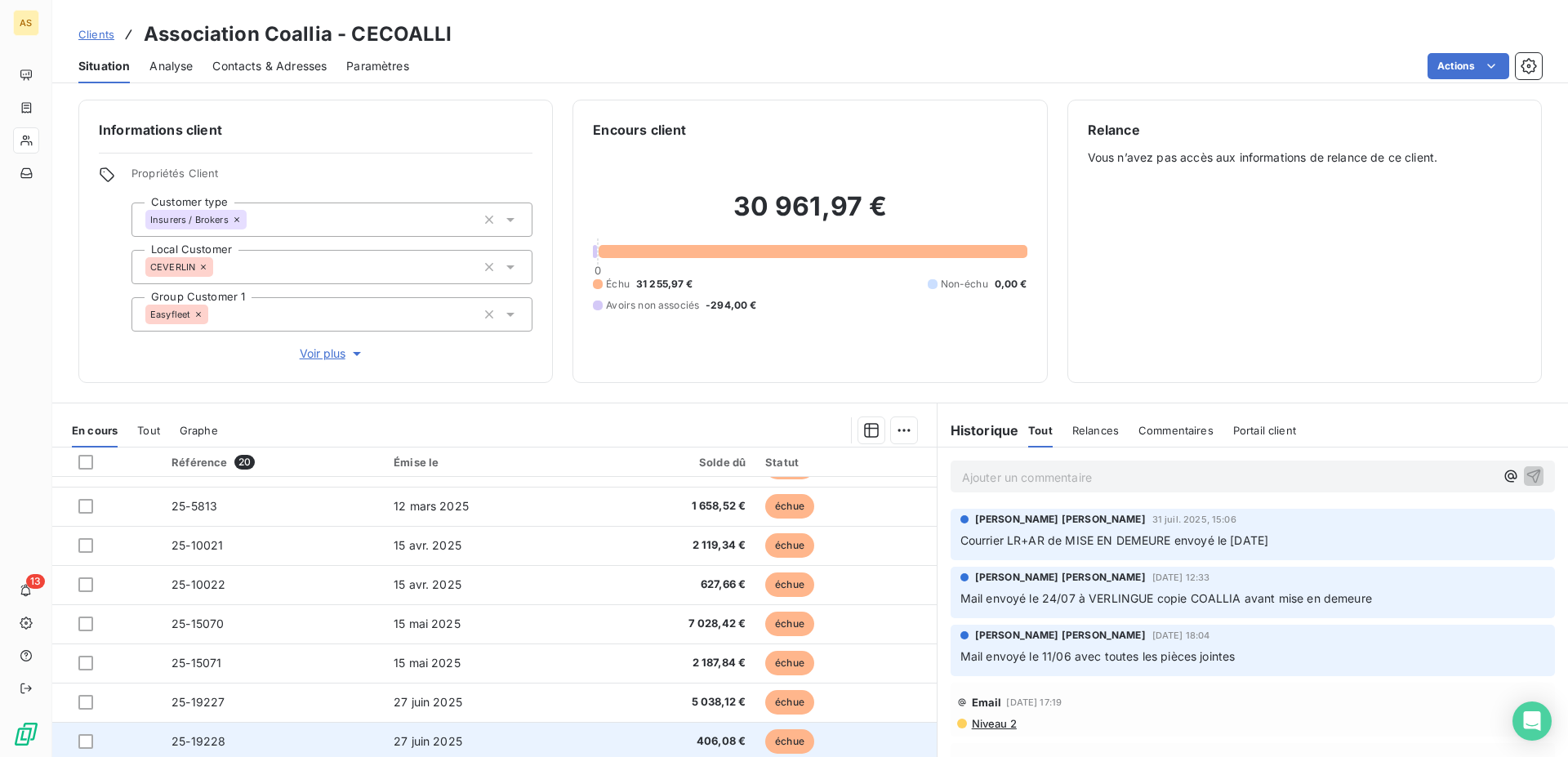
scroll to position [54, 0]
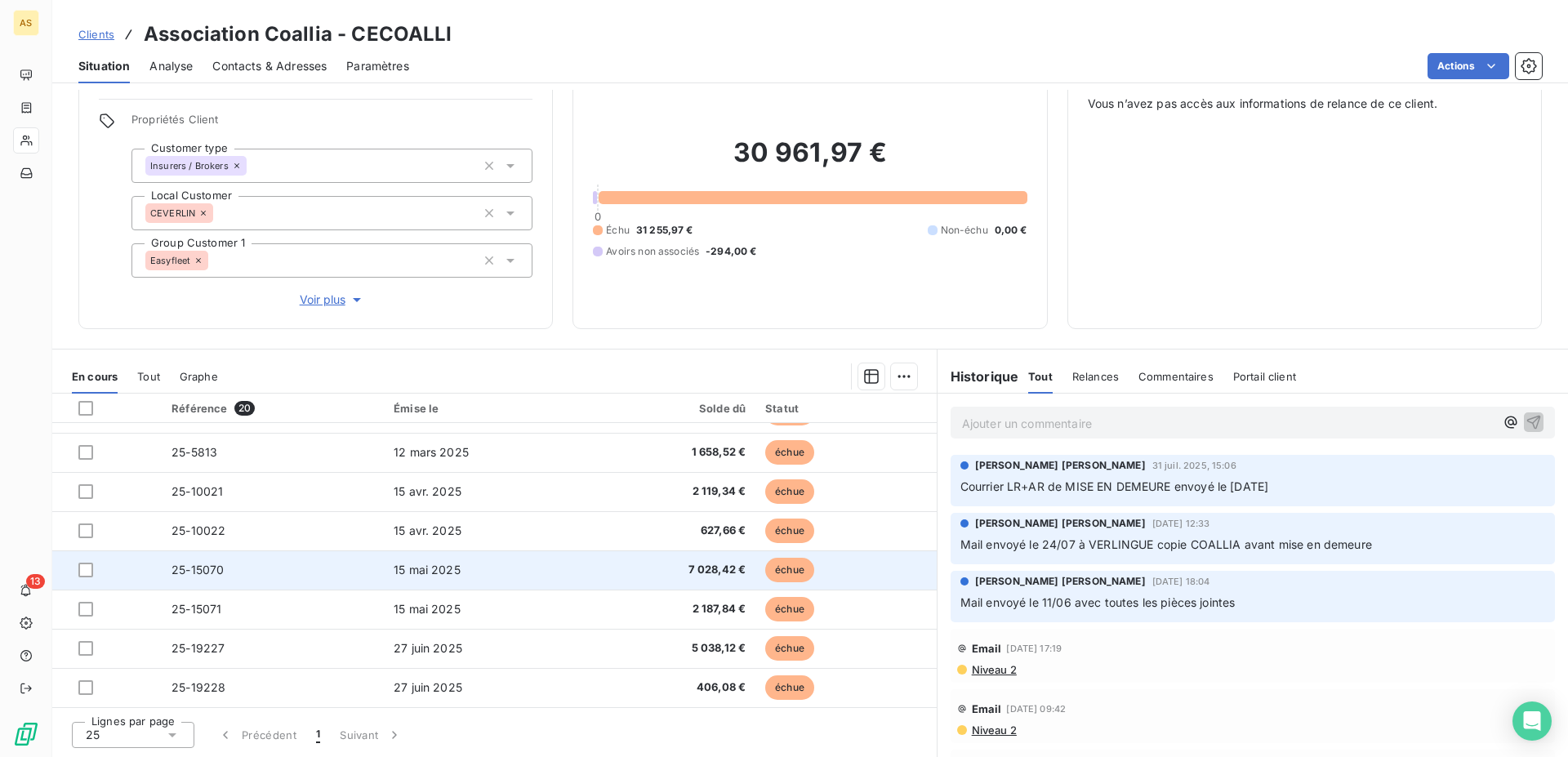
click at [488, 570] on td "15 mai 2025" at bounding box center [487, 570] width 205 height 39
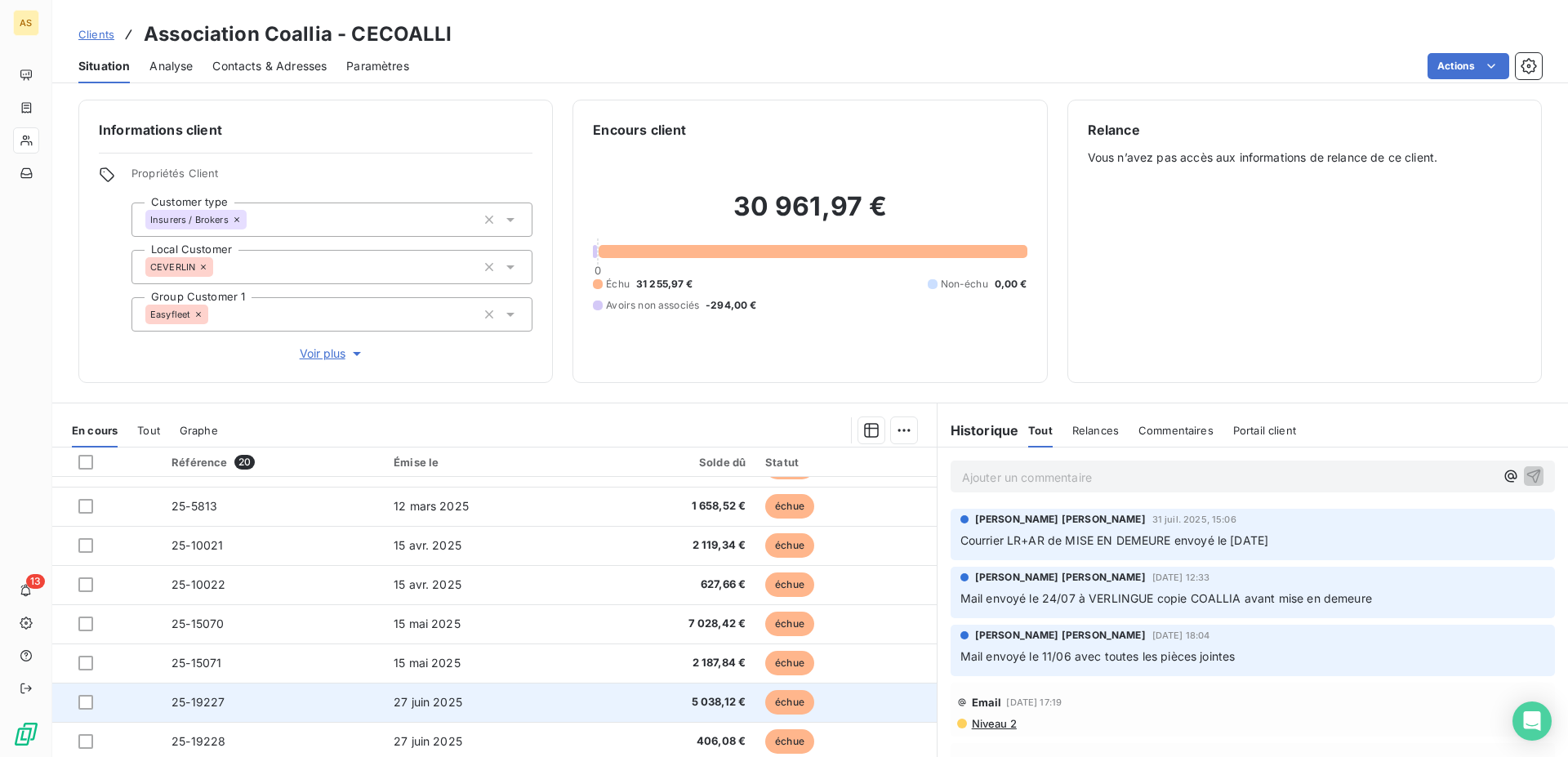
scroll to position [54, 0]
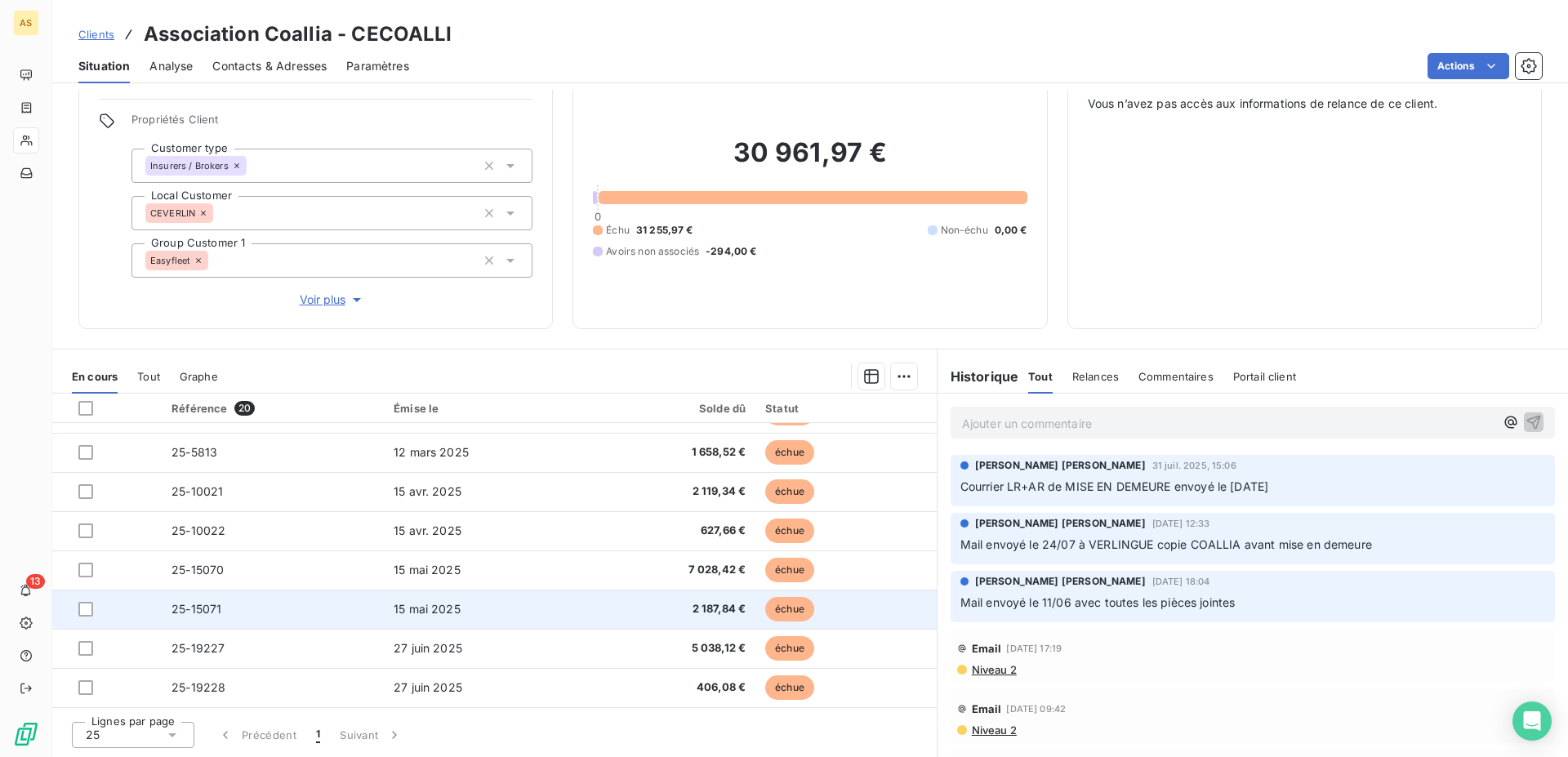
click at [487, 615] on td "15 mai 2025" at bounding box center [487, 609] width 205 height 39
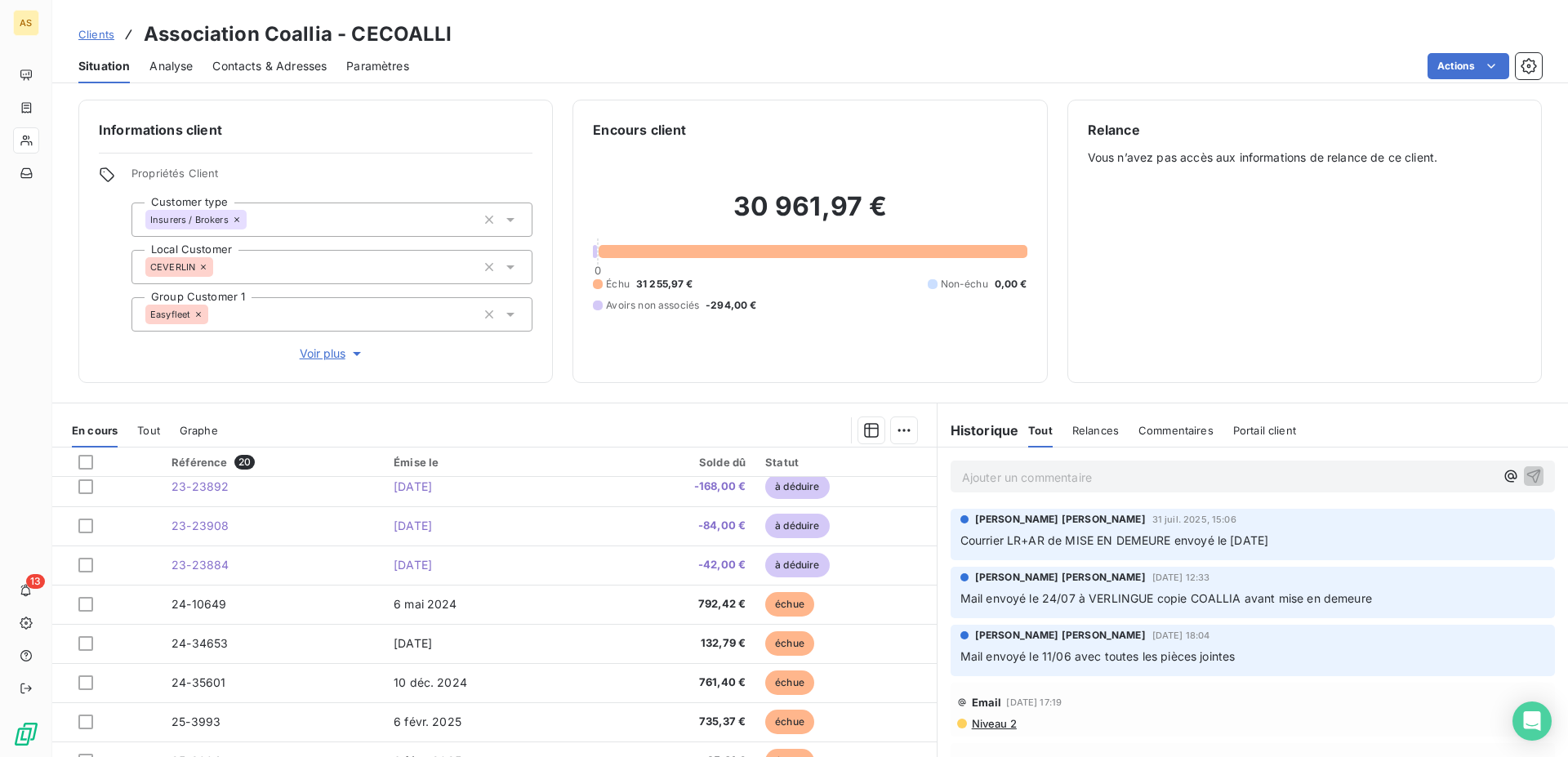
scroll to position [499, 0]
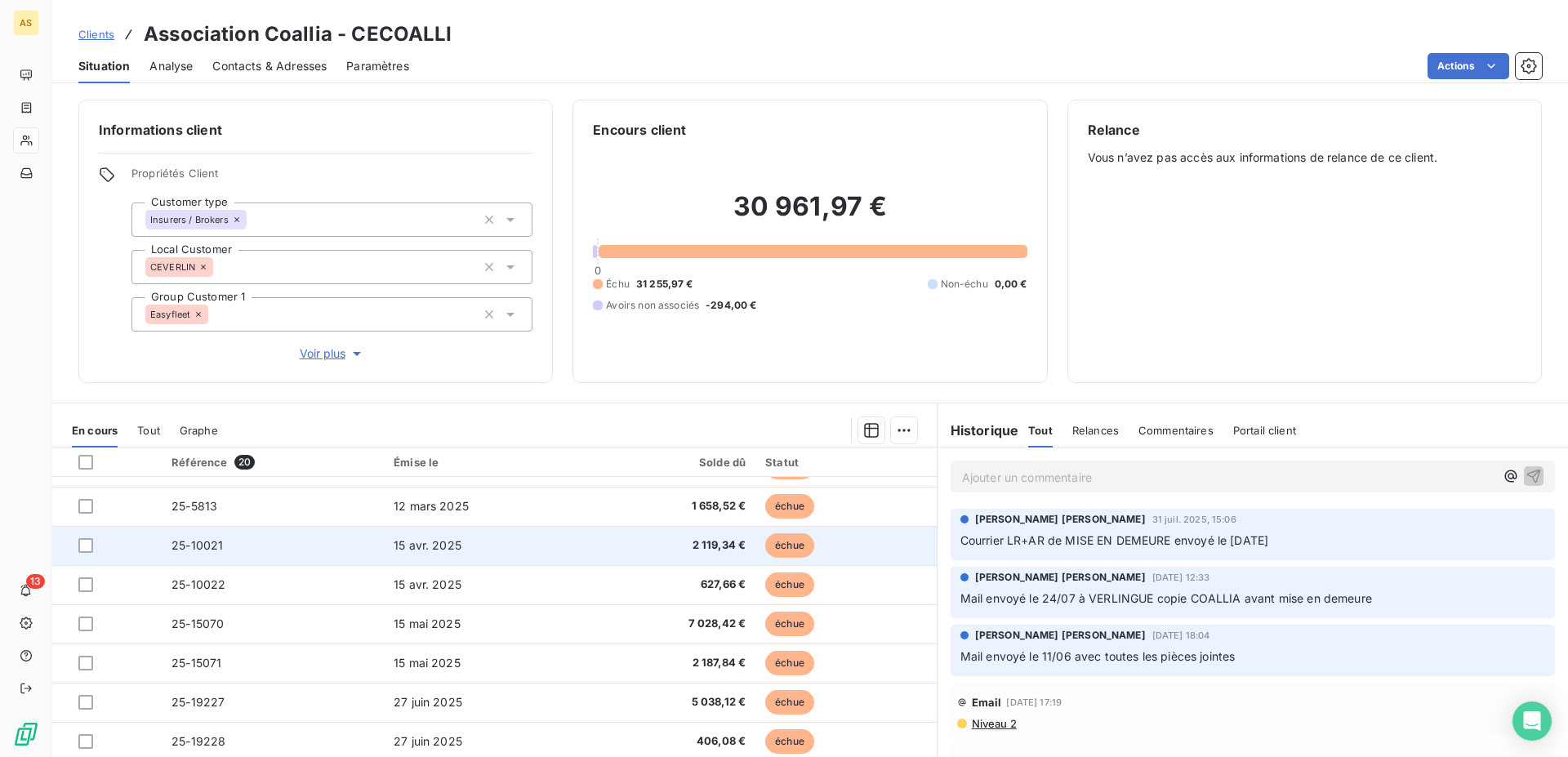
click at [471, 548] on td "15 avr. 2025" at bounding box center [487, 545] width 205 height 39
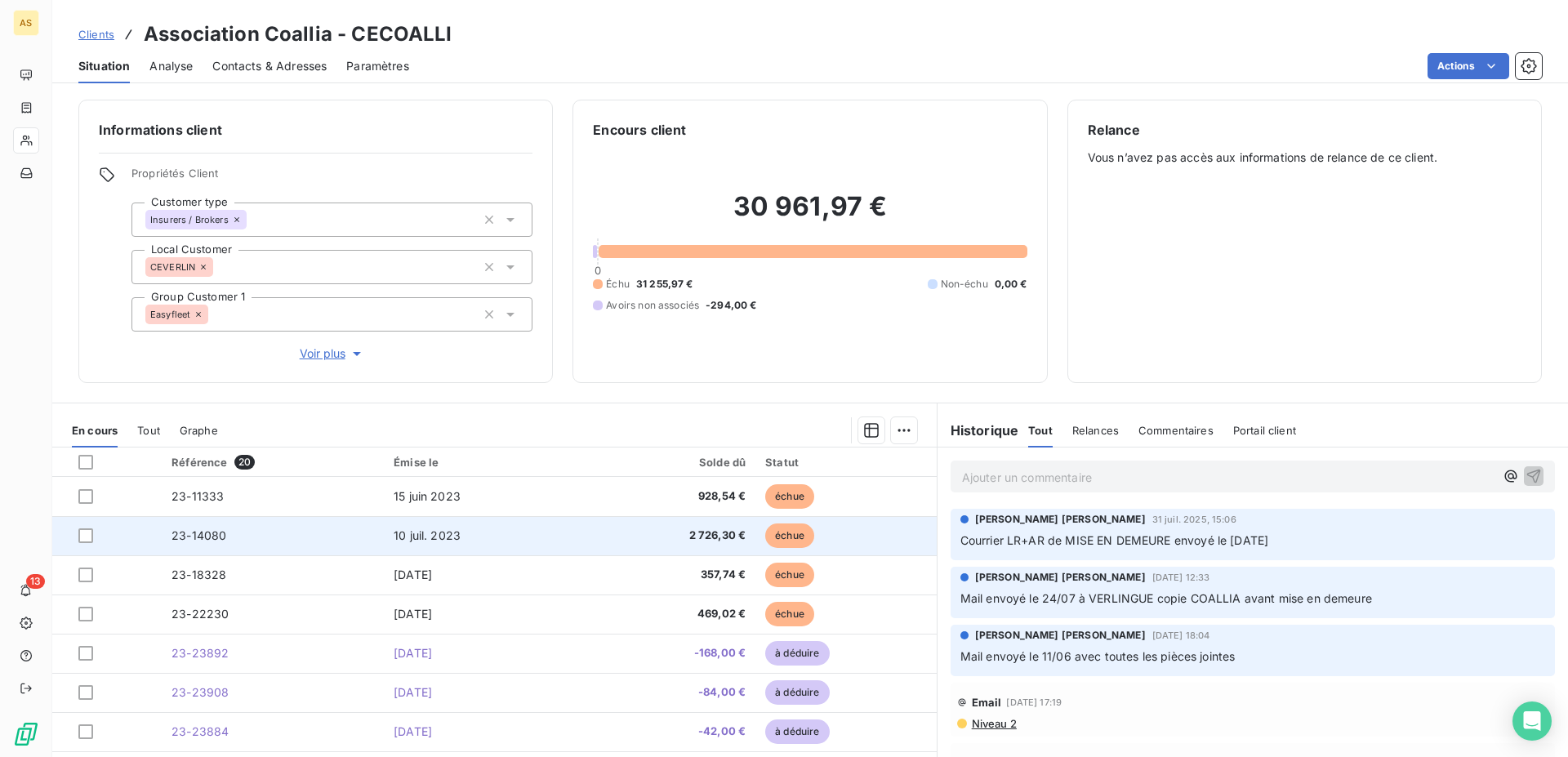
click at [438, 547] on td "10 juil. 2023" at bounding box center [487, 536] width 205 height 39
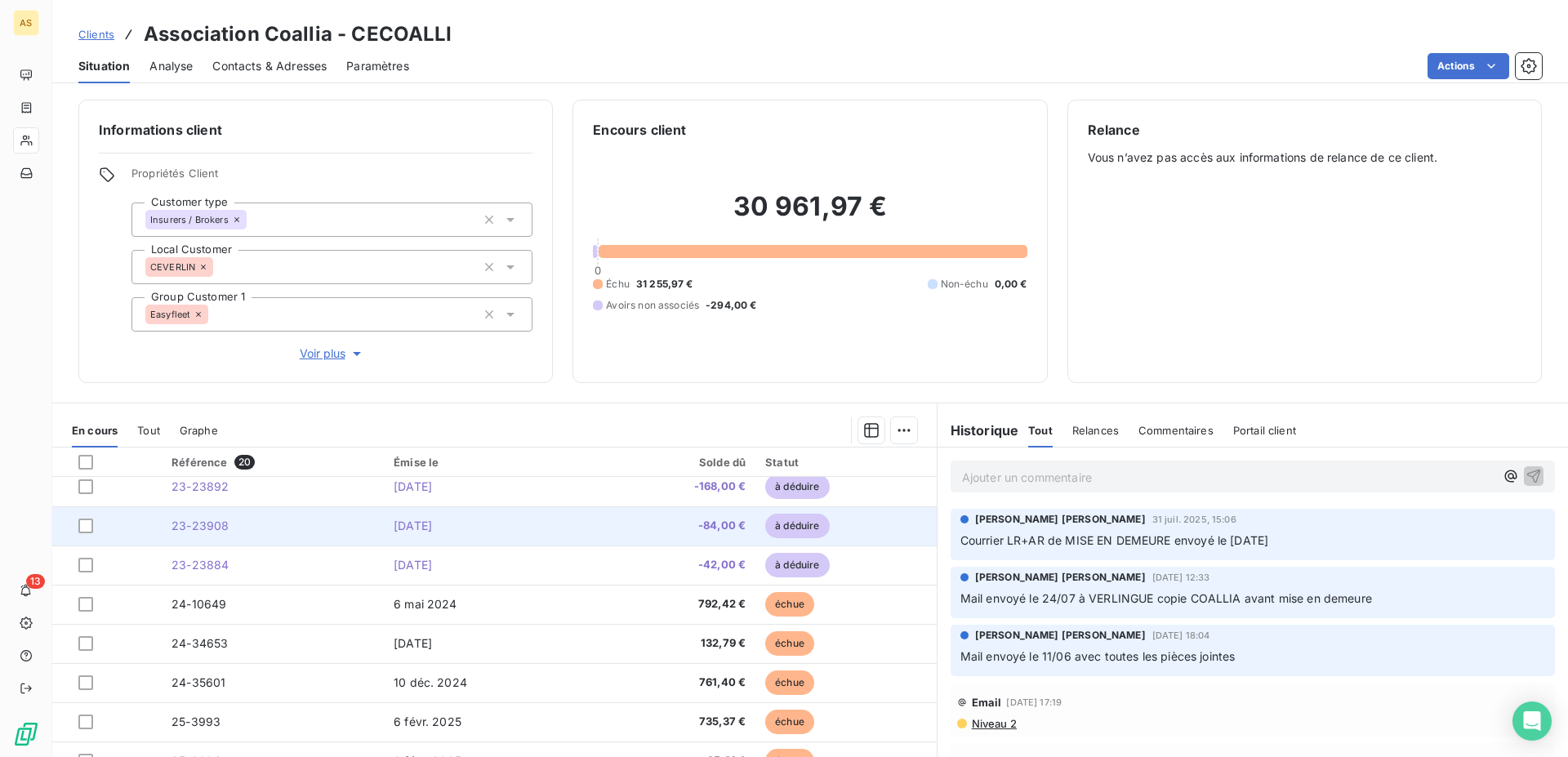
scroll to position [83, 0]
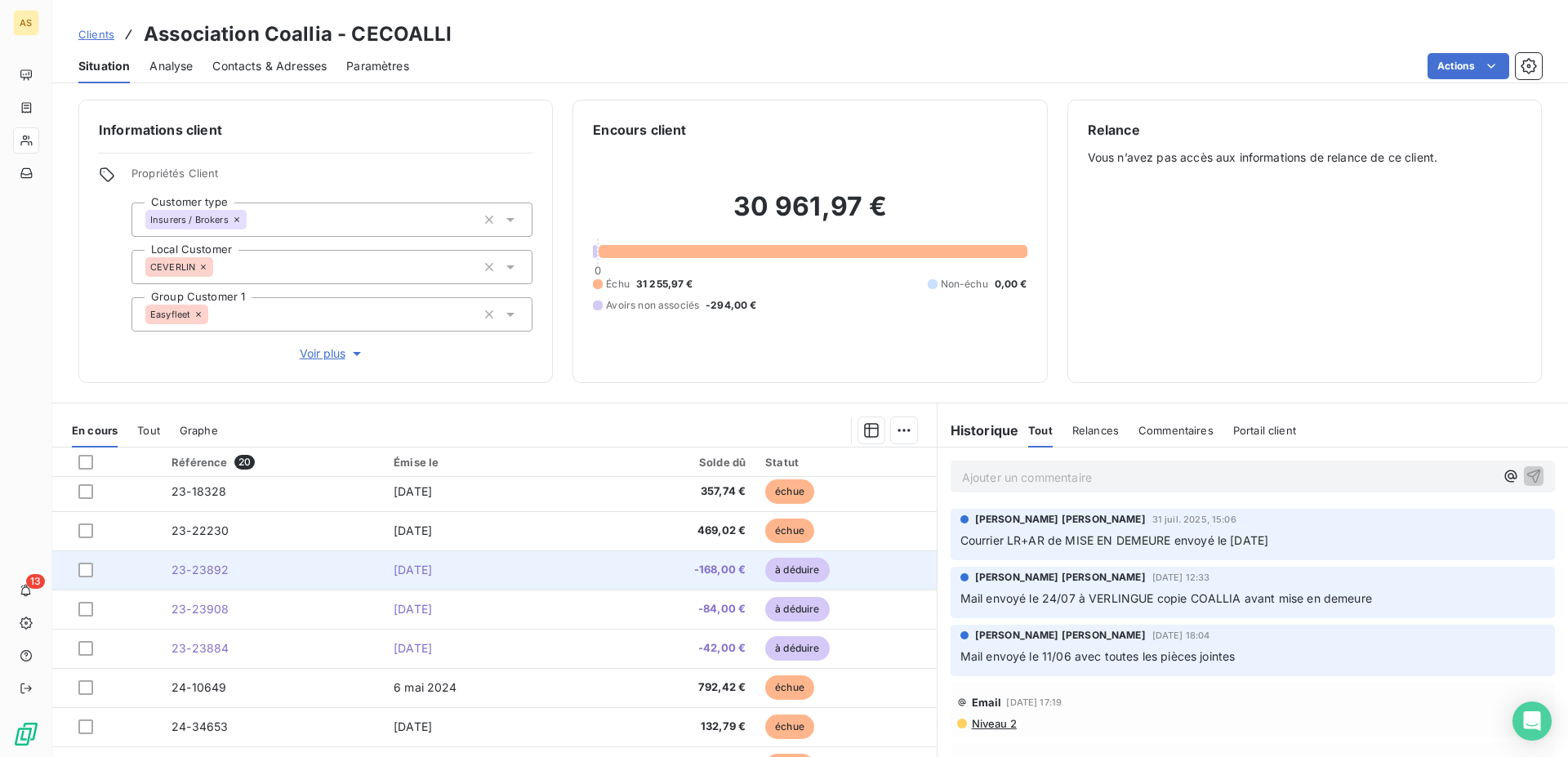
click at [523, 572] on td "[DATE]" at bounding box center [487, 570] width 205 height 39
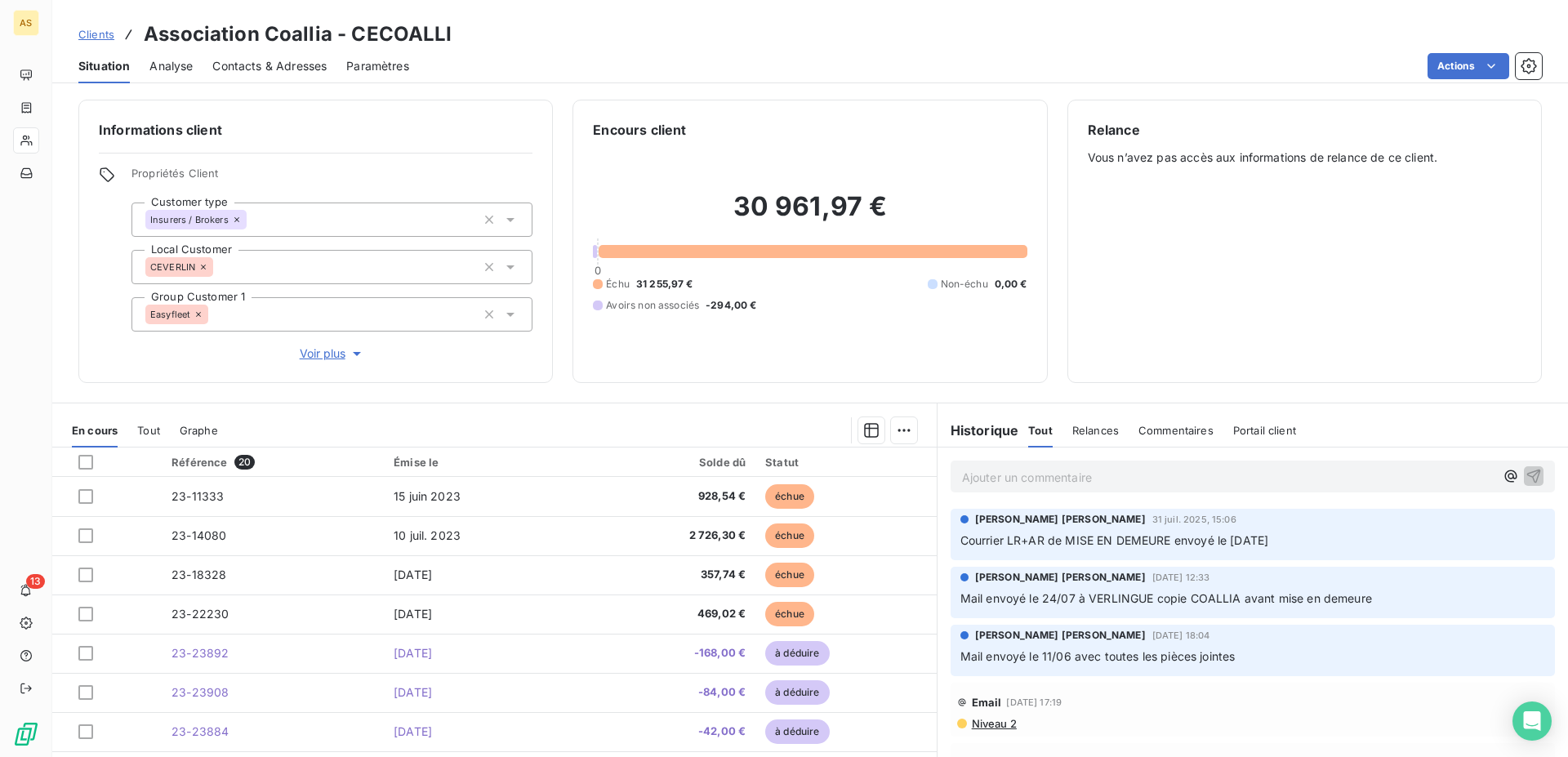
click at [271, 69] on span "Contacts & Adresses" at bounding box center [269, 65] width 114 height 16
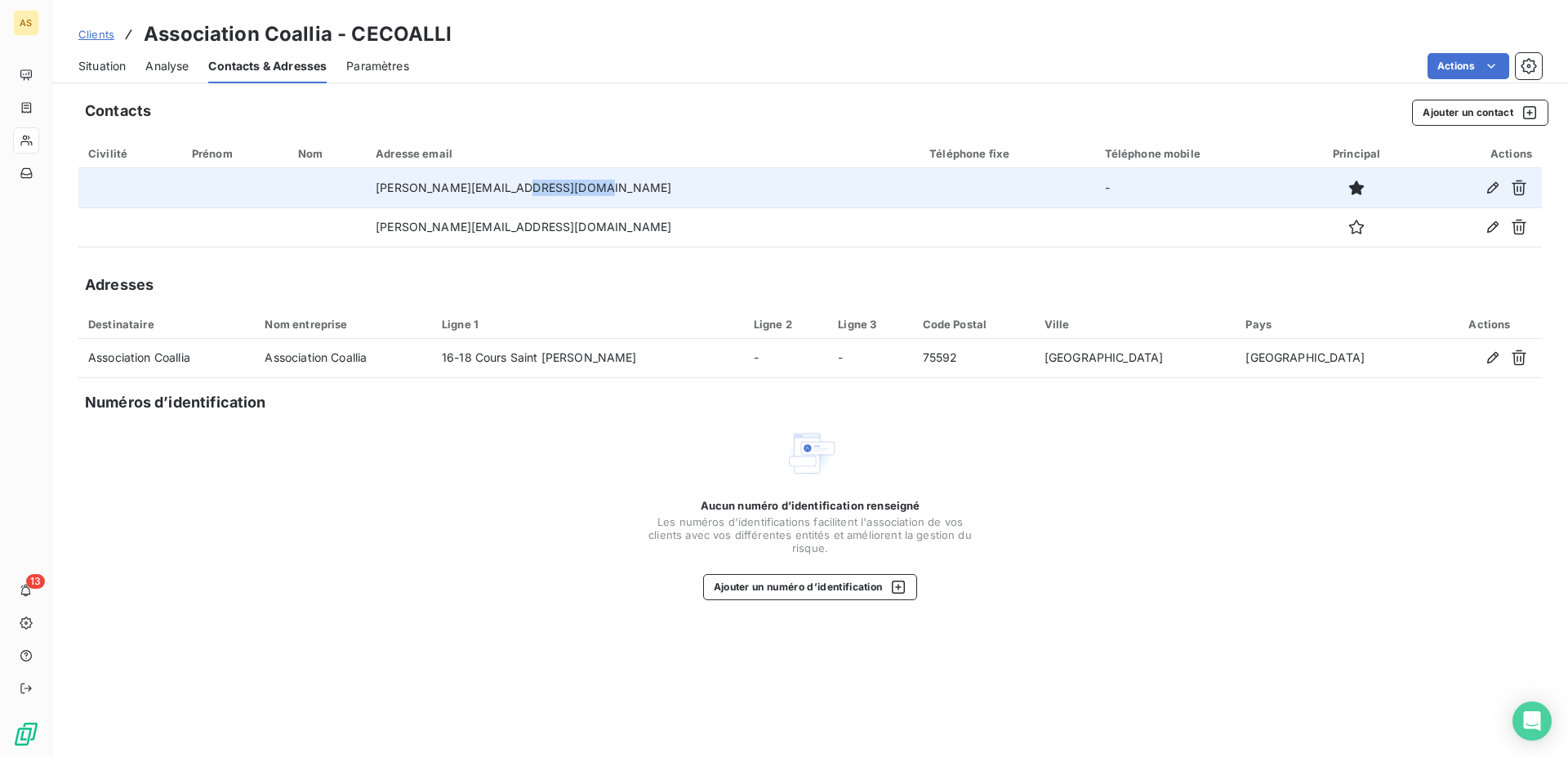
drag, startPoint x: 635, startPoint y: 189, endPoint x: 549, endPoint y: 180, distance: 86.5
click at [549, 180] on td "[PERSON_NAME][EMAIL_ADDRESS][DOMAIN_NAME]" at bounding box center [643, 187] width 554 height 39
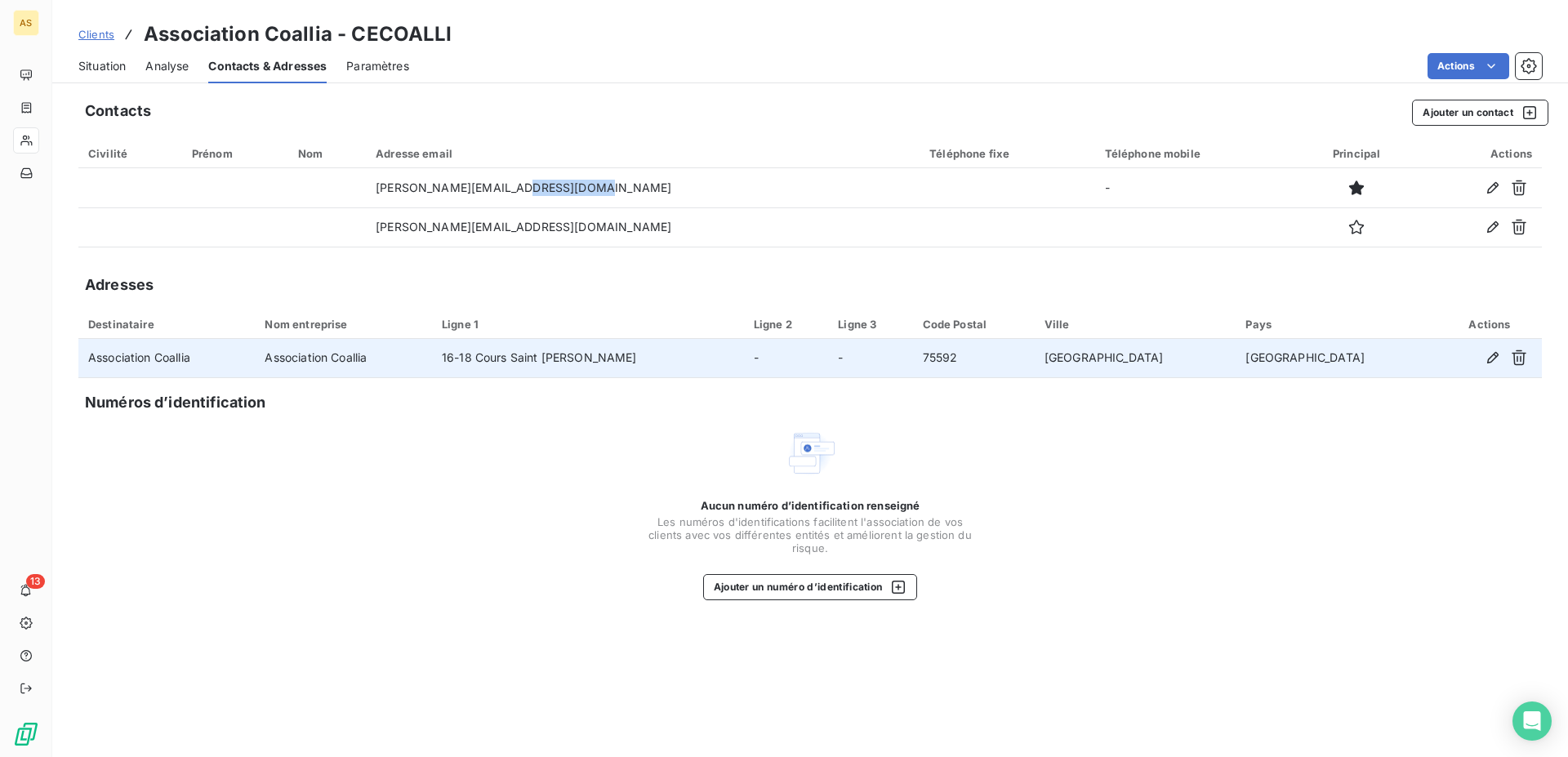
copy td "[DOMAIN_NAME]"
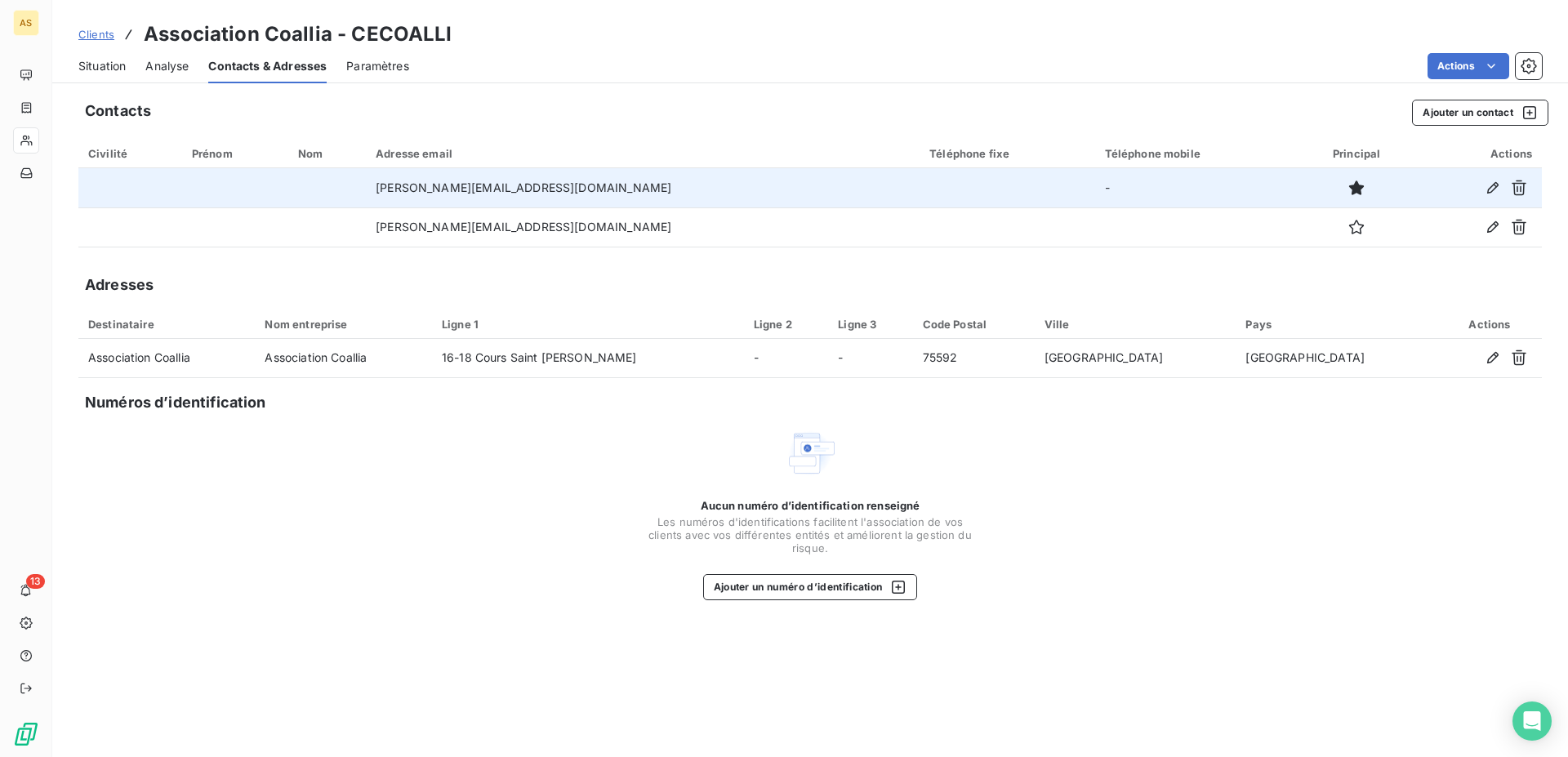
click at [624, 188] on td "[PERSON_NAME][EMAIL_ADDRESS][DOMAIN_NAME]" at bounding box center [643, 187] width 554 height 39
drag, startPoint x: 622, startPoint y: 188, endPoint x: 407, endPoint y: 190, distance: 215.0
click at [407, 190] on td "[PERSON_NAME][EMAIL_ADDRESS][DOMAIN_NAME]" at bounding box center [643, 187] width 554 height 39
copy td "[PERSON_NAME][EMAIL_ADDRESS][DOMAIN_NAME]"
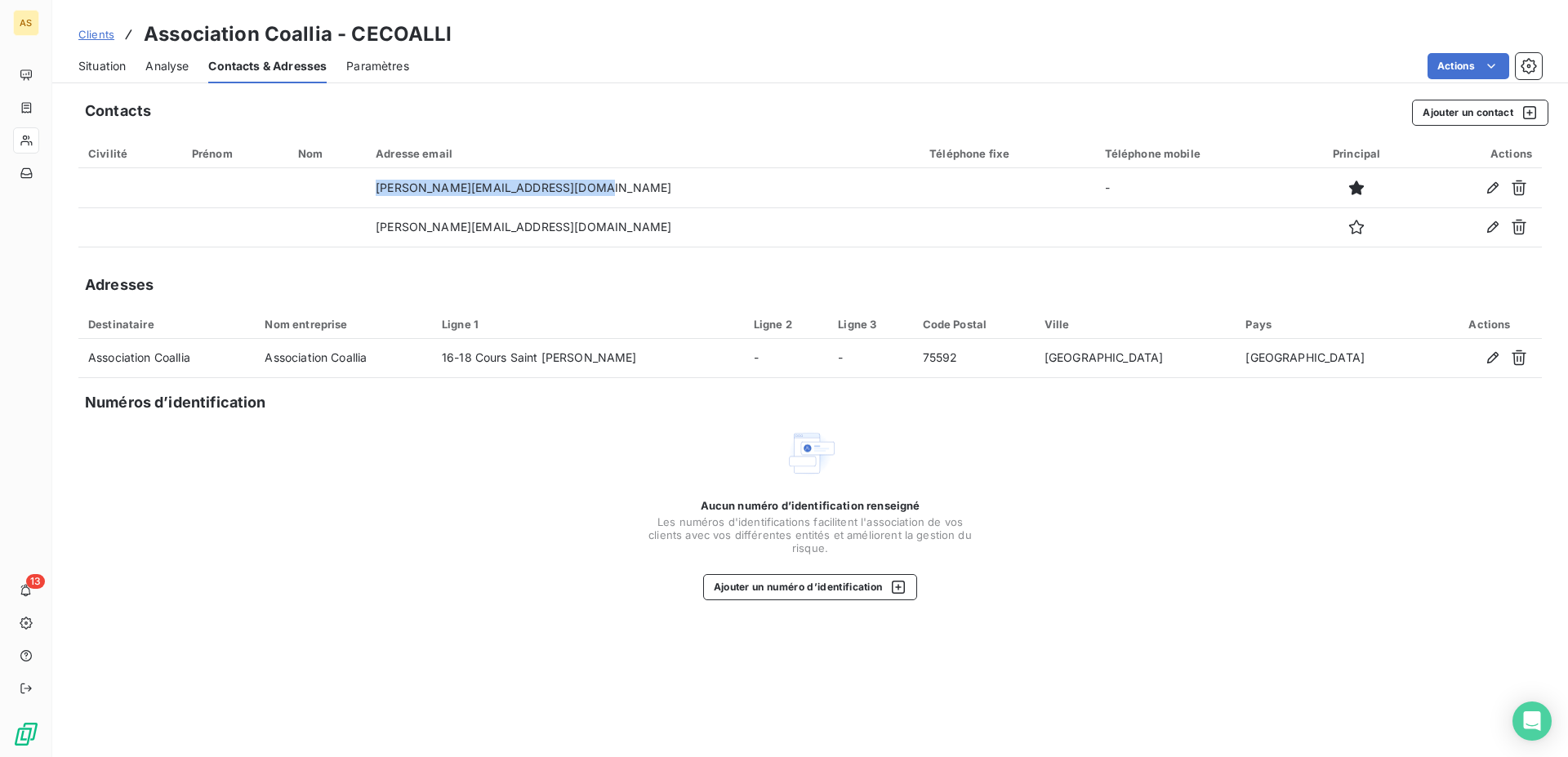
click at [110, 71] on span "Situation" at bounding box center [102, 65] width 47 height 16
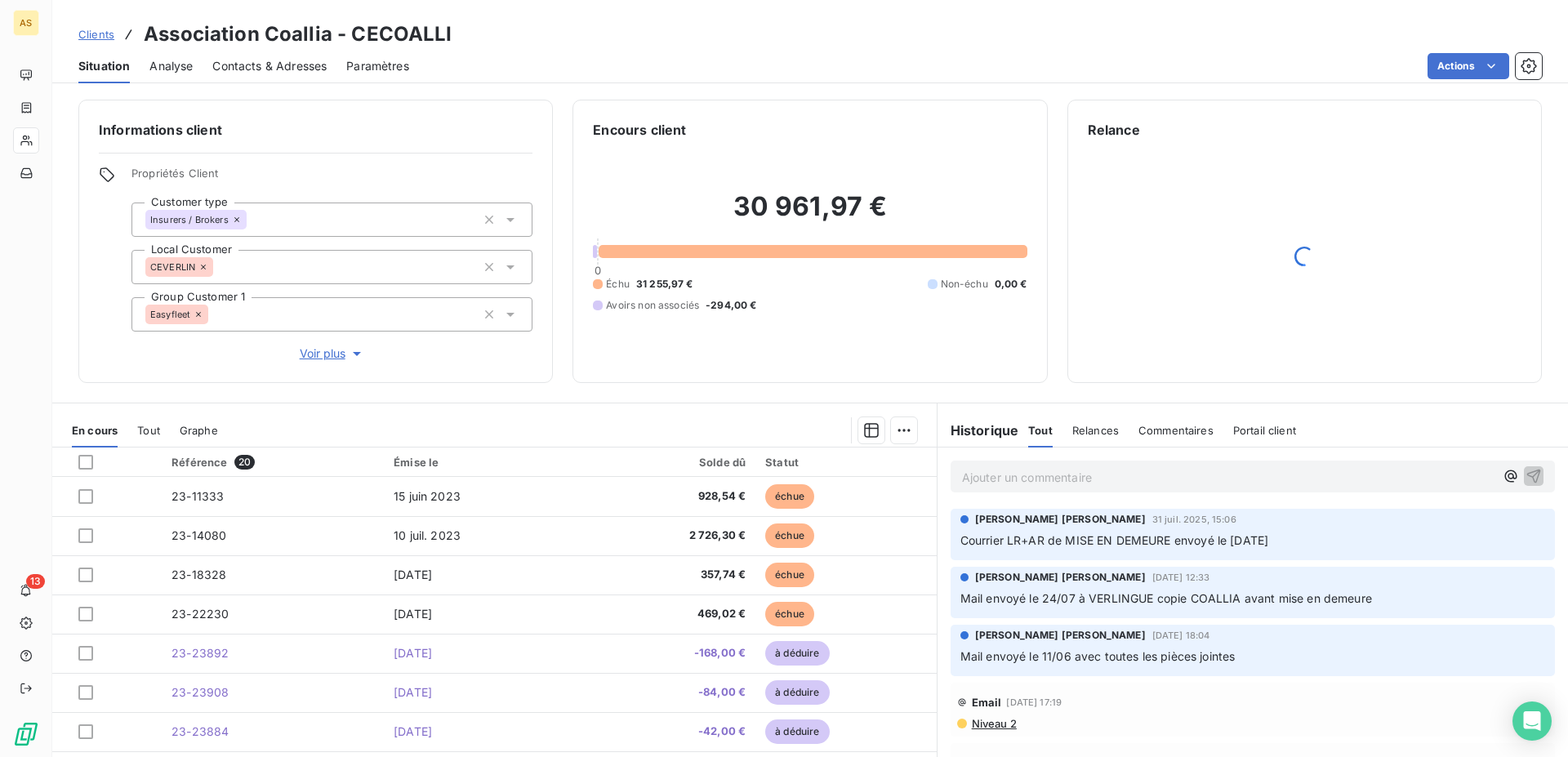
click at [100, 36] on span "Clients" at bounding box center [96, 34] width 36 height 13
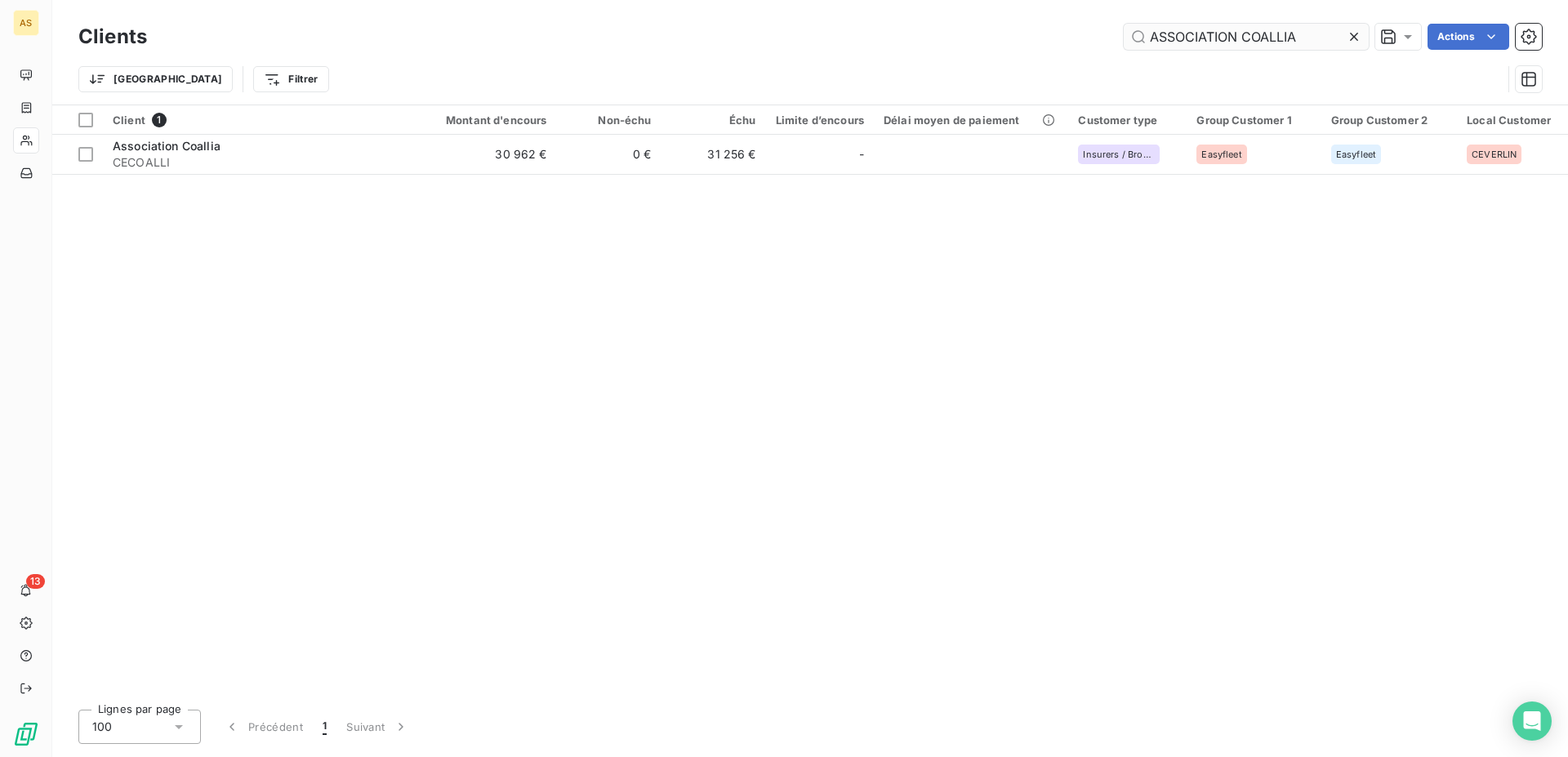
drag, startPoint x: 1315, startPoint y: 34, endPoint x: 654, endPoint y: 29, distance: 661.0
click at [1124, 29] on input "ASSOCIATION COALLIA" at bounding box center [1246, 36] width 245 height 26
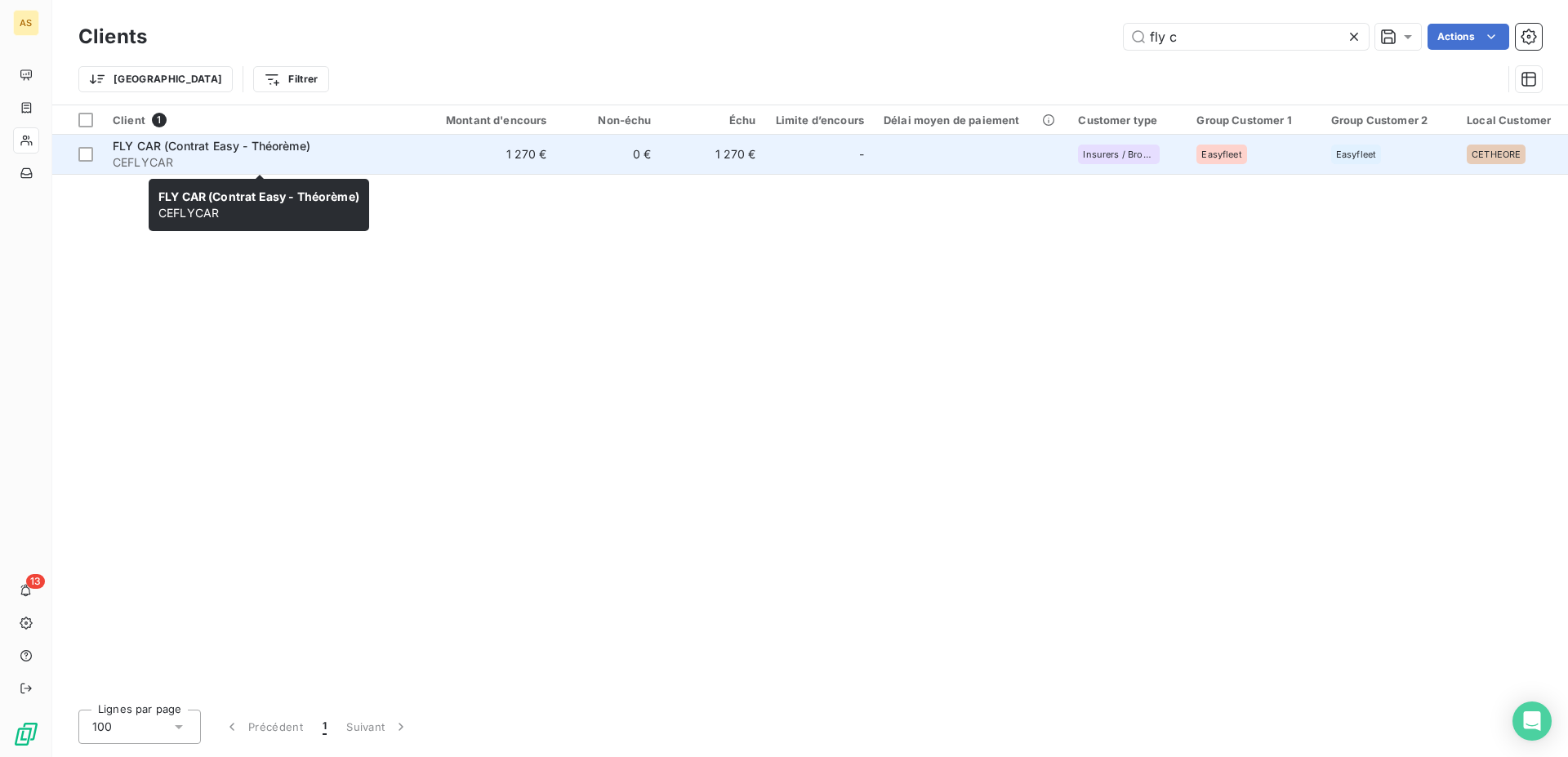
type input "fly c"
click at [130, 141] on span "FLY CAR (Contrat Easy - Théorème)" at bounding box center [211, 146] width 198 height 14
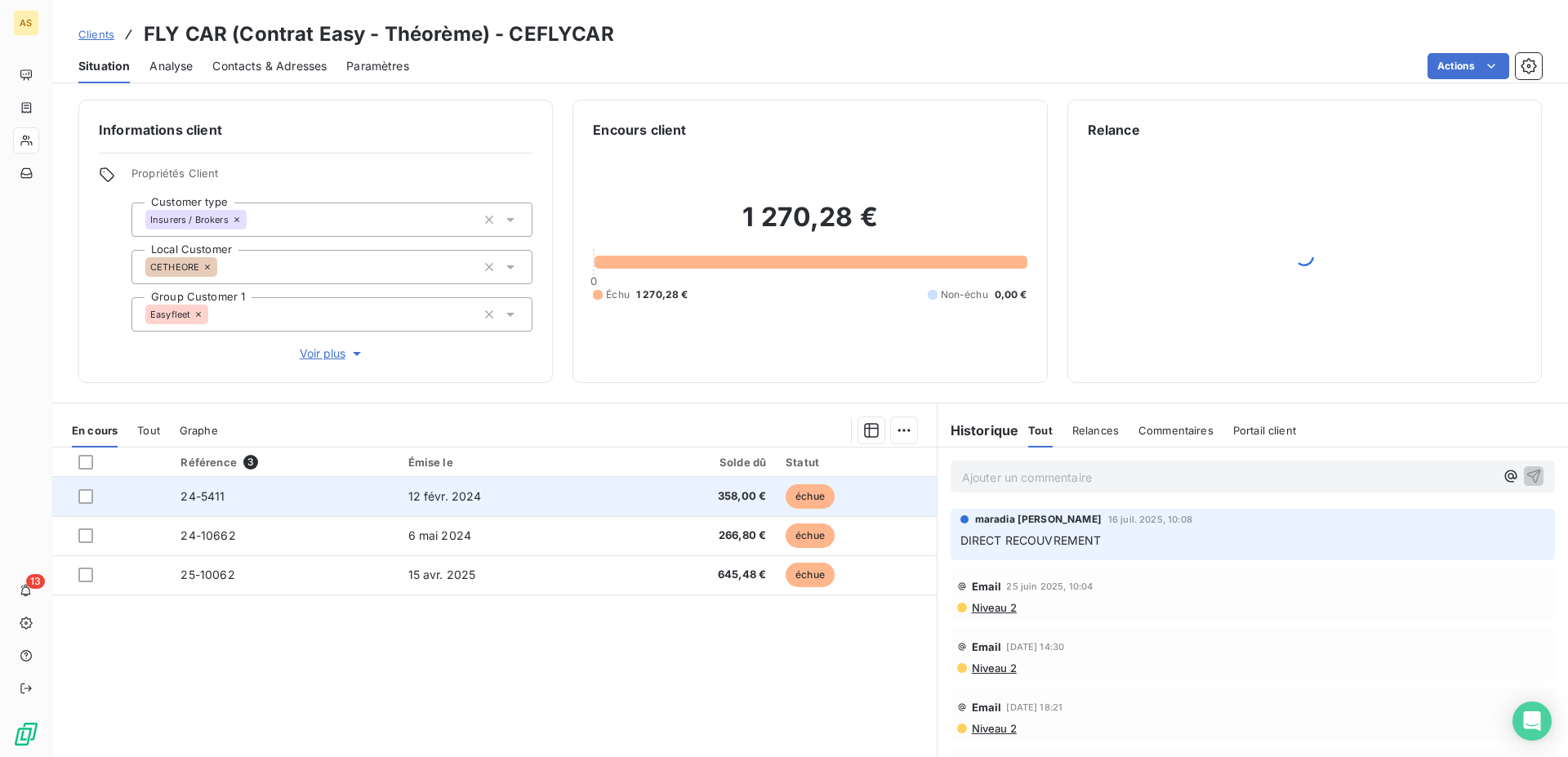
click at [460, 481] on td "12 févr. 2024" at bounding box center [507, 497] width 218 height 39
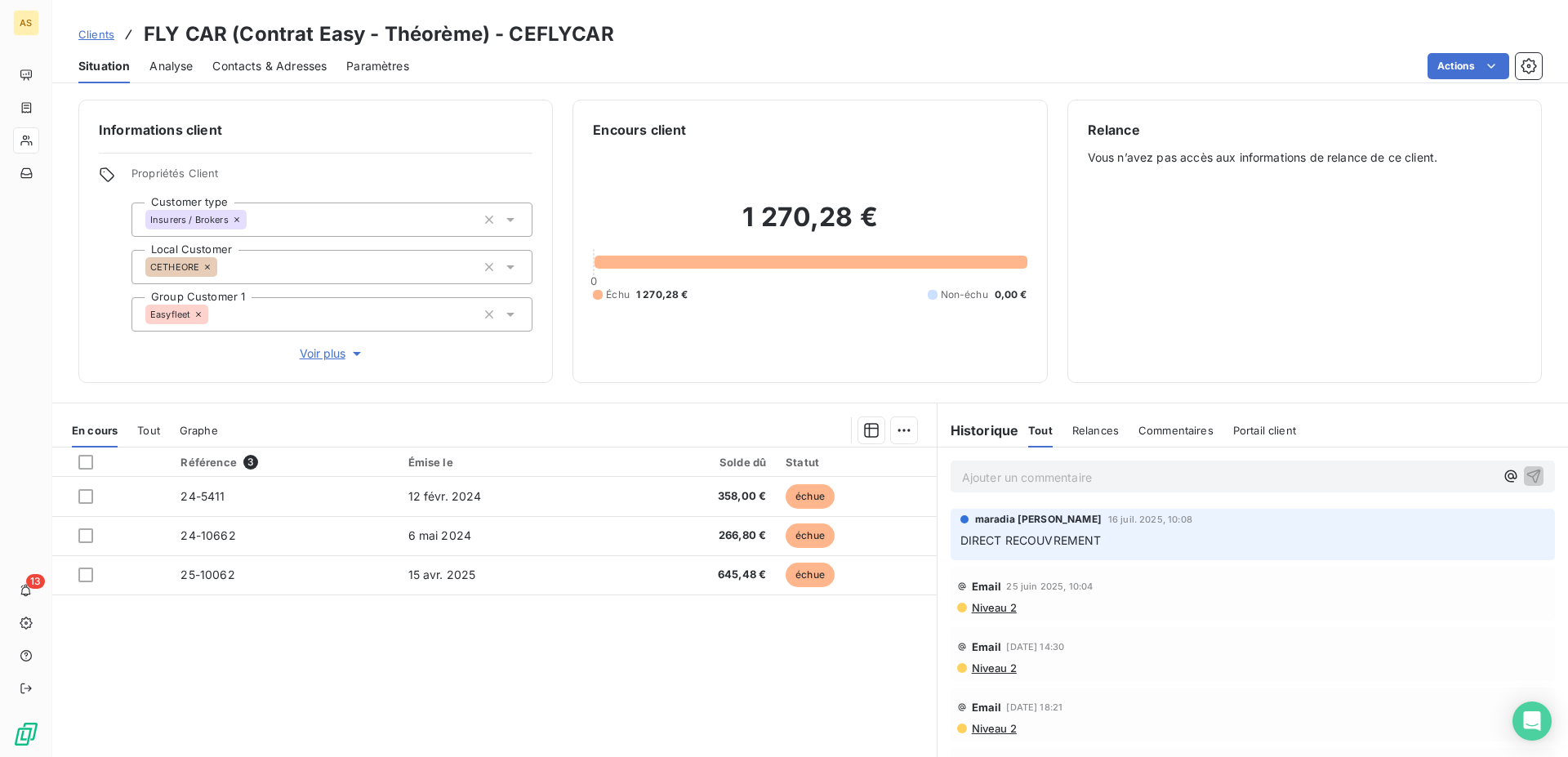
click at [287, 68] on span "Contacts & Adresses" at bounding box center [269, 65] width 114 height 16
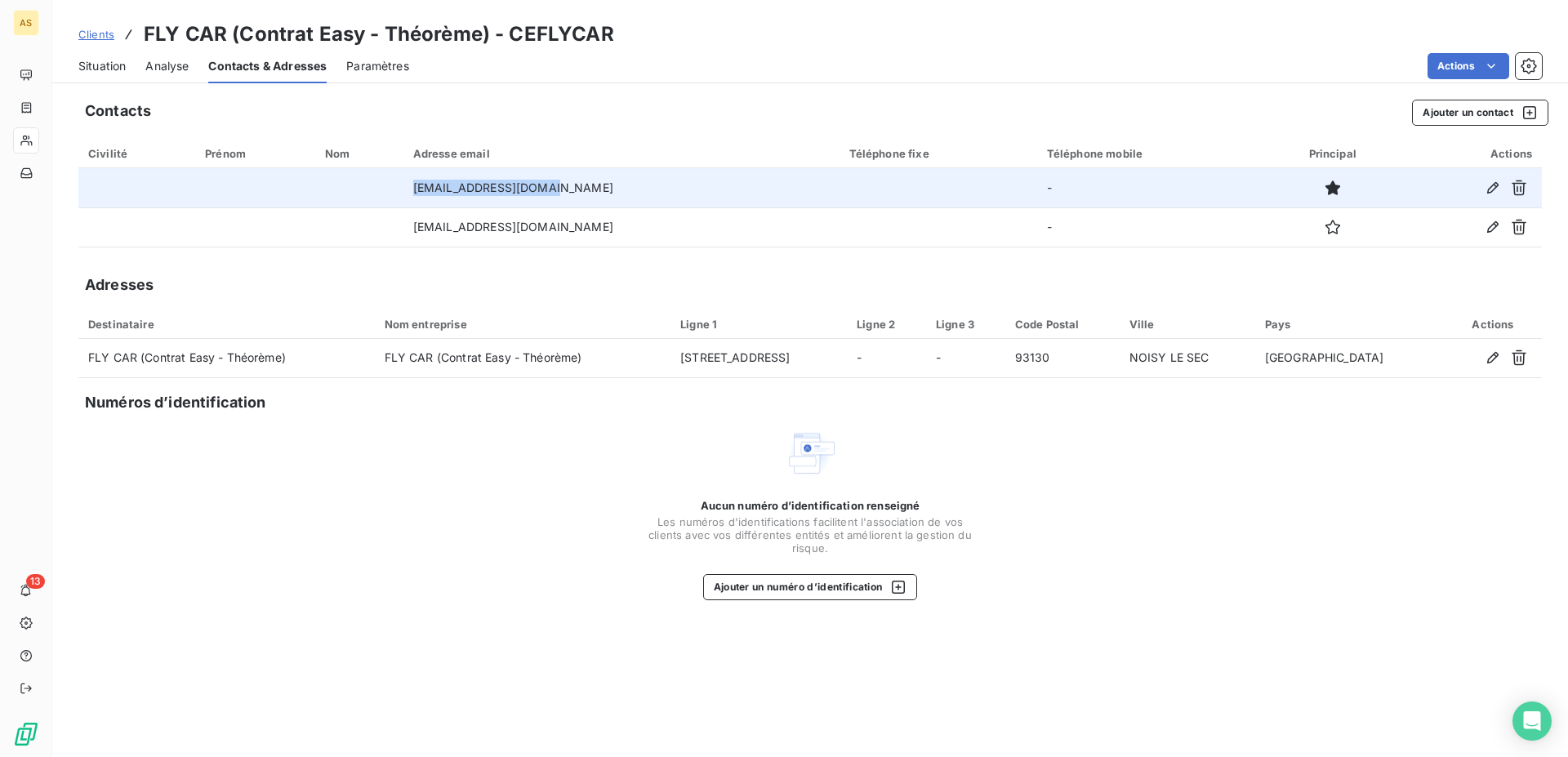
drag, startPoint x: 580, startPoint y: 191, endPoint x: 435, endPoint y: 203, distance: 145.5
click at [435, 203] on td "[EMAIL_ADDRESS][DOMAIN_NAME]" at bounding box center [622, 187] width 436 height 39
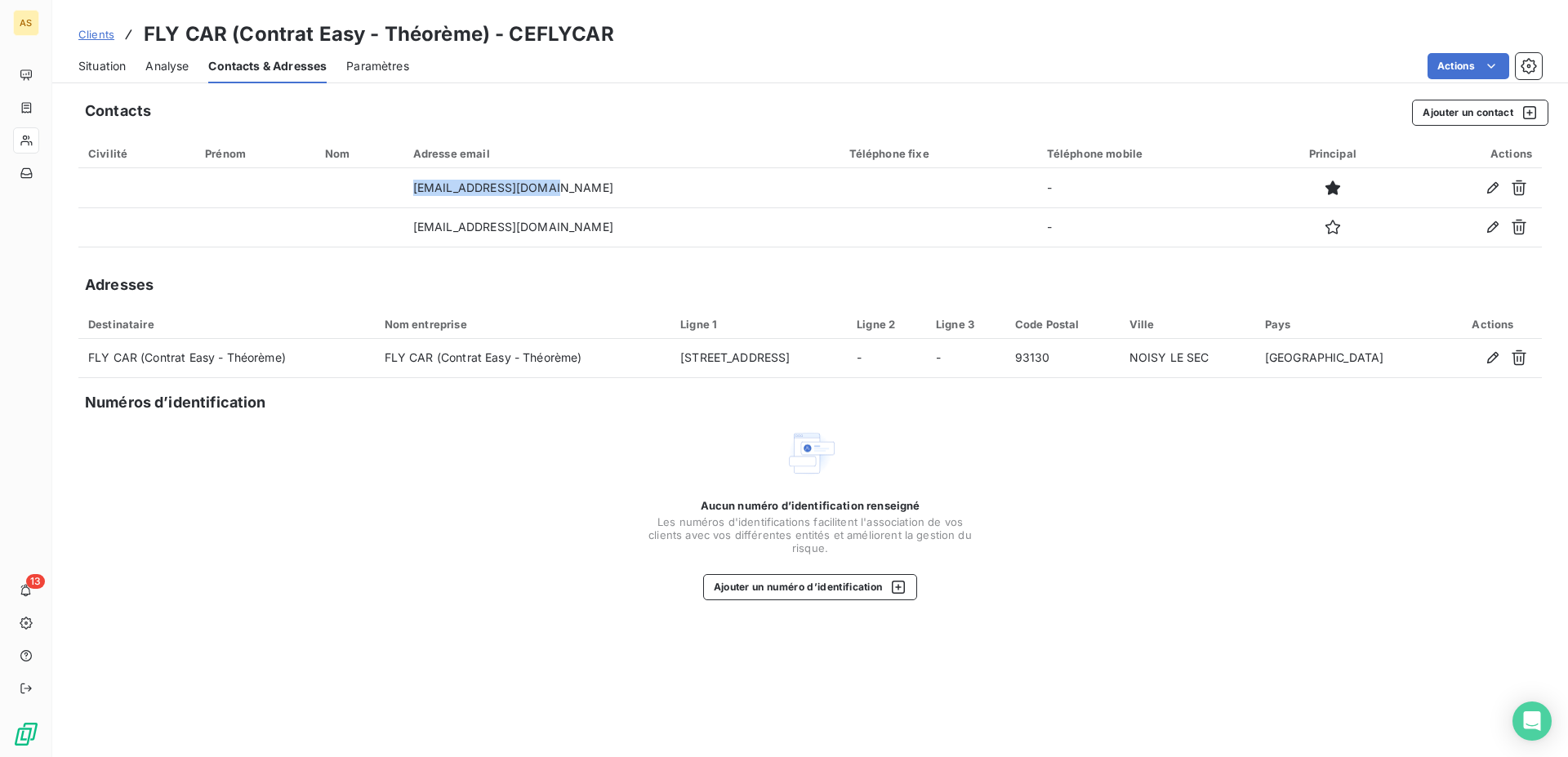
copy td "[EMAIL_ADDRESS][DOMAIN_NAME]"
click at [89, 42] on link "Clients" at bounding box center [96, 34] width 36 height 16
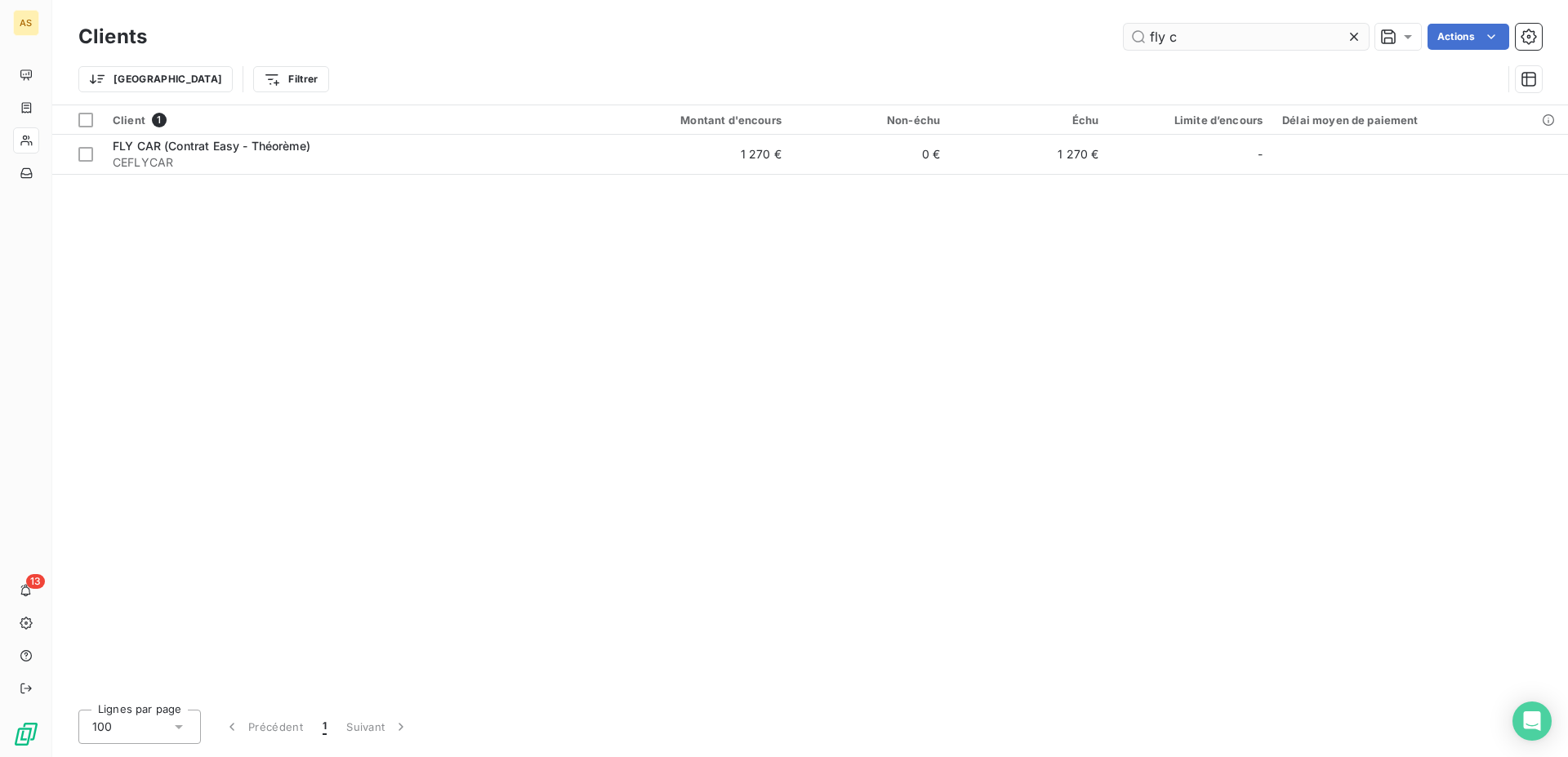
drag, startPoint x: 1197, startPoint y: 36, endPoint x: 1019, endPoint y: 31, distance: 178.1
click at [1124, 31] on input "fly c" at bounding box center [1246, 36] width 245 height 26
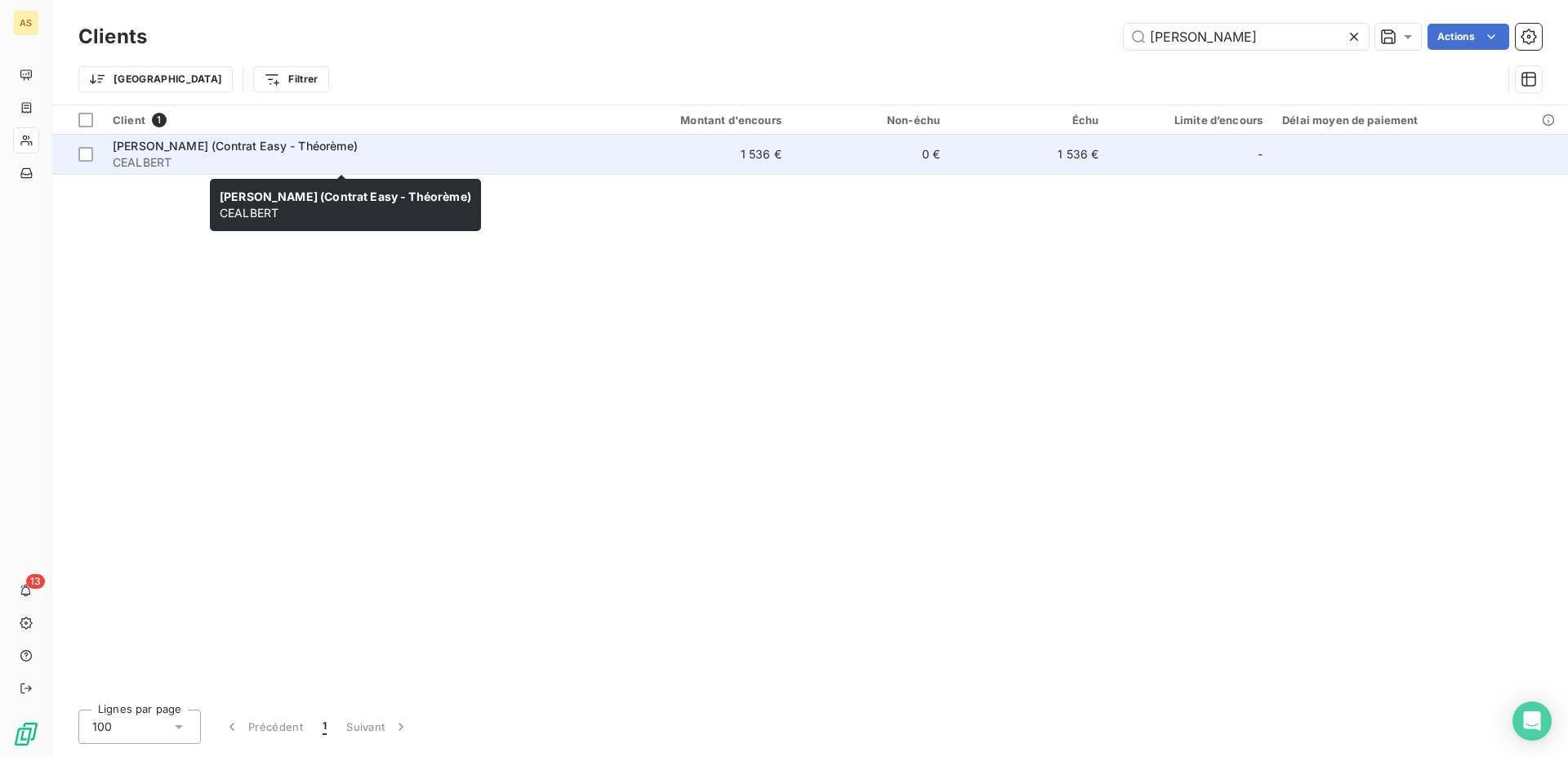
type input "[PERSON_NAME]"
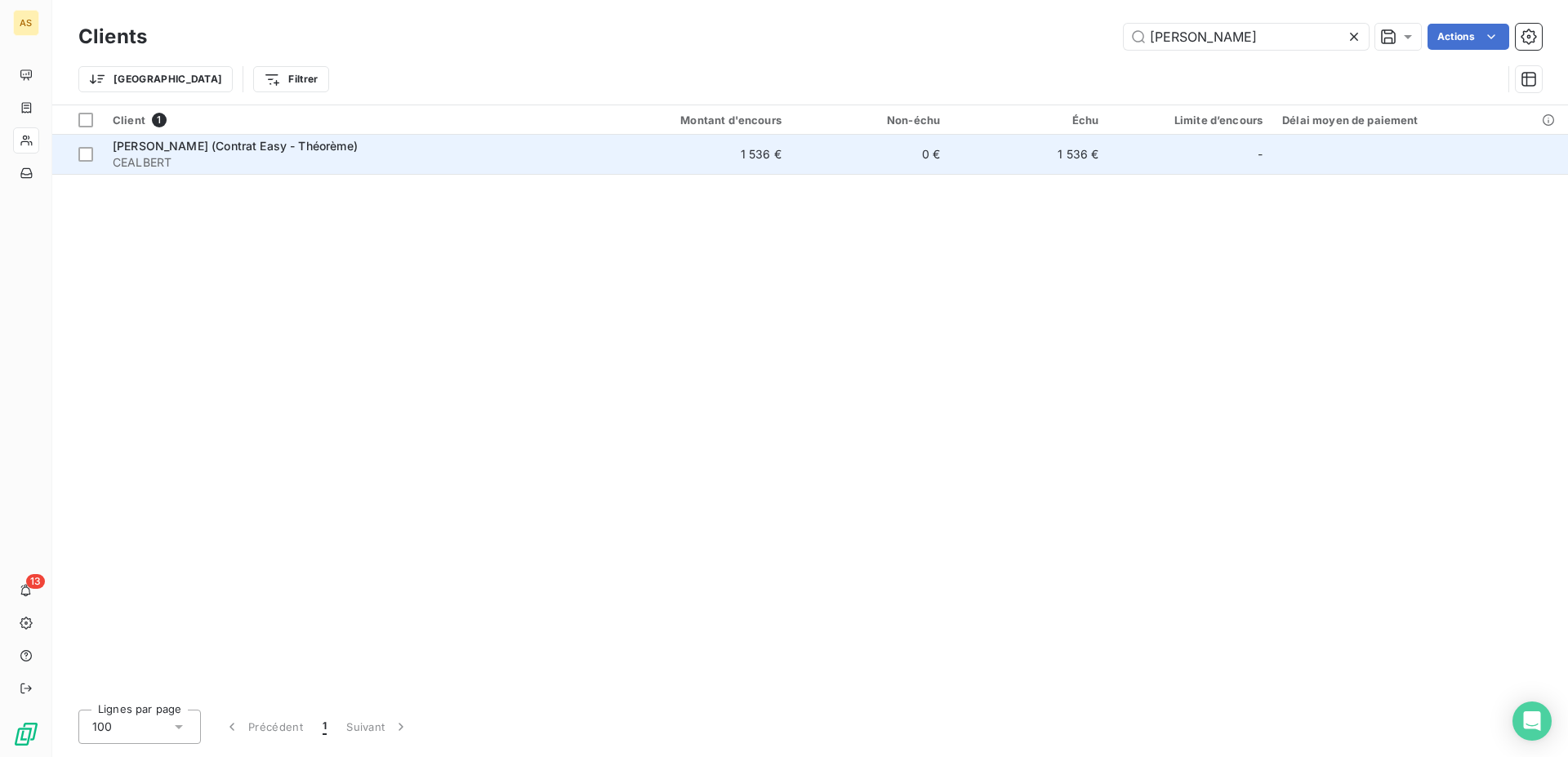
click at [198, 144] on span "[PERSON_NAME] (Contrat Easy - Théorème)" at bounding box center [235, 146] width 245 height 14
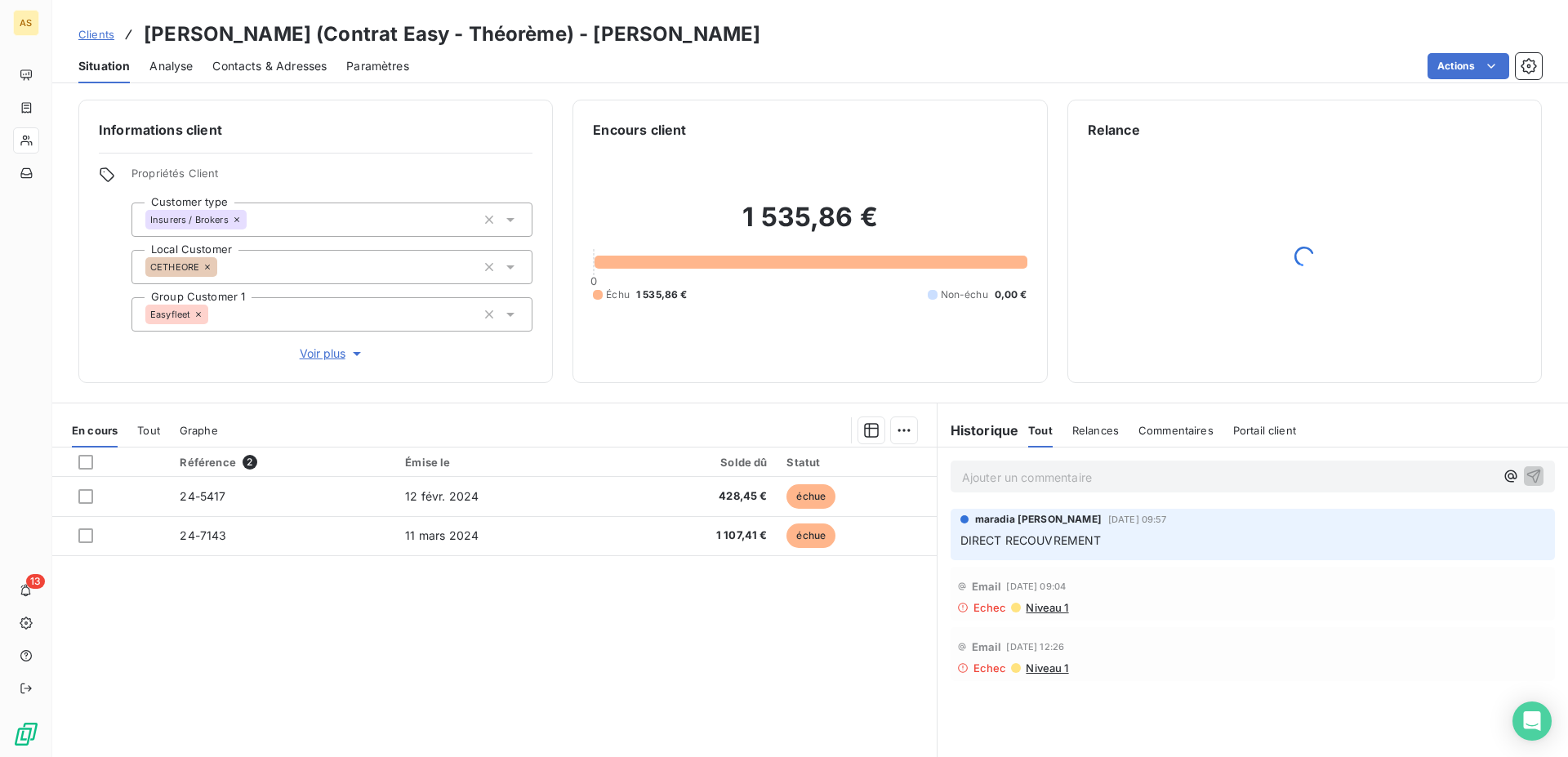
click at [94, 31] on span "Clients" at bounding box center [96, 34] width 36 height 13
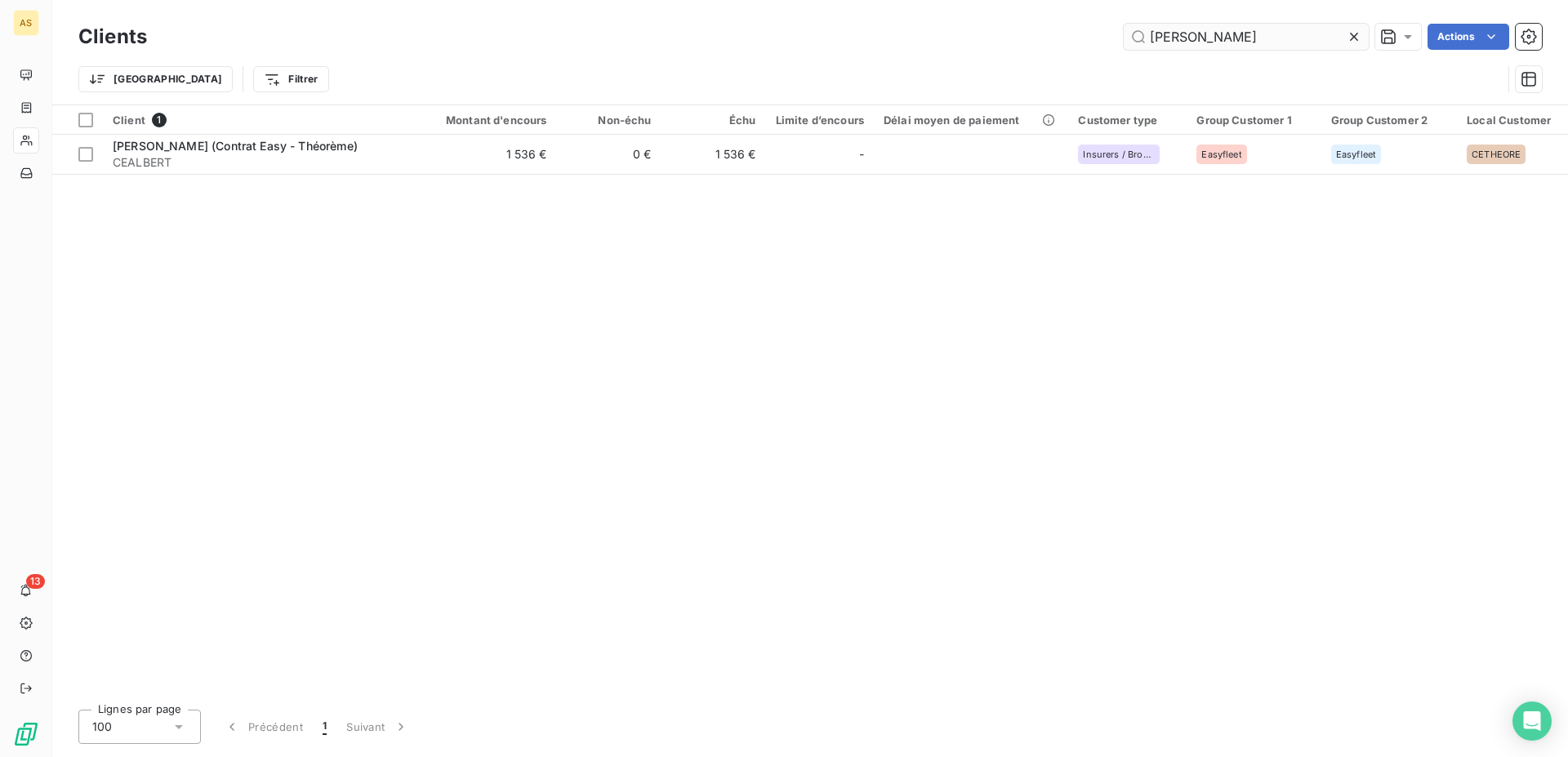
drag, startPoint x: 1292, startPoint y: 37, endPoint x: 979, endPoint y: 25, distance: 313.2
click at [1124, 25] on input "[PERSON_NAME]" at bounding box center [1246, 36] width 245 height 26
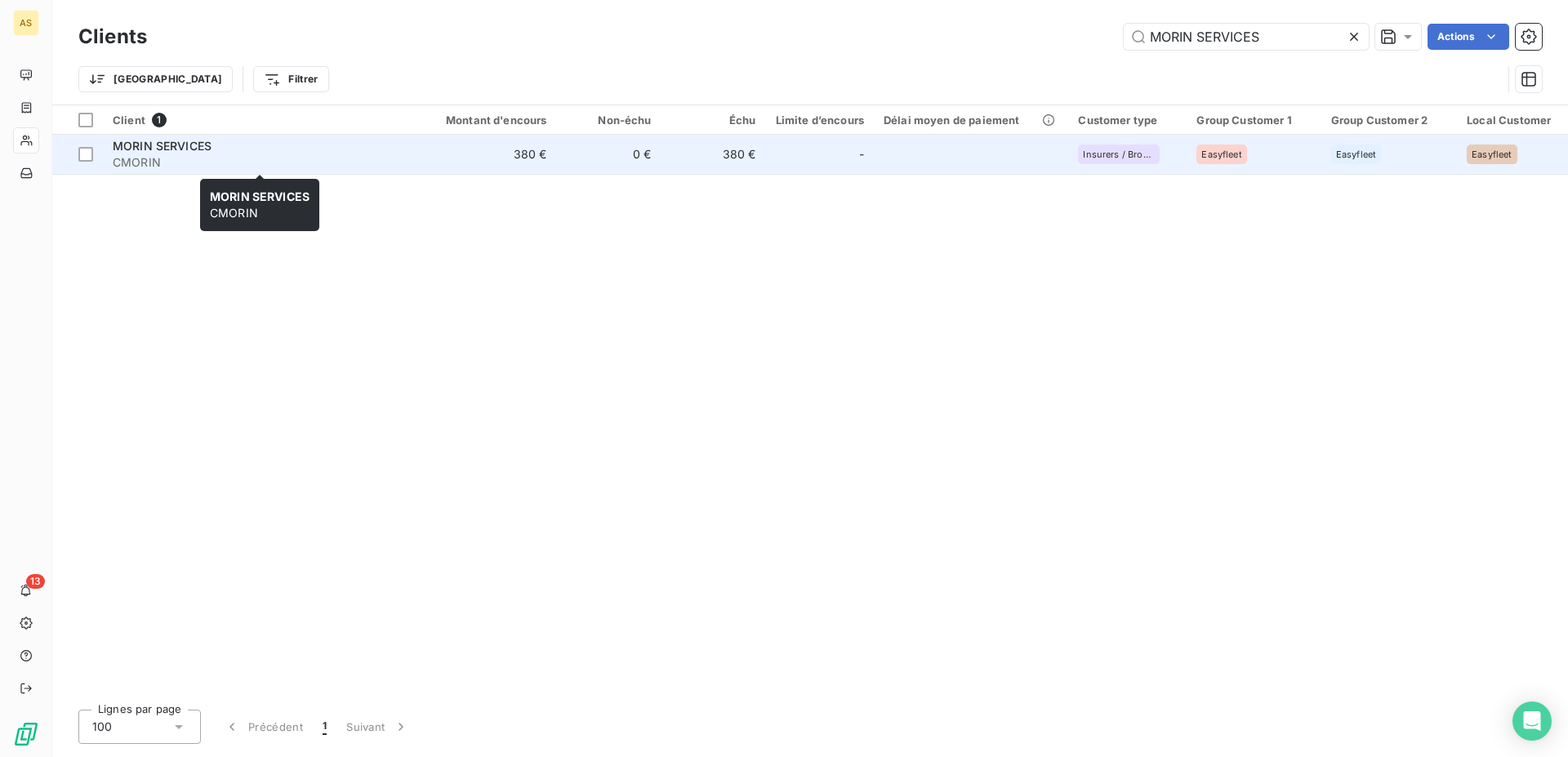
type input "MORIN SERVICES"
click at [142, 161] on span "CMORIN" at bounding box center [259, 162] width 294 height 16
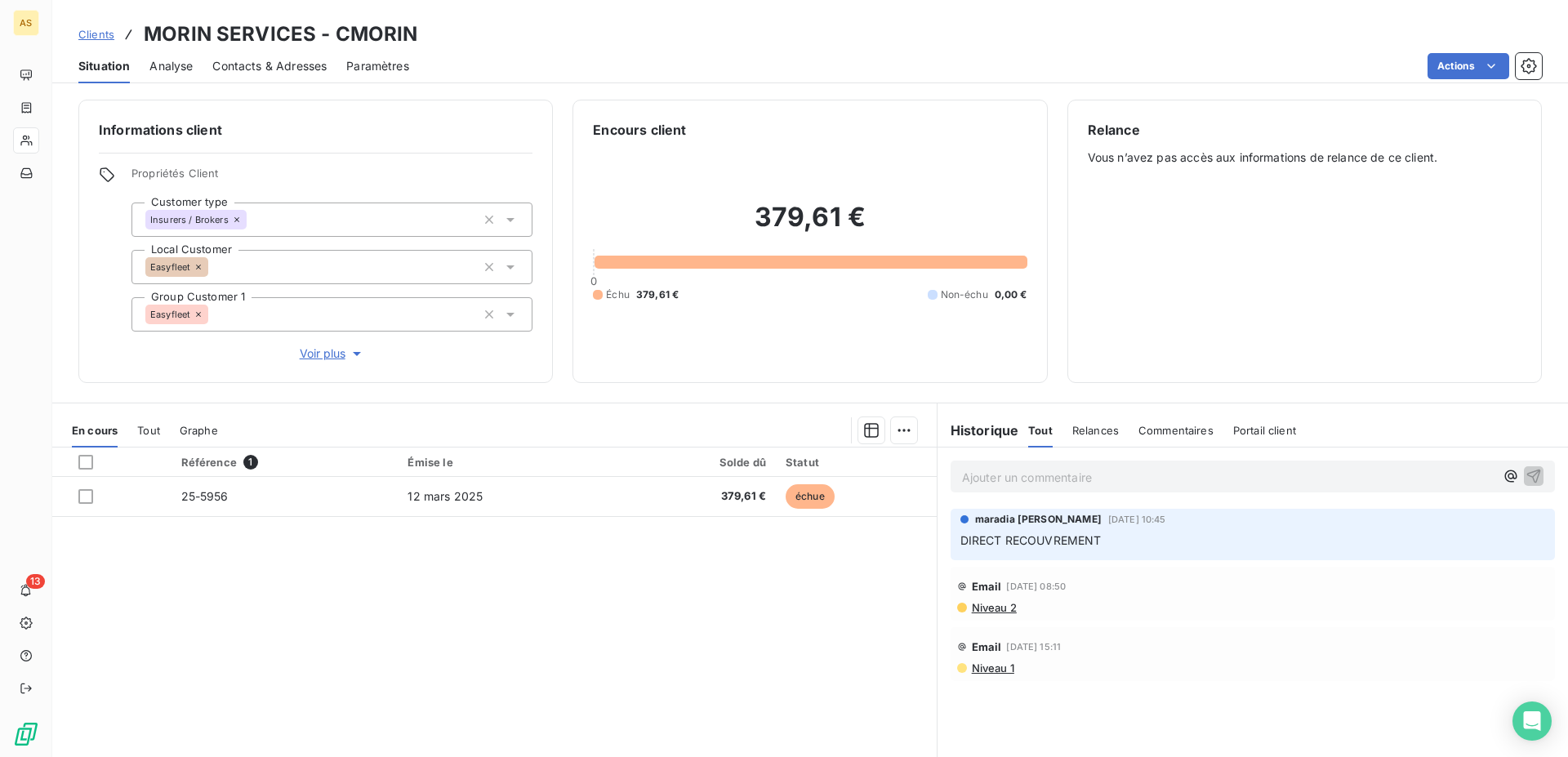
click at [115, 64] on span "Situation" at bounding box center [103, 65] width 52 height 16
click at [100, 33] on span "Clients" at bounding box center [96, 34] width 36 height 13
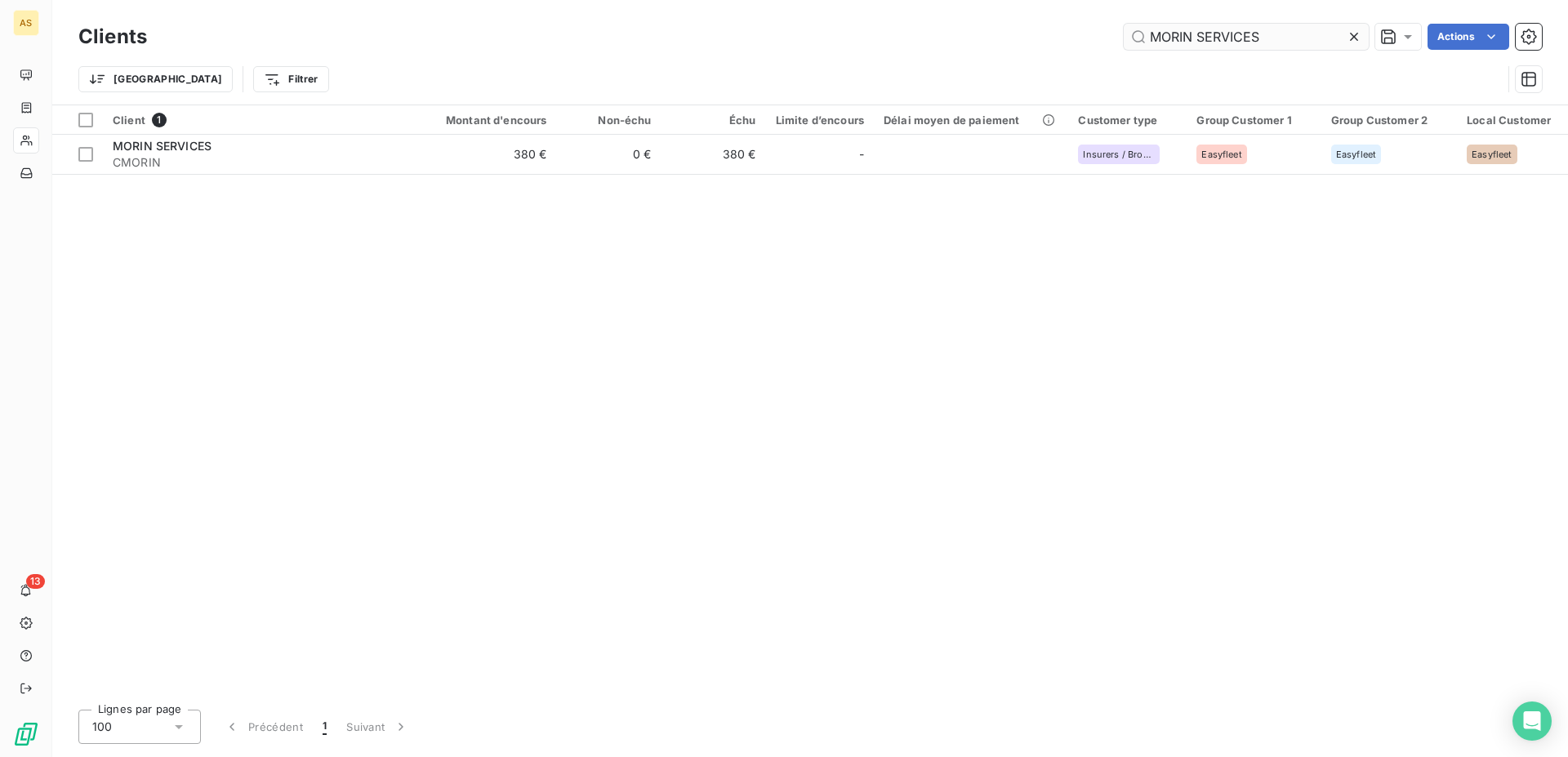
drag, startPoint x: 1274, startPoint y: 32, endPoint x: 977, endPoint y: 28, distance: 297.0
click at [1124, 28] on input "MORIN SERVICES" at bounding box center [1246, 36] width 245 height 26
type input "AB TRANS EXPRES"
click at [195, 157] on span "CABTRANS" at bounding box center [259, 162] width 294 height 16
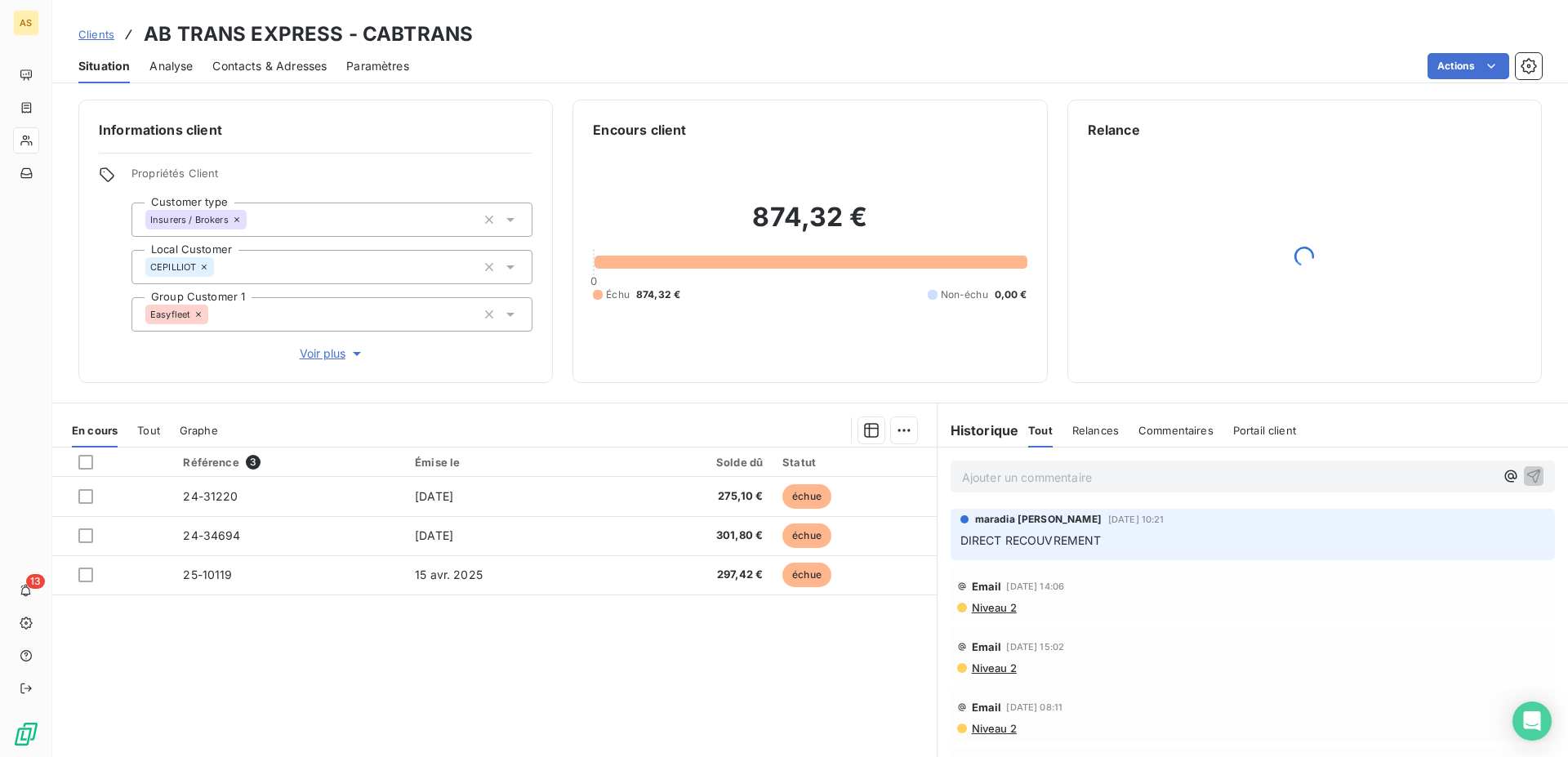
click at [105, 35] on span "Clients" at bounding box center [96, 34] width 36 height 13
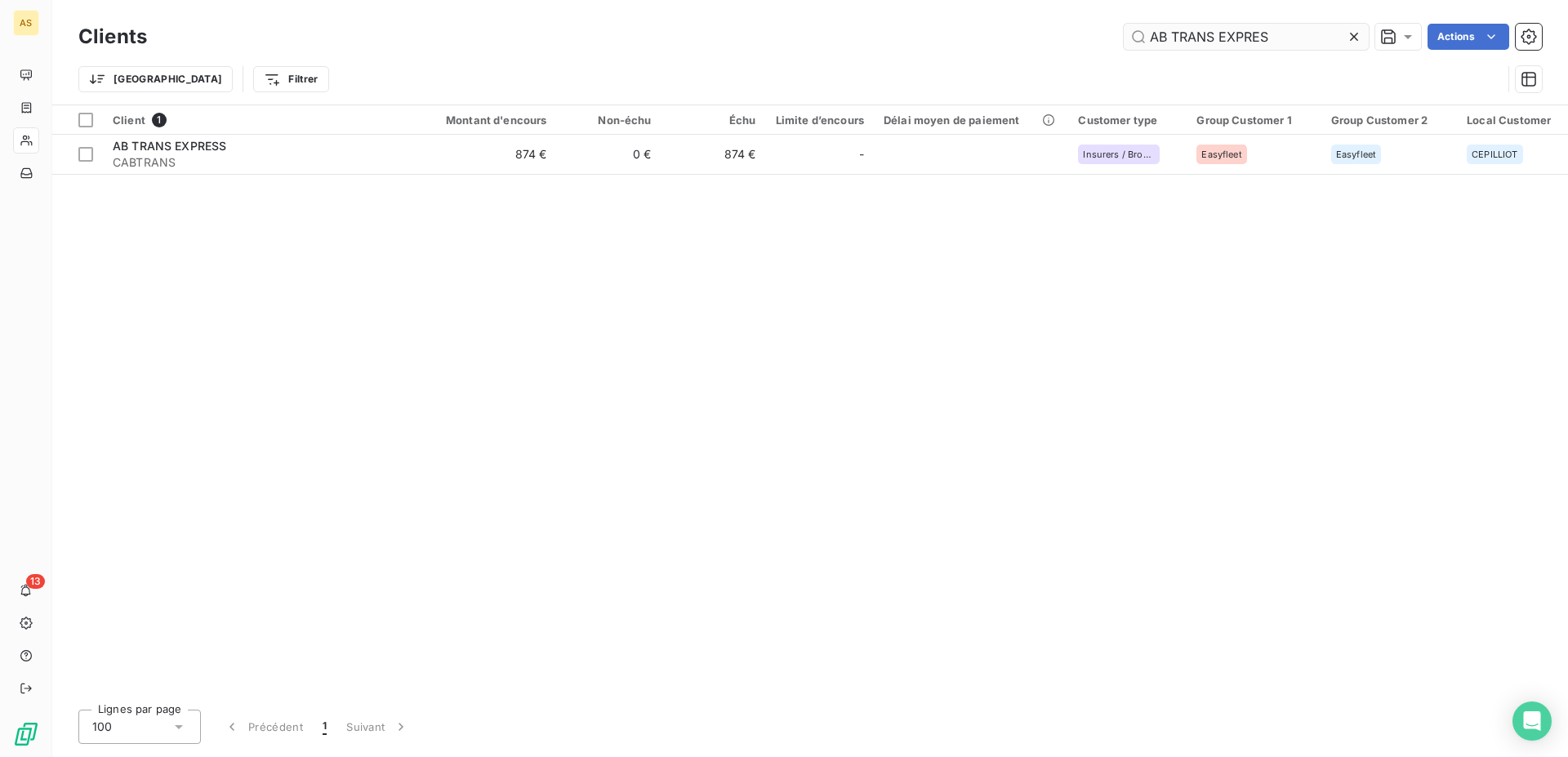
drag, startPoint x: 1292, startPoint y: 36, endPoint x: 844, endPoint y: 59, distance: 448.6
click at [1124, 50] on input "AB TRANS EXPRES" at bounding box center [1246, 36] width 245 height 26
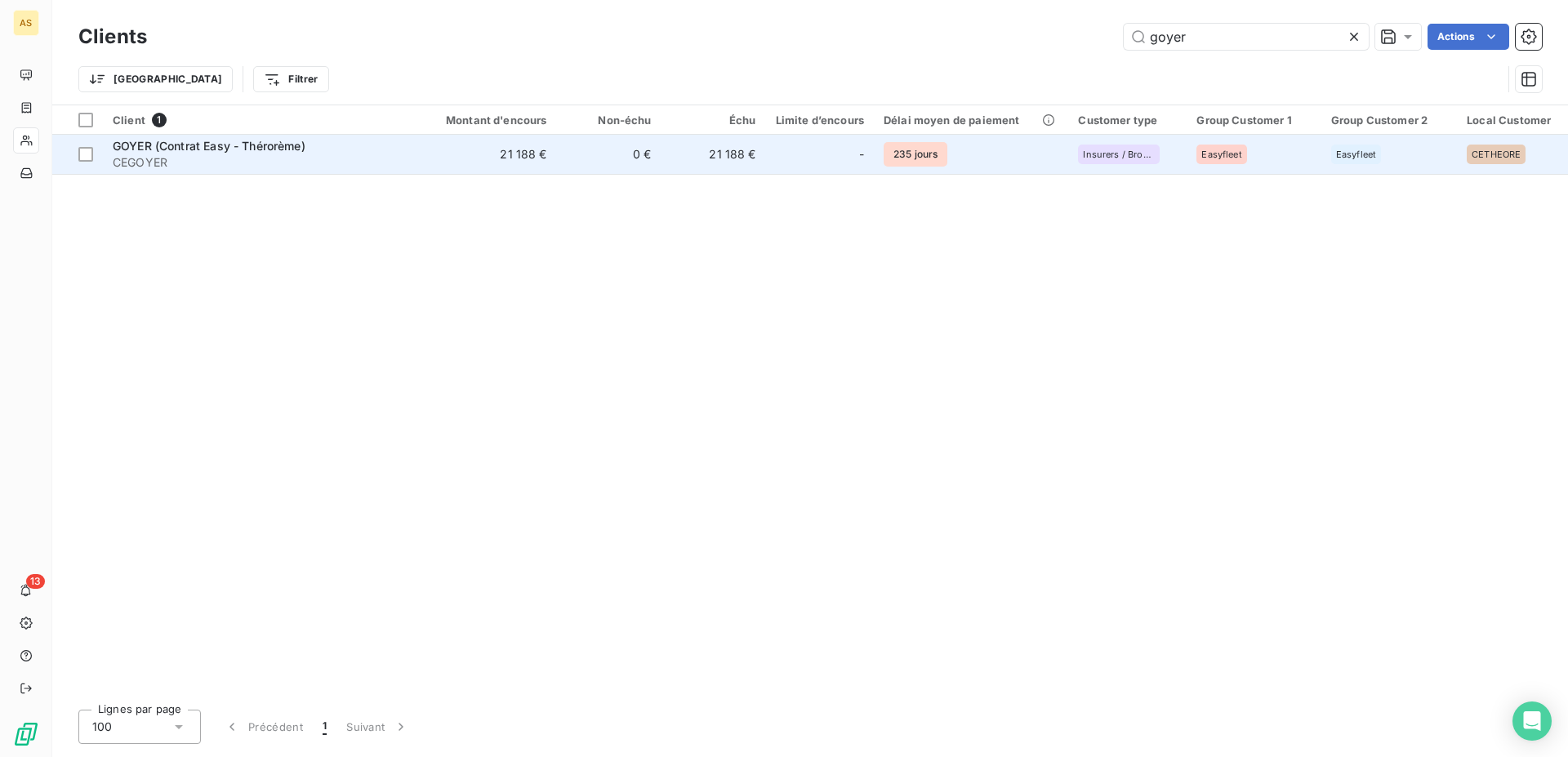
type input "goyer"
click at [124, 159] on span "CEGOYER" at bounding box center [259, 162] width 294 height 16
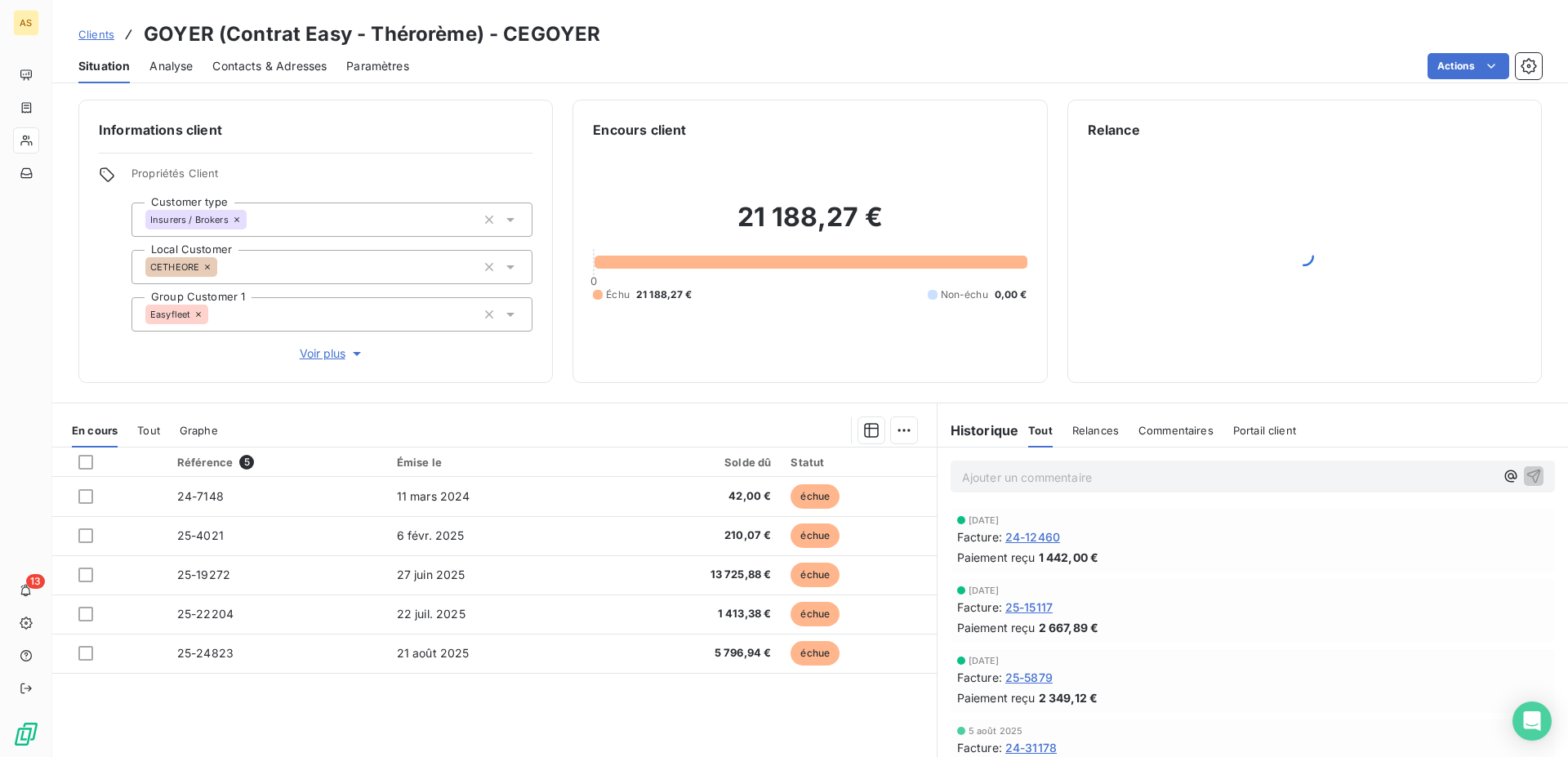
click at [96, 35] on span "Clients" at bounding box center [96, 34] width 36 height 13
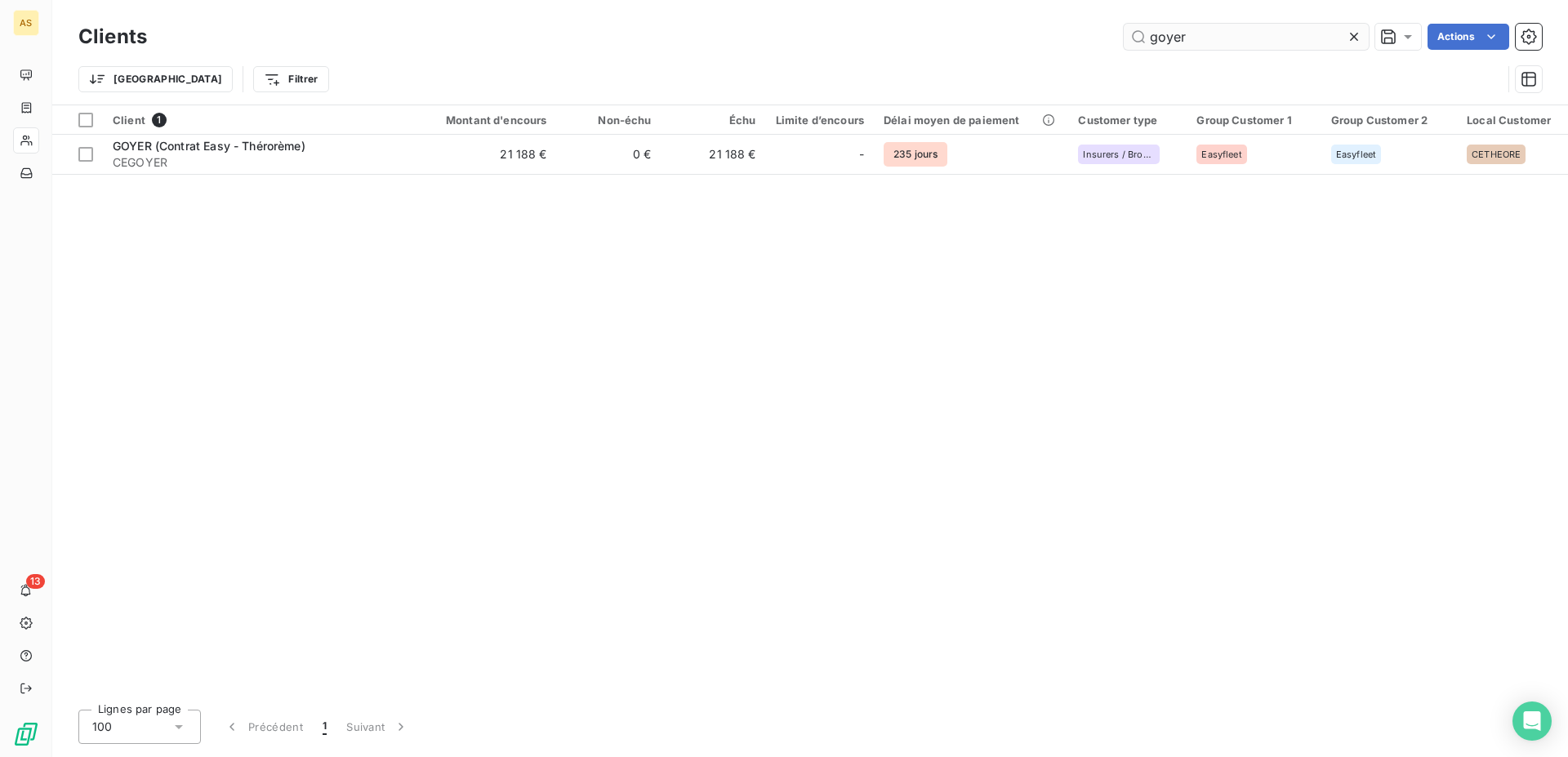
drag, startPoint x: 1211, startPoint y: 42, endPoint x: 1030, endPoint y: 24, distance: 181.9
click at [1124, 24] on input "goyer" at bounding box center [1246, 36] width 245 height 26
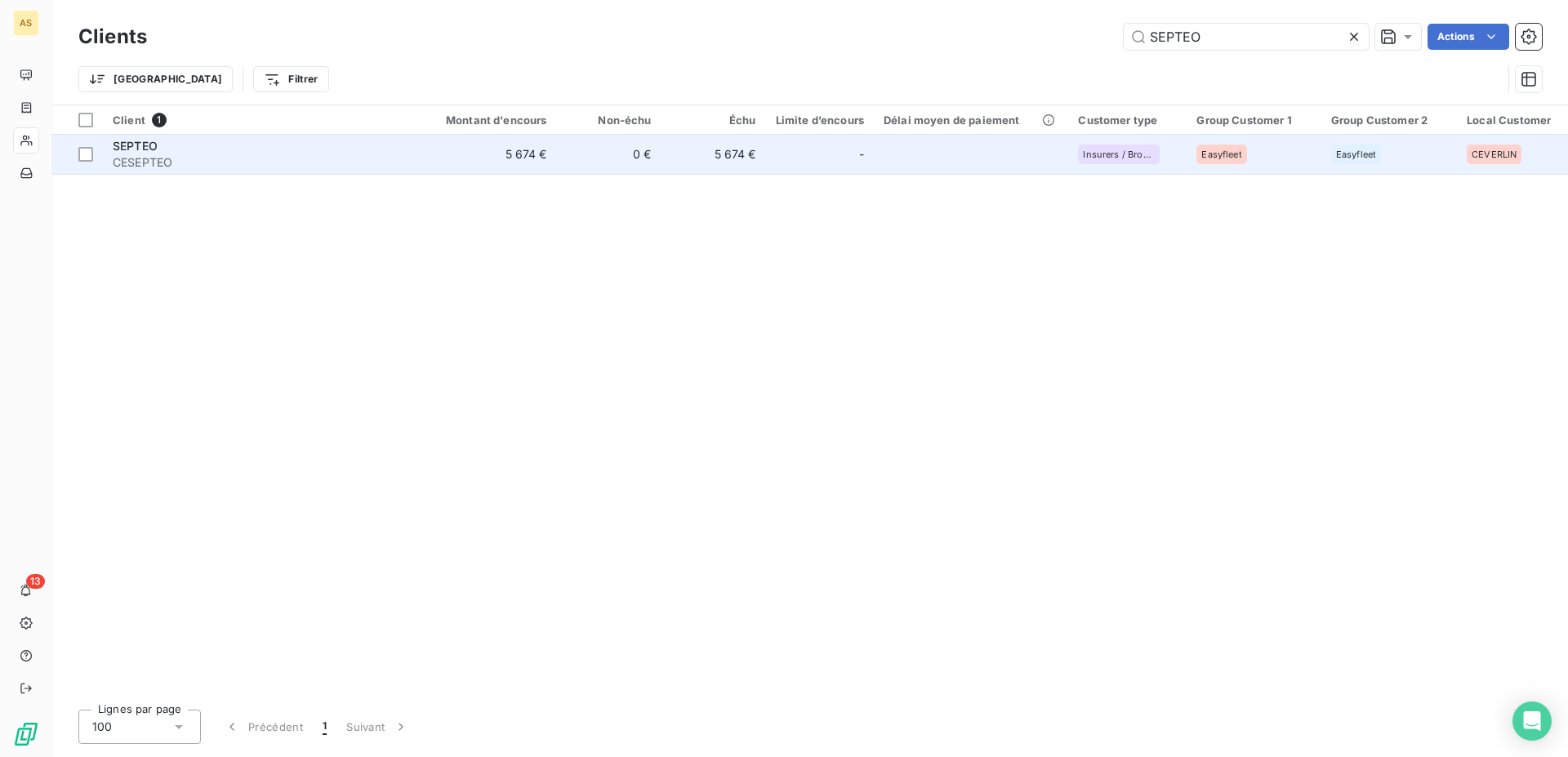
type input "SEPTEO"
click at [144, 158] on span "CESEPTEO" at bounding box center [259, 162] width 294 height 16
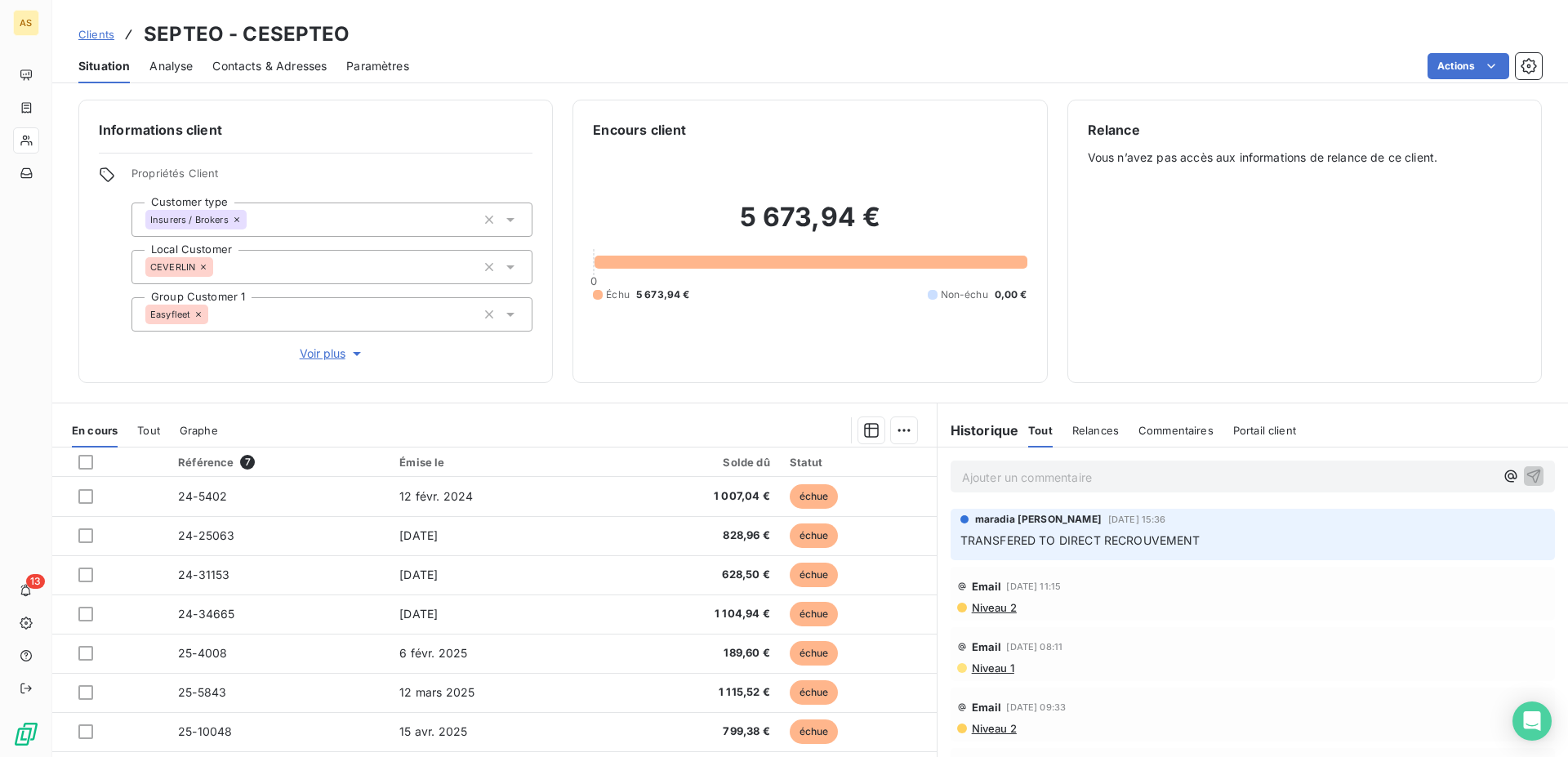
click at [110, 33] on span "Clients" at bounding box center [96, 34] width 36 height 13
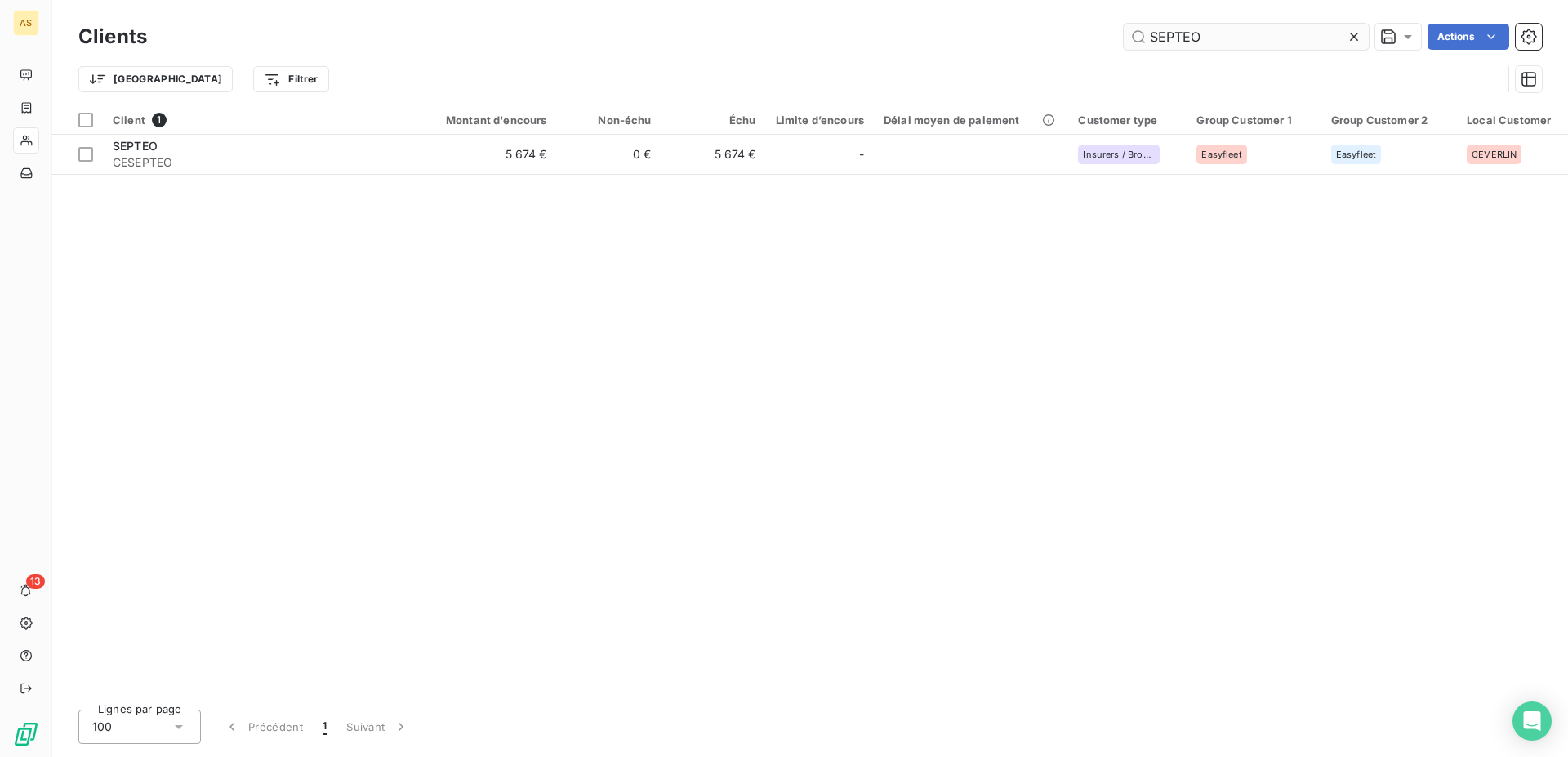
drag, startPoint x: 1197, startPoint y: 40, endPoint x: 1006, endPoint y: 20, distance: 192.0
click at [1124, 24] on input "SEPTEO" at bounding box center [1246, 36] width 245 height 26
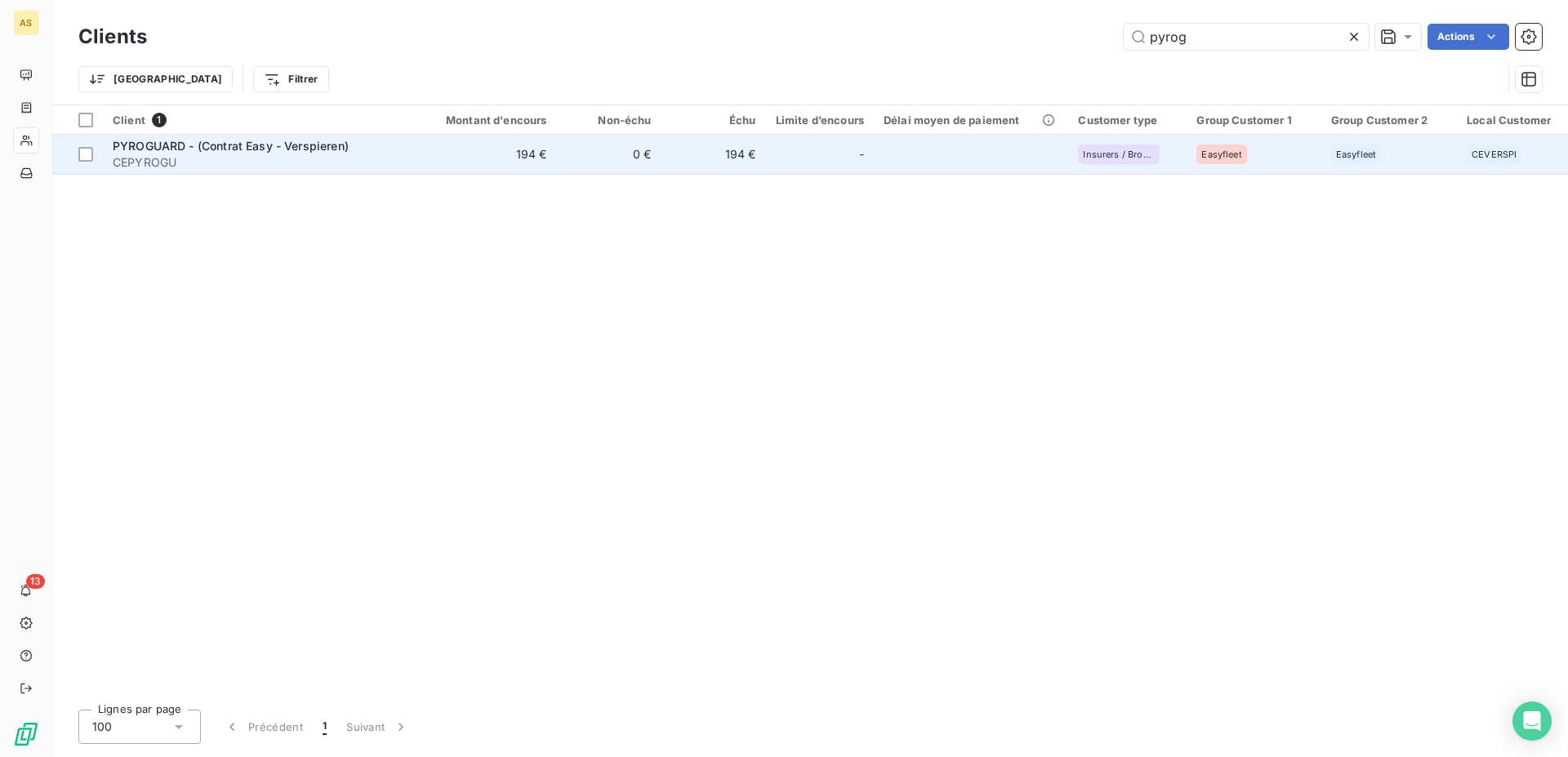
type input "pyrog"
click at [224, 149] on span "PYROGUARD - (Contrat Easy - Verspieren)" at bounding box center [231, 146] width 236 height 14
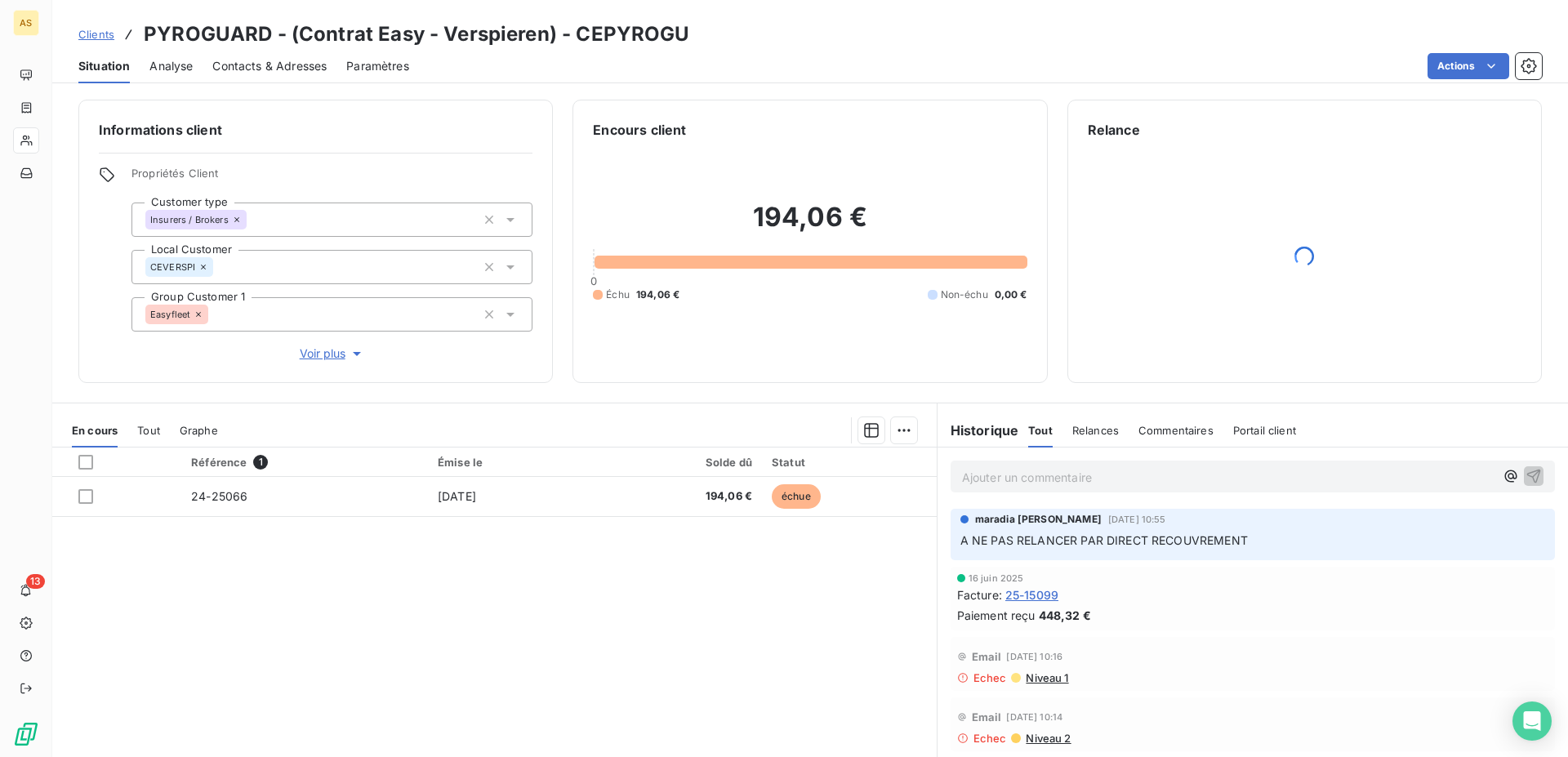
click at [100, 38] on span "Clients" at bounding box center [96, 34] width 36 height 13
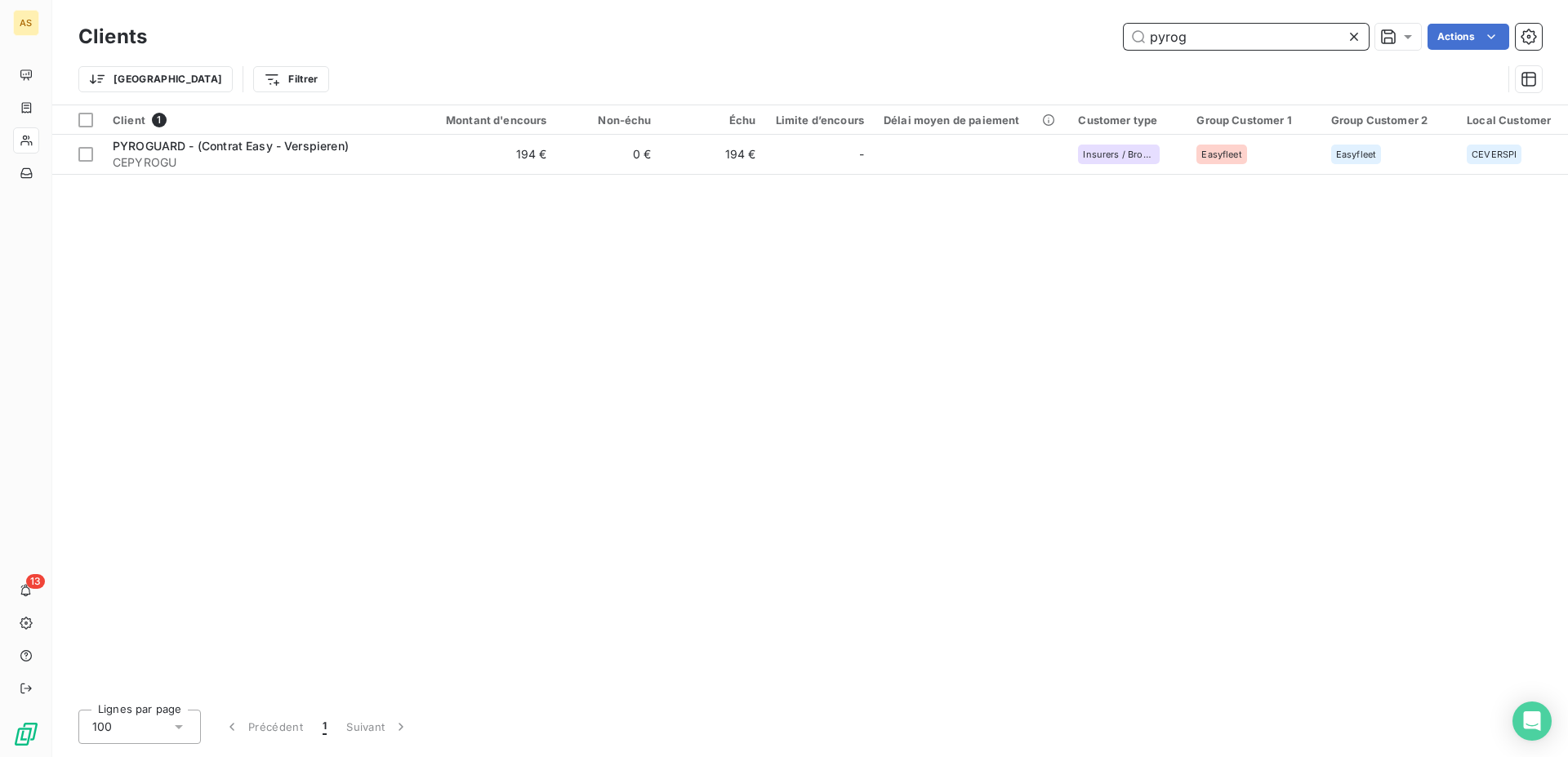
drag, startPoint x: 1219, startPoint y: 38, endPoint x: 930, endPoint y: 42, distance: 289.0
click at [1124, 42] on input "pyrog" at bounding box center [1246, 36] width 245 height 26
type input "goyer"
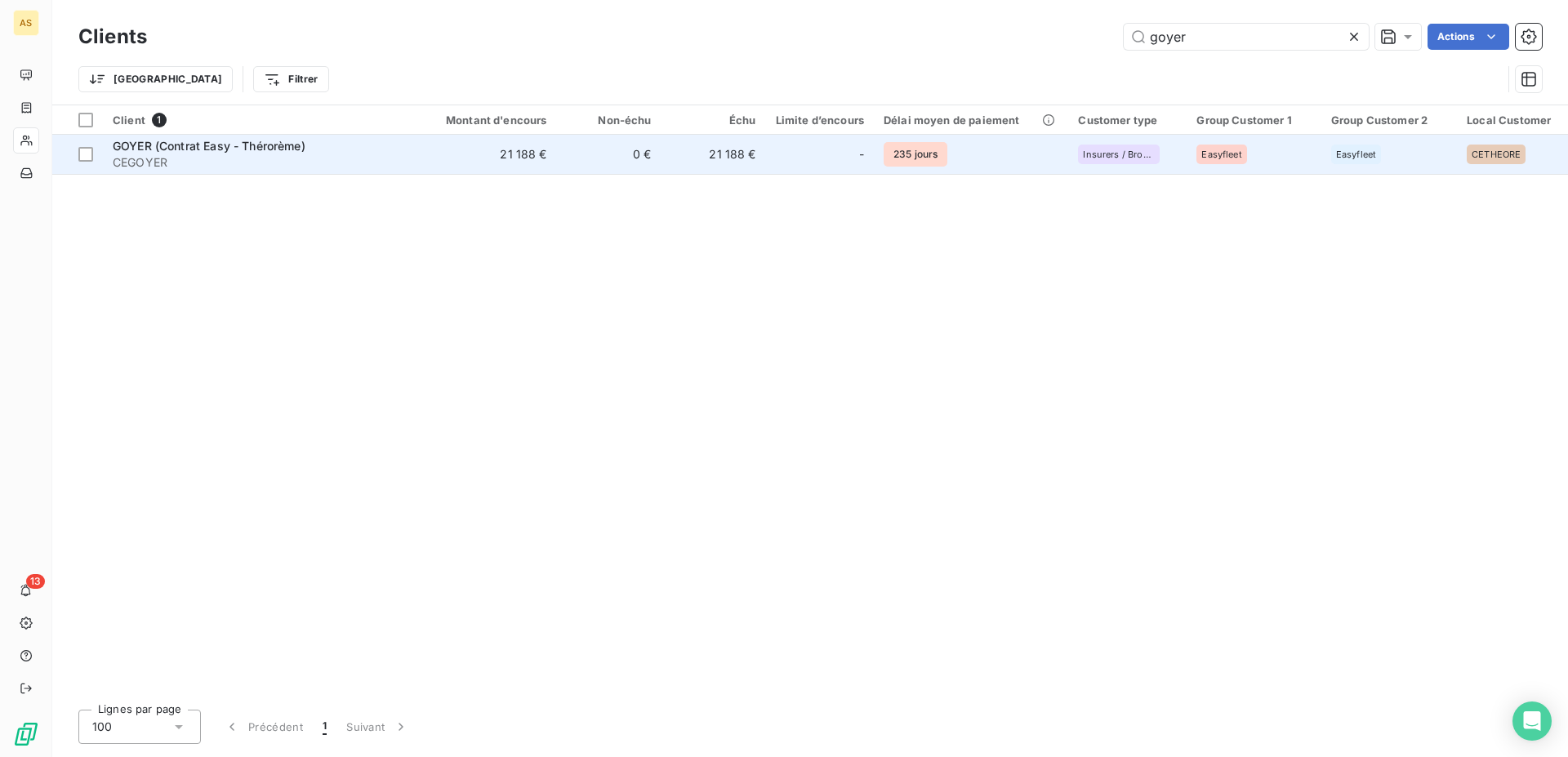
click at [151, 148] on span "GOYER (Contrat Easy - Thérorème)" at bounding box center [209, 146] width 193 height 14
